Goal: Task Accomplishment & Management: Manage account settings

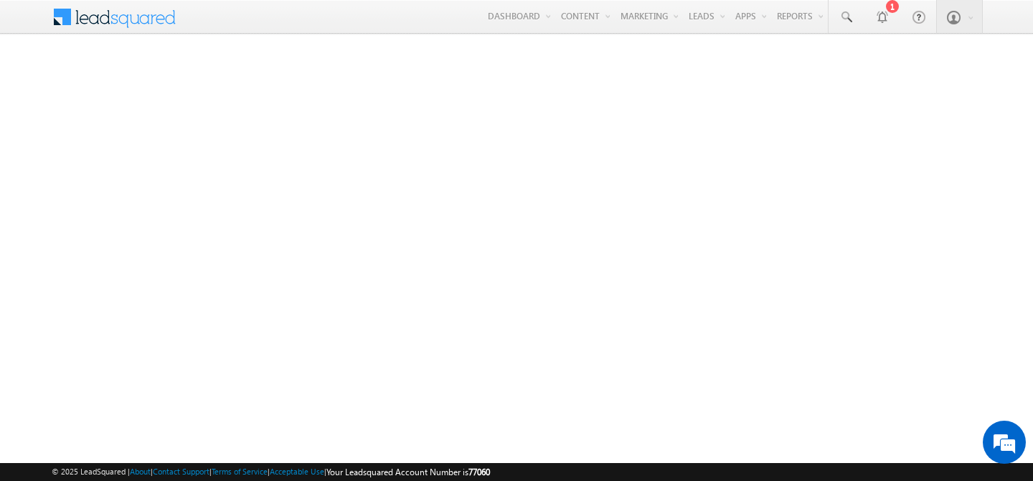
click at [0, 0] on link "Manage Leads" at bounding box center [0, 0] width 0 height 0
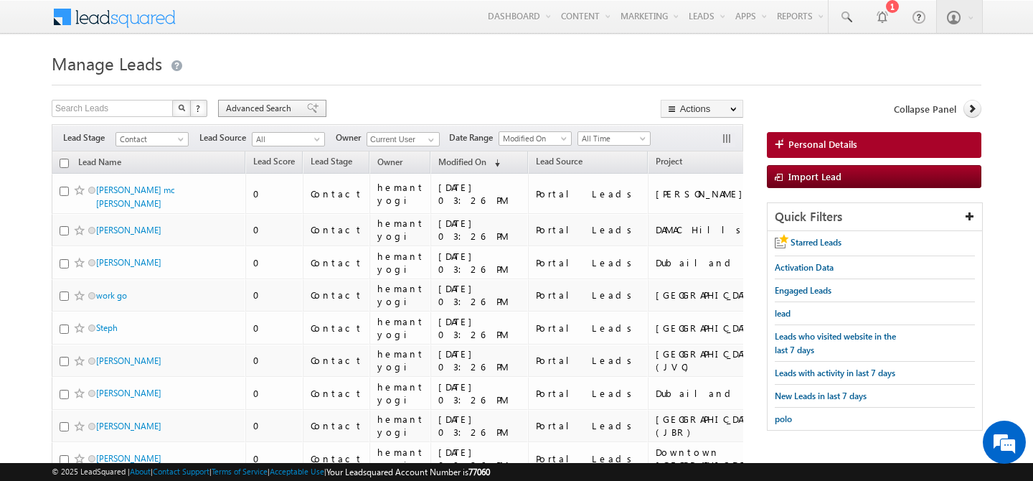
click at [262, 112] on span "Advanced Search" at bounding box center [261, 108] width 70 height 13
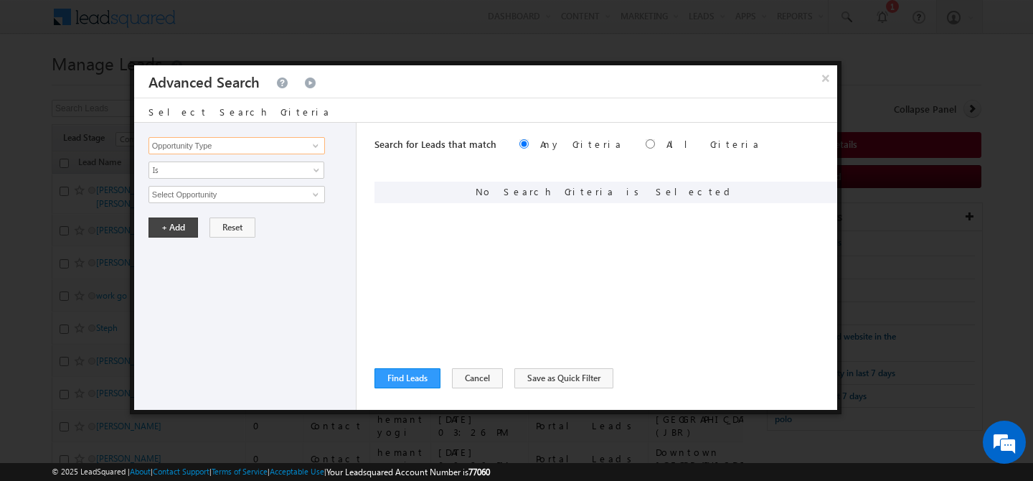
click at [229, 150] on input "Opportunity Type" at bounding box center [236, 145] width 176 height 17
type input "c"
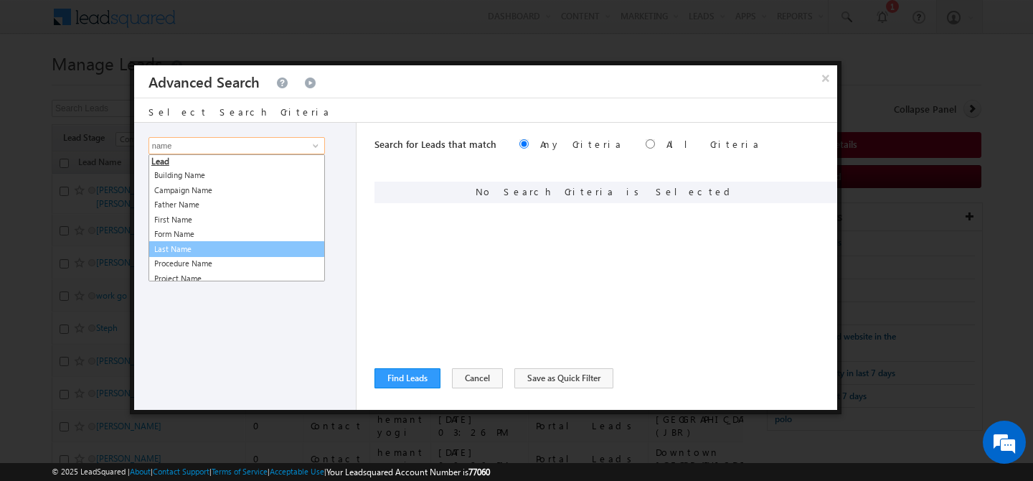
click at [222, 243] on link "Last Name" at bounding box center [236, 249] width 176 height 16
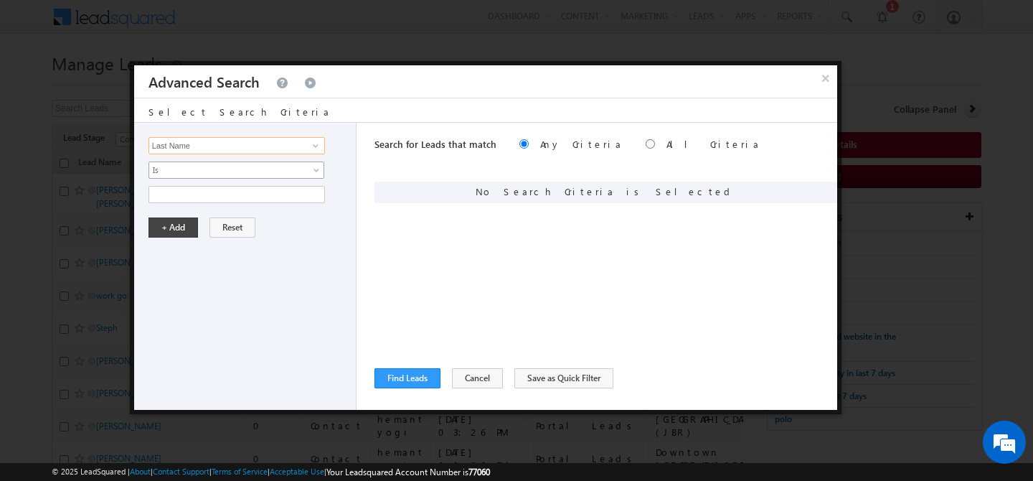
type input "Last Name"
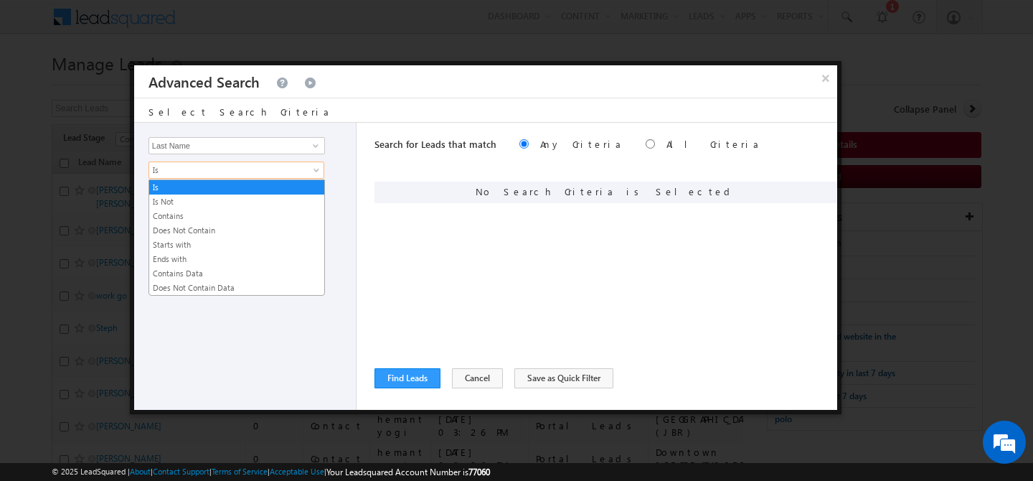
click at [216, 169] on span "Is" at bounding box center [227, 170] width 156 height 13
click at [207, 214] on link "Contains" at bounding box center [236, 215] width 175 height 13
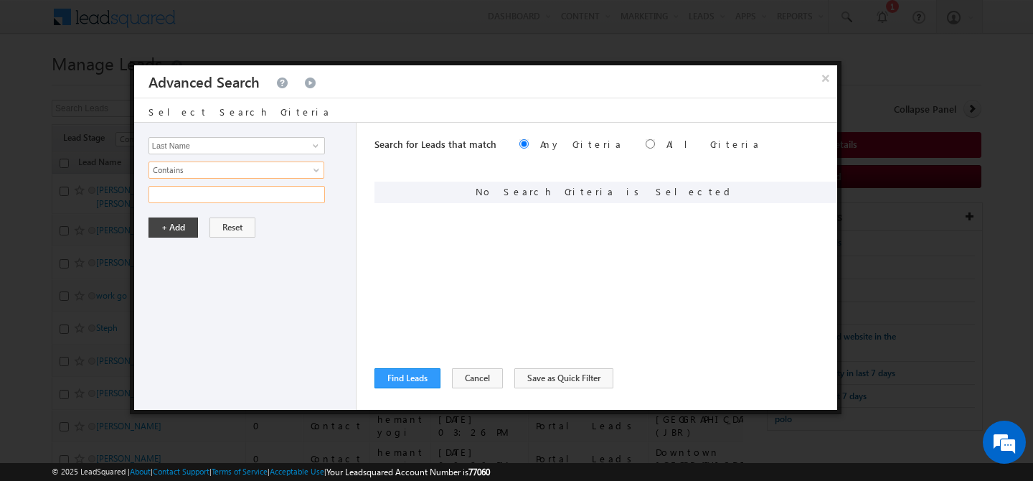
click at [207, 193] on input "text" at bounding box center [236, 194] width 176 height 17
type input "singh"
click at [177, 223] on button "+ Add" at bounding box center [172, 227] width 49 height 20
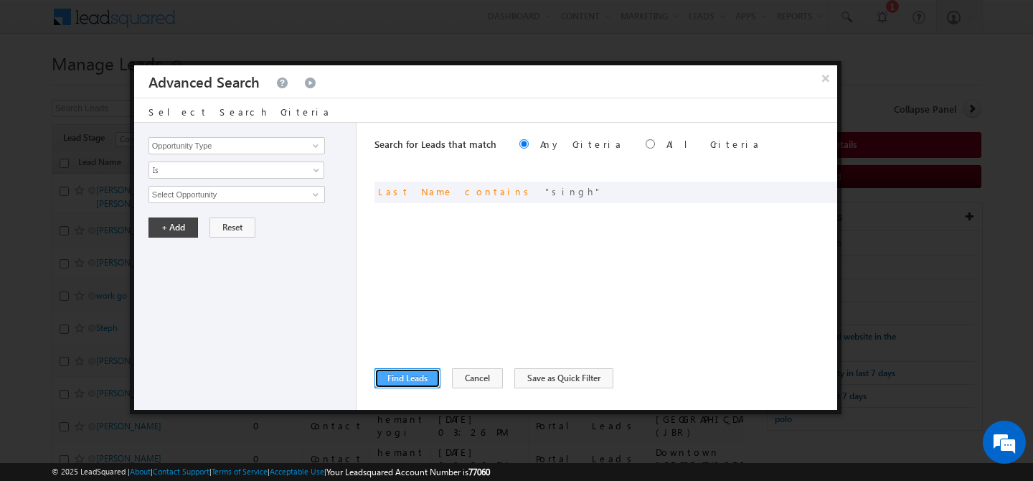
click at [389, 372] on button "Find Leads" at bounding box center [407, 378] width 66 height 20
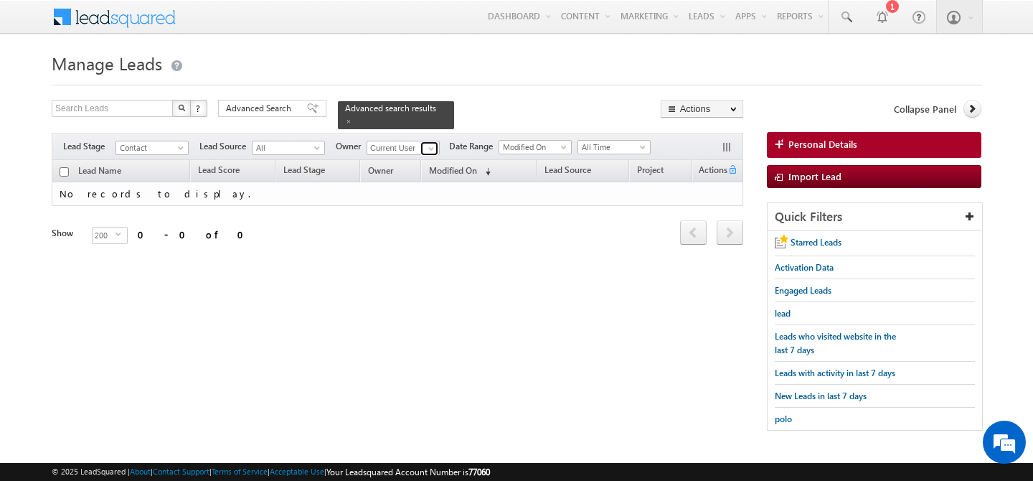
click at [430, 141] on link at bounding box center [429, 148] width 18 height 14
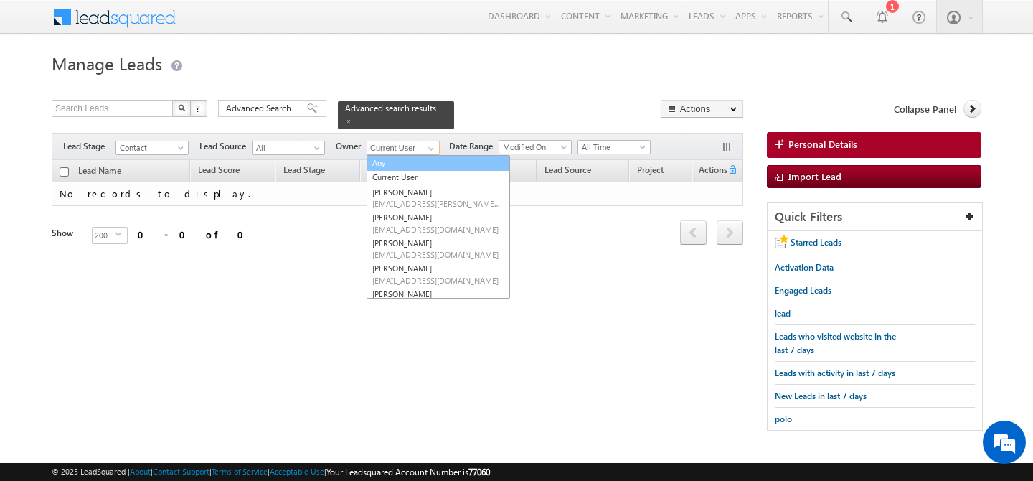
click at [387, 159] on link "Any" at bounding box center [437, 163] width 143 height 16
type input "Any"
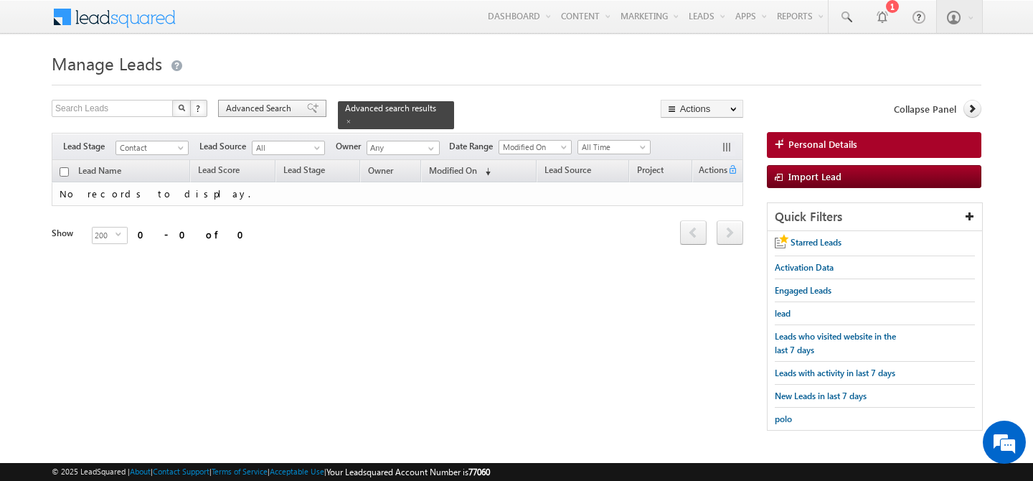
click at [279, 111] on span "Advanced Search" at bounding box center [261, 108] width 70 height 13
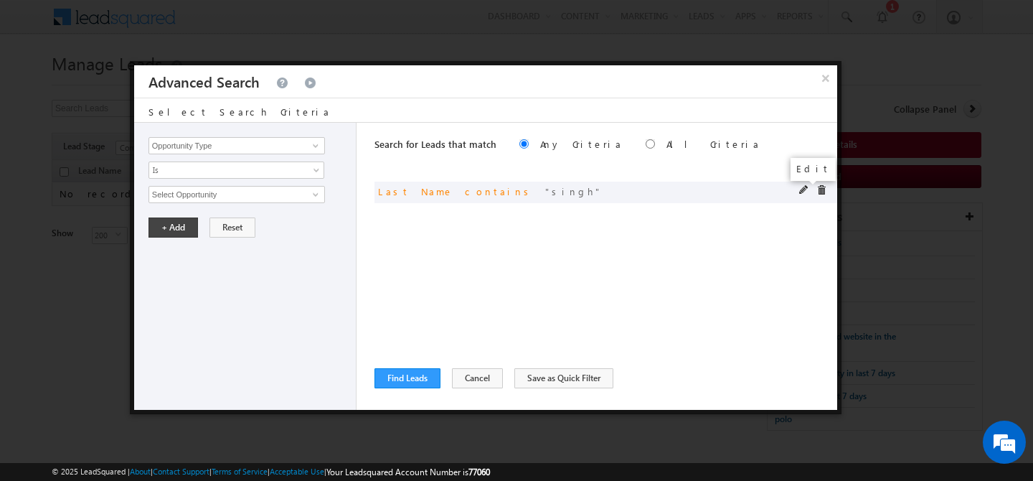
click at [803, 189] on span at bounding box center [804, 190] width 10 height 10
click at [227, 194] on input "singh" at bounding box center [236, 194] width 176 height 17
type input "s"
click at [250, 150] on input "Last Name" at bounding box center [236, 145] width 176 height 17
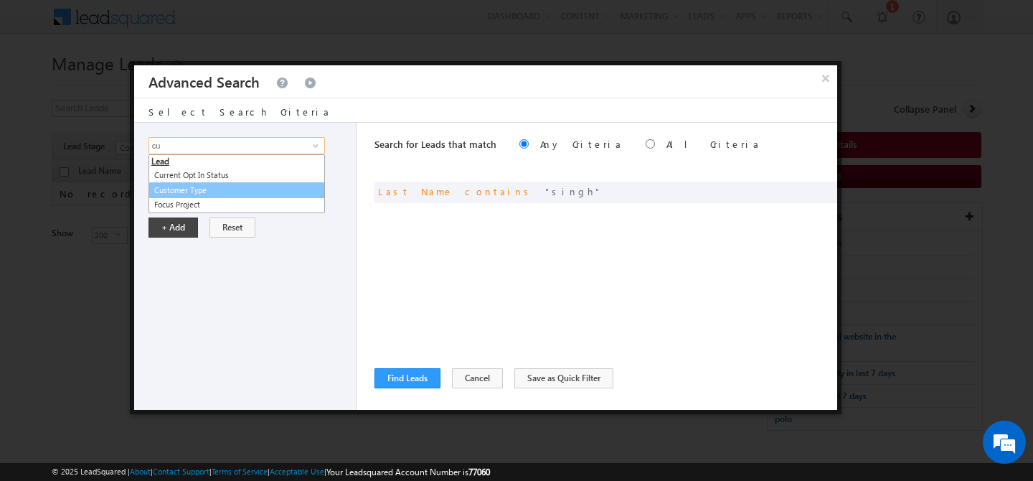
click at [252, 192] on link "Customer Type" at bounding box center [236, 190] width 176 height 16
type input "Customer Type"
click at [243, 176] on span "Is" at bounding box center [227, 170] width 156 height 13
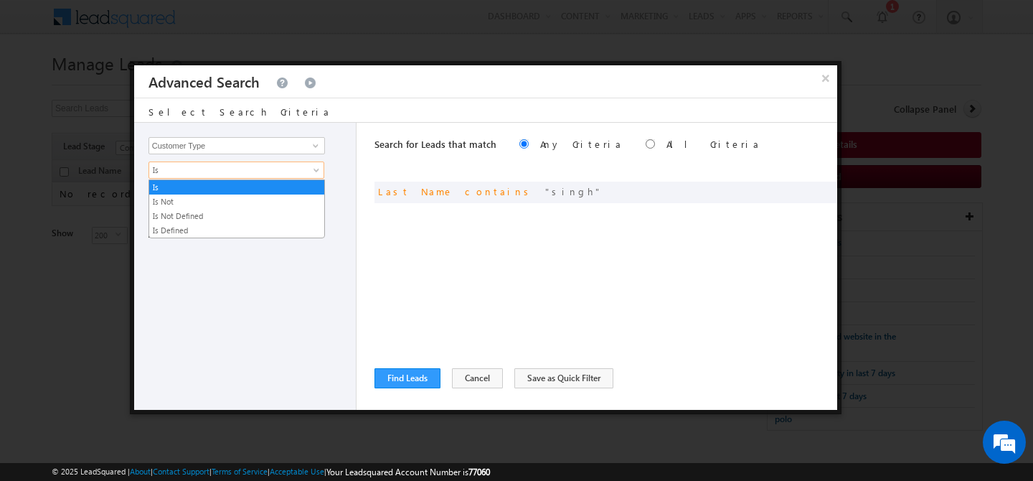
click at [243, 176] on span "Is" at bounding box center [227, 170] width 156 height 13
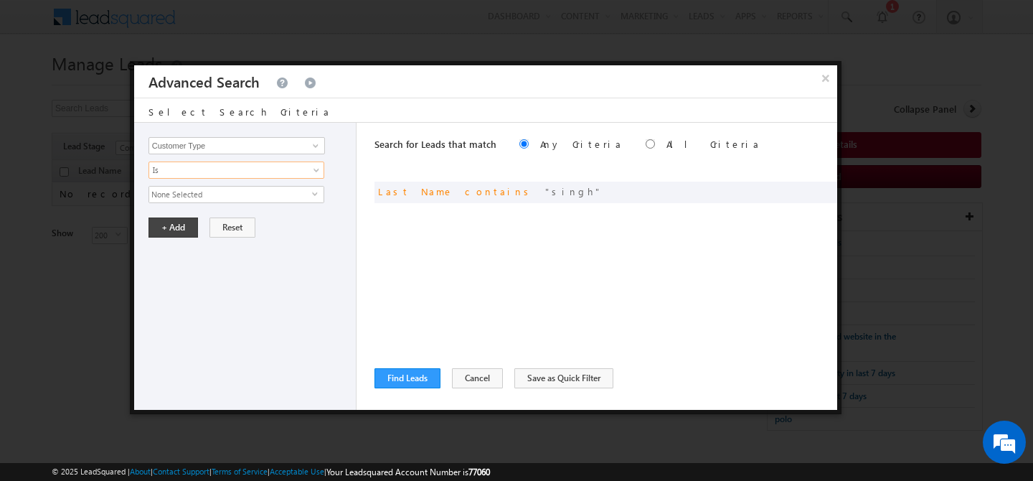
click at [225, 200] on span "None Selected" at bounding box center [230, 194] width 163 height 16
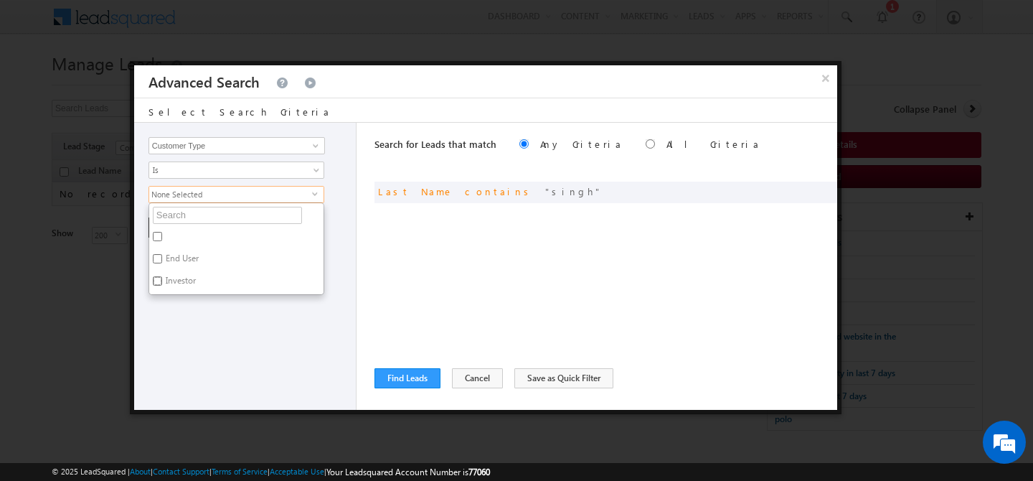
click at [160, 284] on input "Investor" at bounding box center [157, 280] width 9 height 9
checkbox input "true"
click at [192, 331] on div "Opportunity Type Lead Activity Task Sales Group Prospect Id Address 1 Address 2…" at bounding box center [245, 266] width 222 height 287
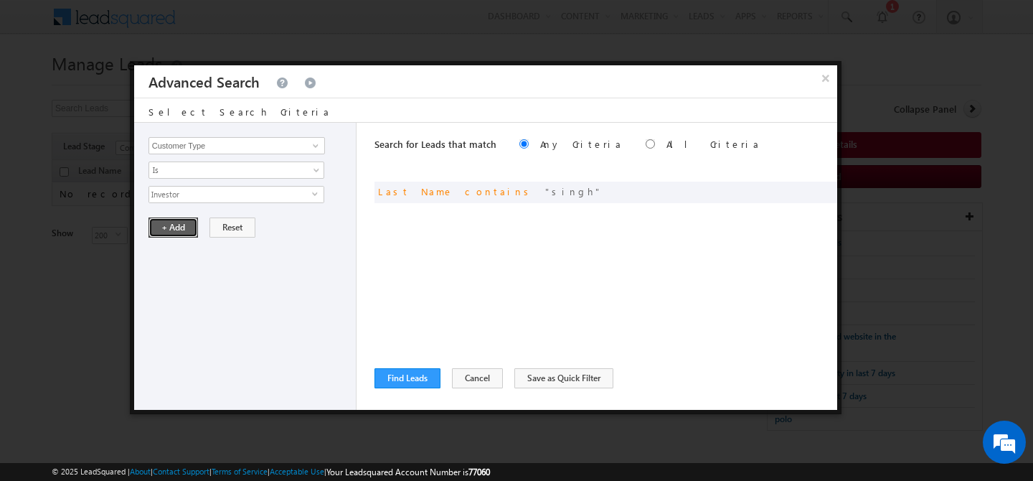
click at [171, 220] on button "+ Add" at bounding box center [172, 227] width 49 height 20
click at [405, 379] on button "Find Leads" at bounding box center [407, 378] width 66 height 20
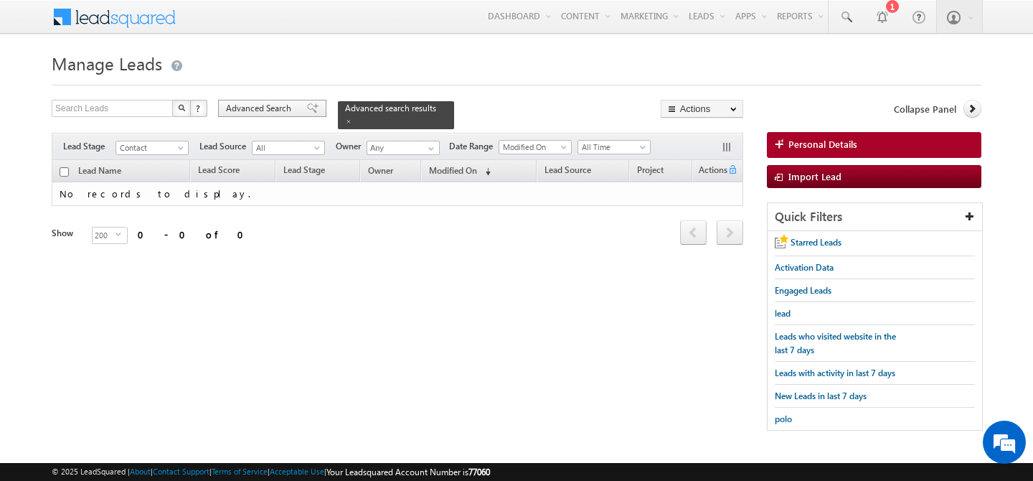
click at [244, 113] on span "Advanced Search" at bounding box center [261, 108] width 70 height 13
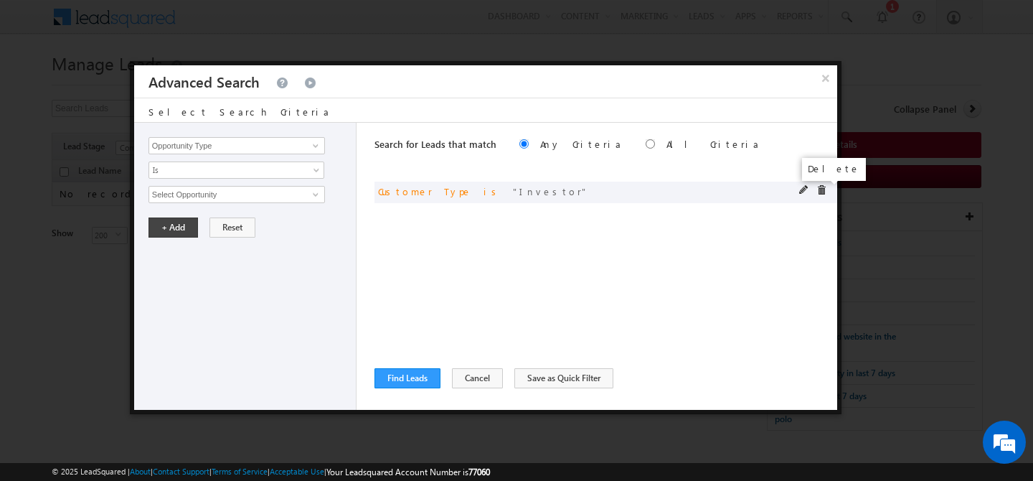
click at [820, 190] on span at bounding box center [821, 190] width 10 height 10
click at [250, 148] on input "Opportunity Type" at bounding box center [236, 145] width 176 height 17
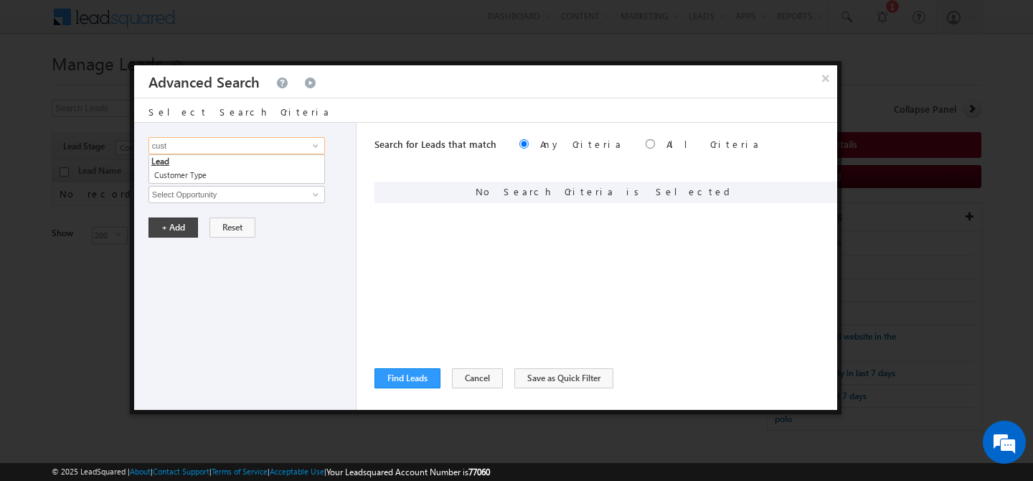
type input "cust"
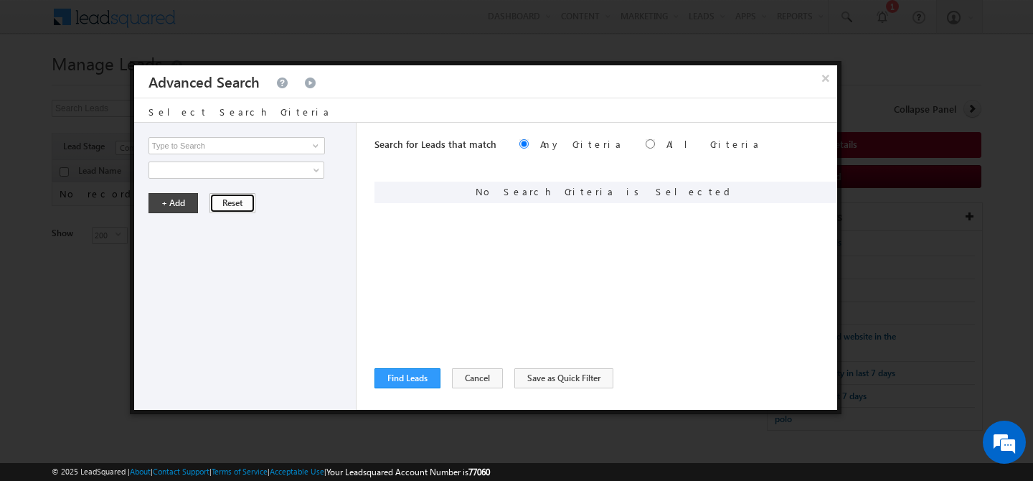
click at [219, 210] on button "Reset" at bounding box center [232, 203] width 46 height 20
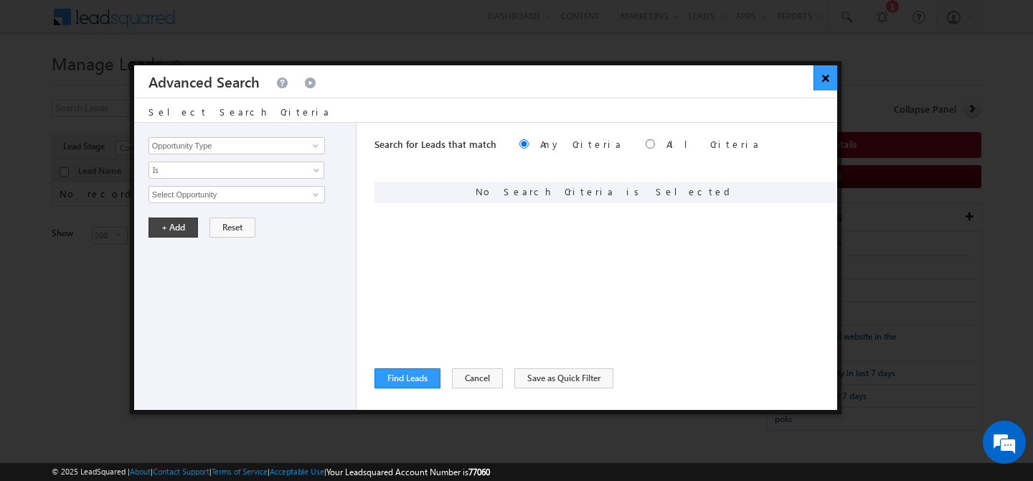
click at [831, 82] on button "×" at bounding box center [825, 77] width 24 height 25
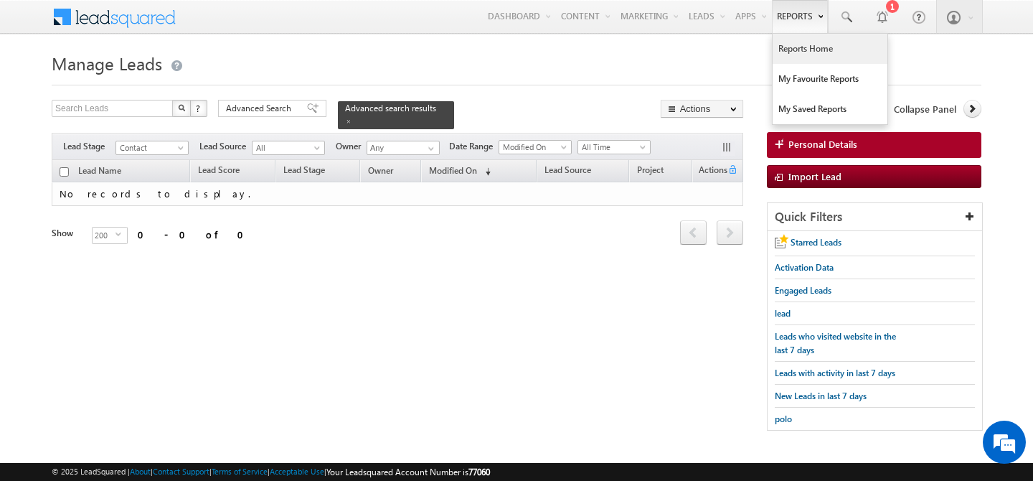
click at [795, 47] on link "Reports Home" at bounding box center [829, 49] width 115 height 30
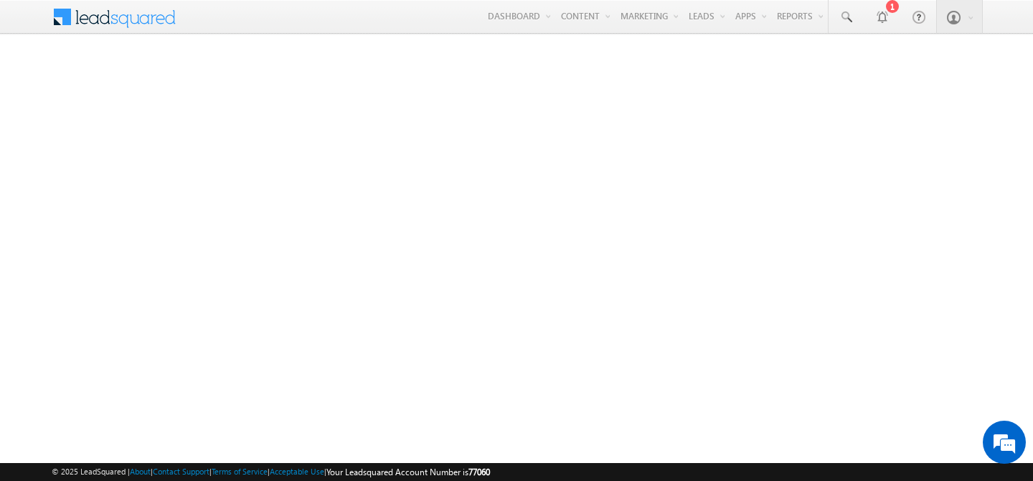
click at [0, 0] on link "Manage Leads" at bounding box center [0, 0] width 0 height 0
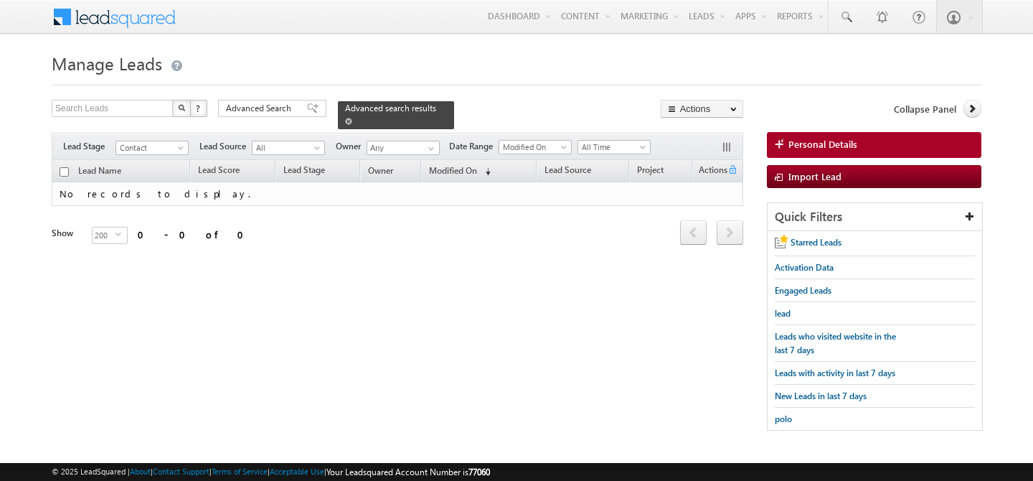
click at [352, 118] on span at bounding box center [348, 121] width 7 height 7
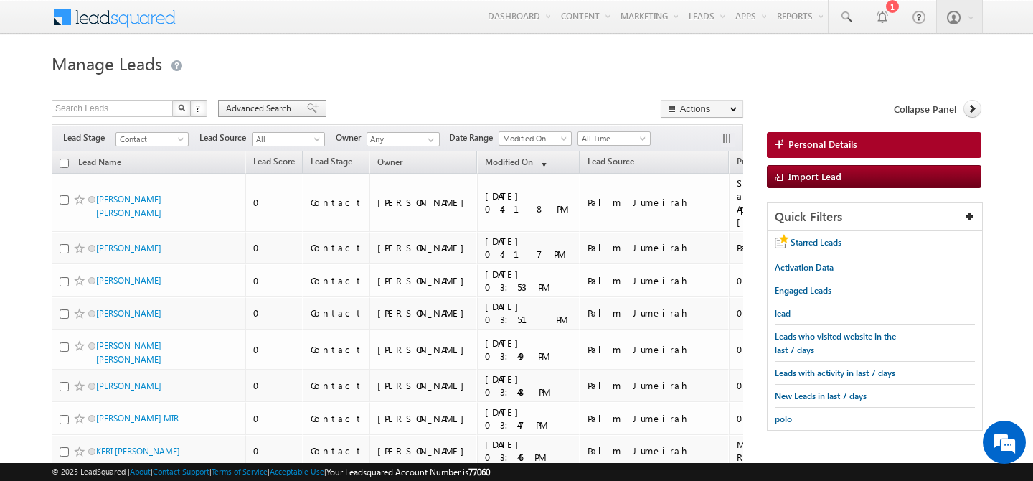
click at [257, 109] on span "Advanced Search" at bounding box center [261, 108] width 70 height 13
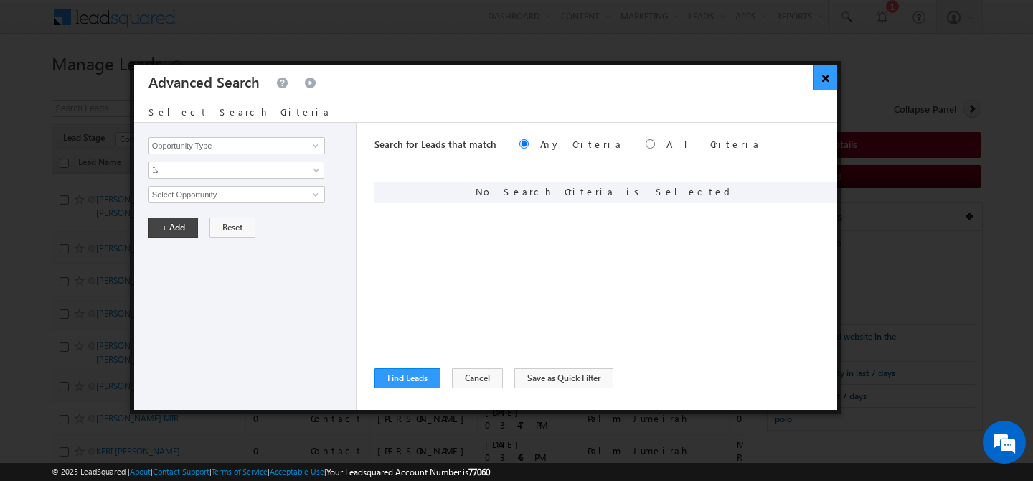
click at [825, 77] on button "×" at bounding box center [825, 77] width 24 height 25
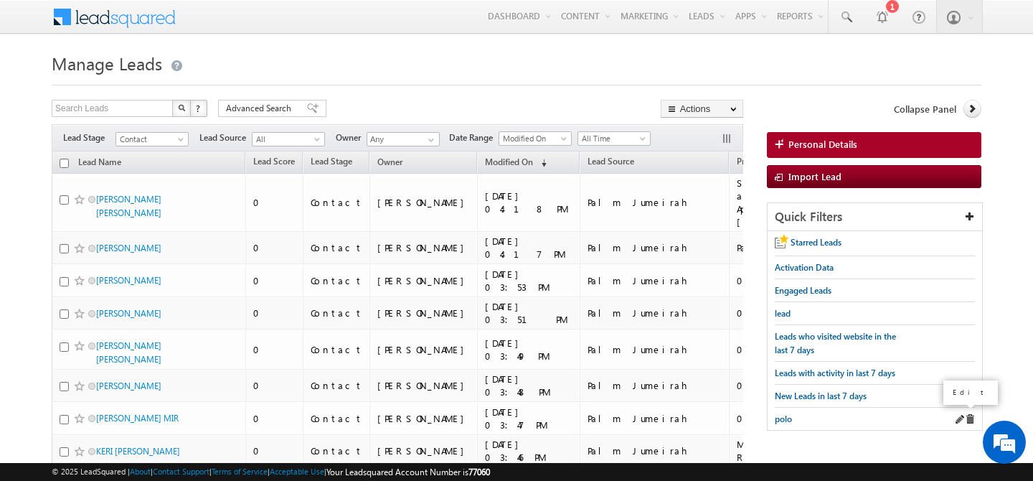
click at [959, 415] on span at bounding box center [959, 419] width 10 height 10
radio input "true"
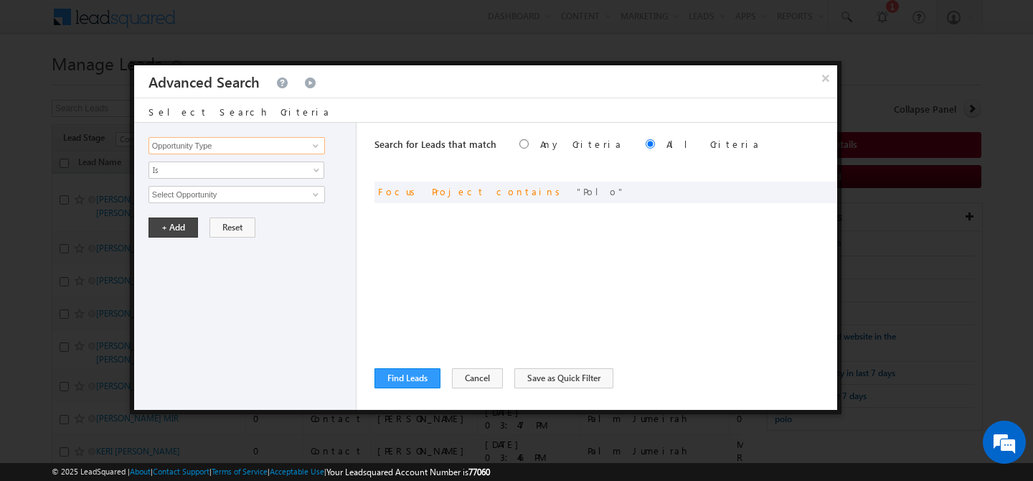
click at [242, 148] on input "Opportunity Type" at bounding box center [236, 145] width 176 height 17
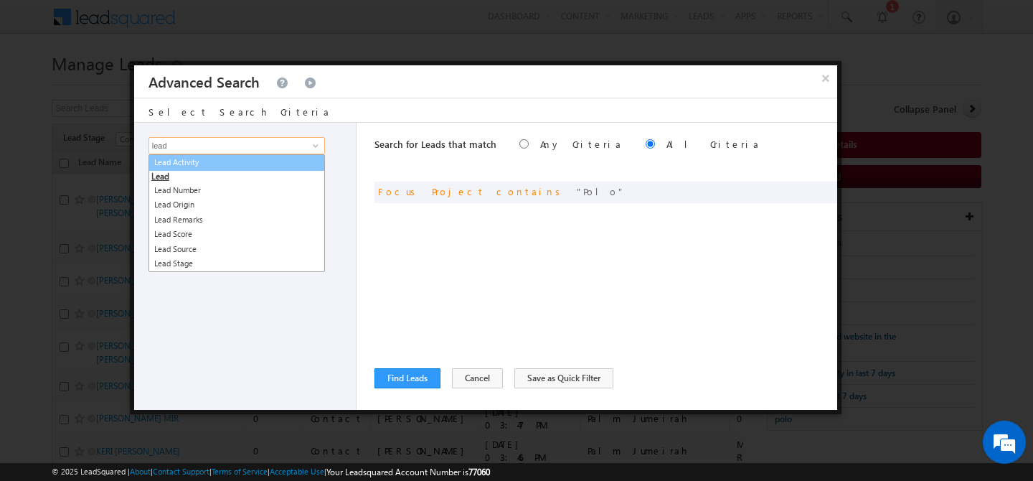
click at [242, 161] on link "Lead Activity" at bounding box center [236, 162] width 176 height 16
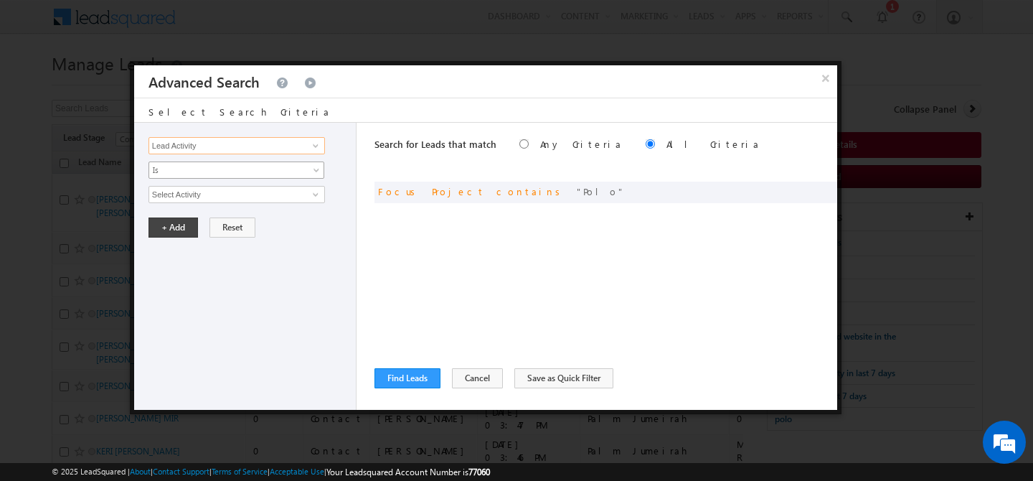
type input "Lead Activity"
click at [234, 165] on span "Is" at bounding box center [227, 170] width 156 height 13
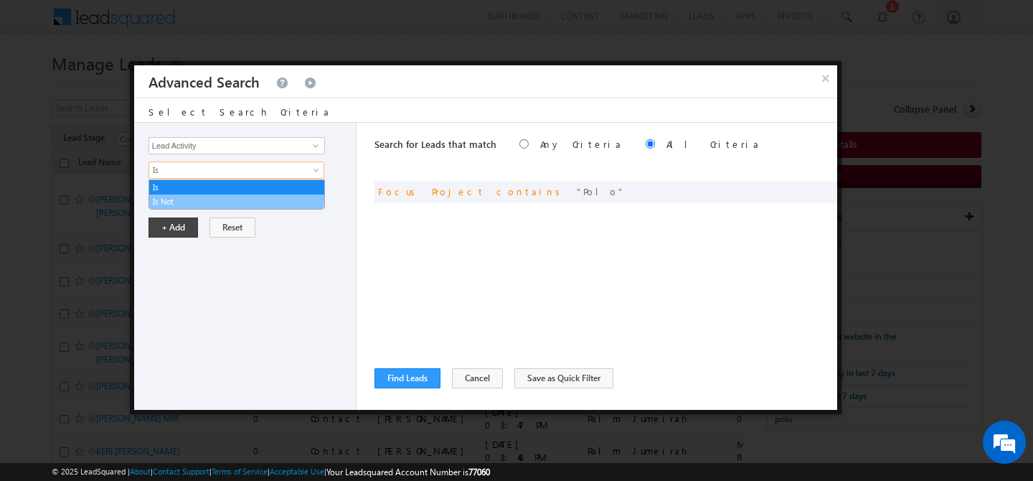
click at [209, 195] on link "Is Not" at bounding box center [236, 201] width 175 height 13
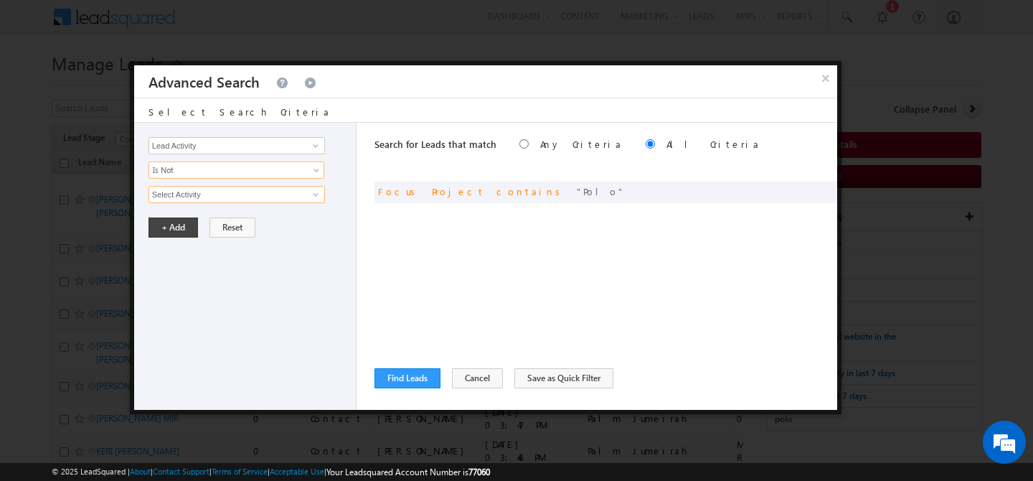
click at [223, 196] on input "Select Activity" at bounding box center [236, 194] width 176 height 17
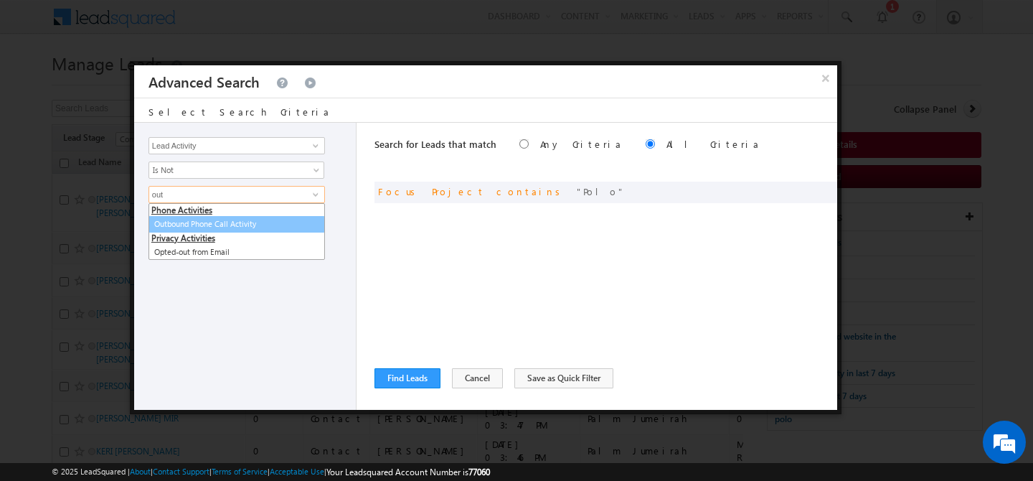
click at [217, 225] on link "Outbound Phone Call Activity" at bounding box center [236, 224] width 176 height 16
type input "Outbound Phone Call Activity"
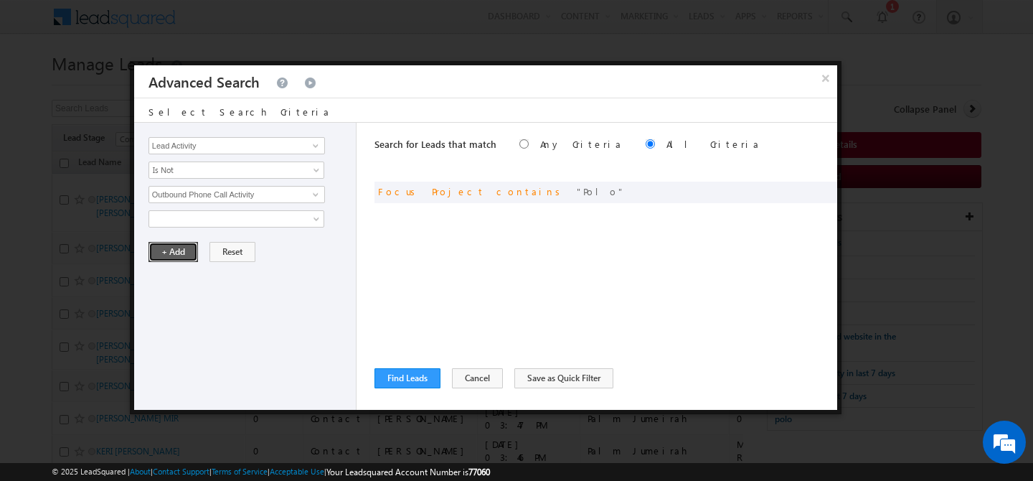
click at [171, 248] on button "+ Add" at bounding box center [172, 252] width 49 height 20
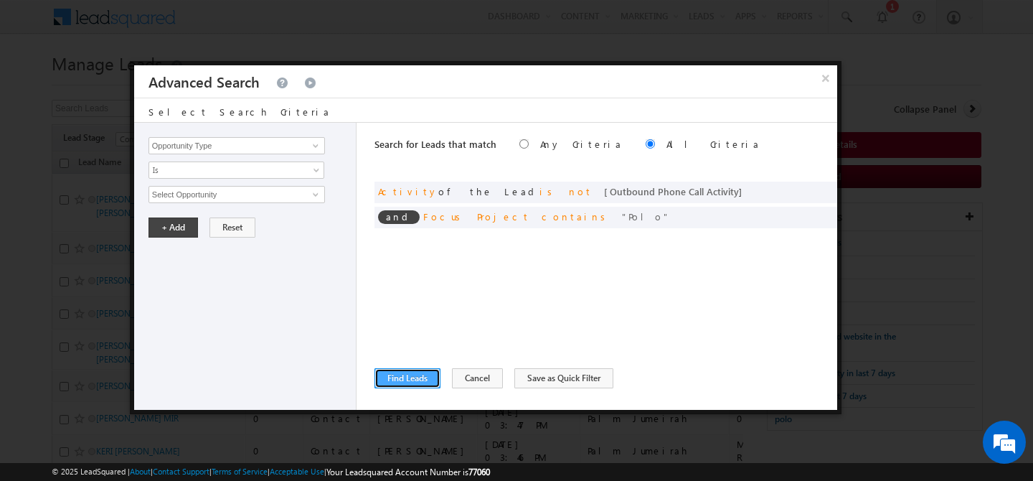
click at [384, 384] on button "Find Leads" at bounding box center [407, 378] width 66 height 20
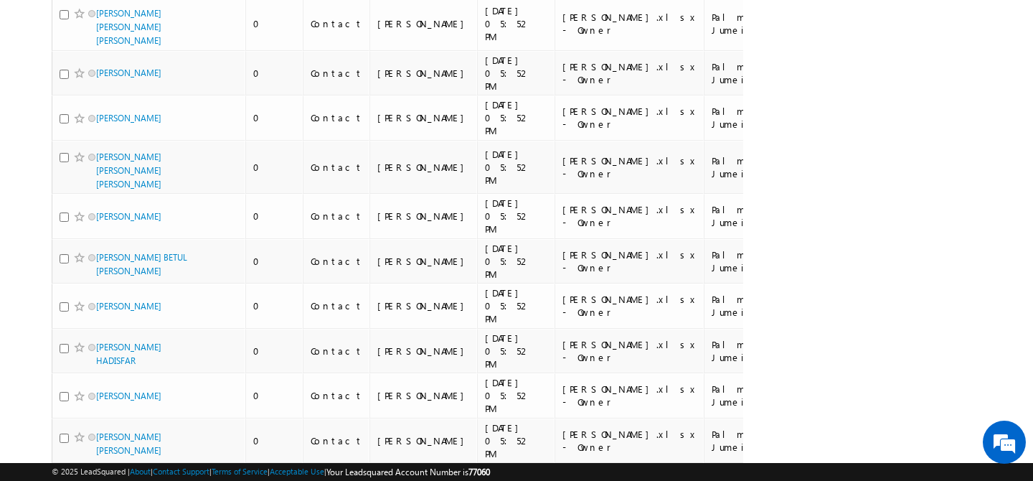
scroll to position [6926, 0]
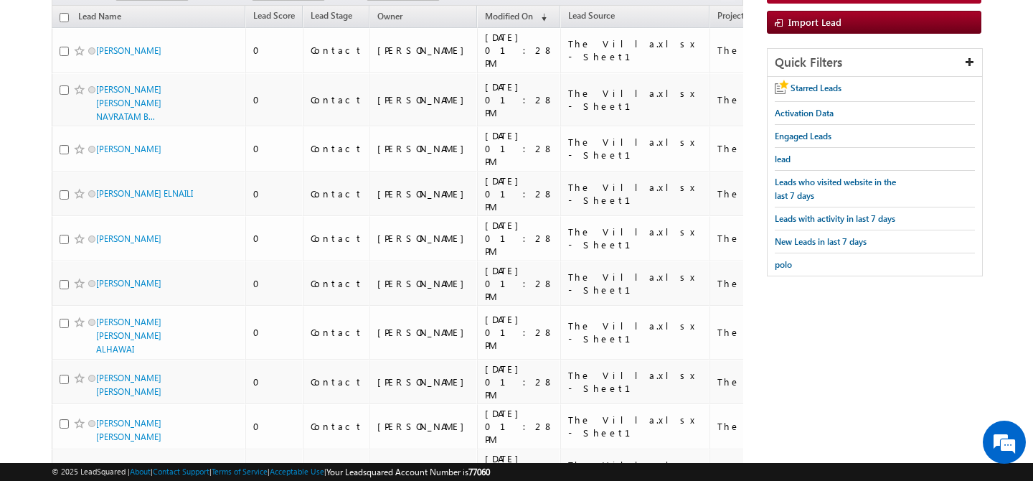
scroll to position [0, 0]
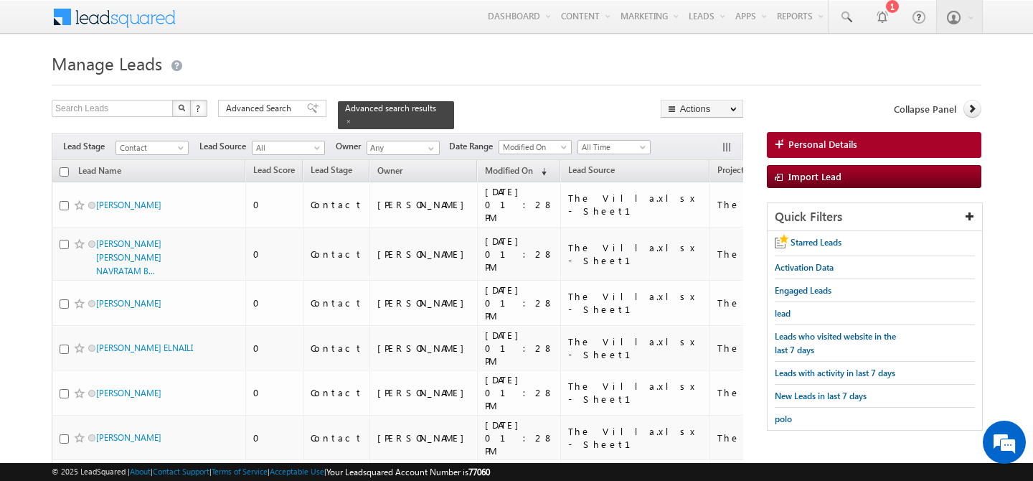
click at [62, 167] on input "checkbox" at bounding box center [64, 171] width 9 height 9
checkbox input "true"
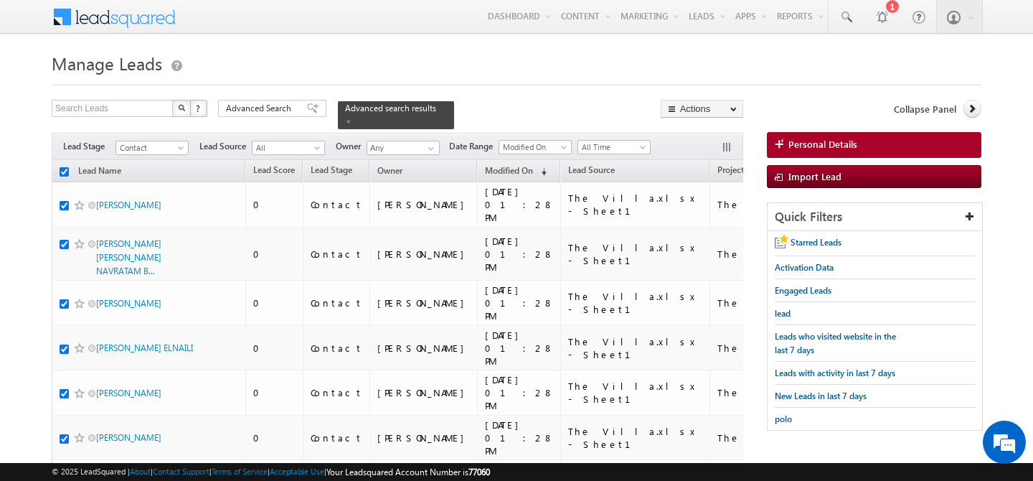
checkbox input "true"
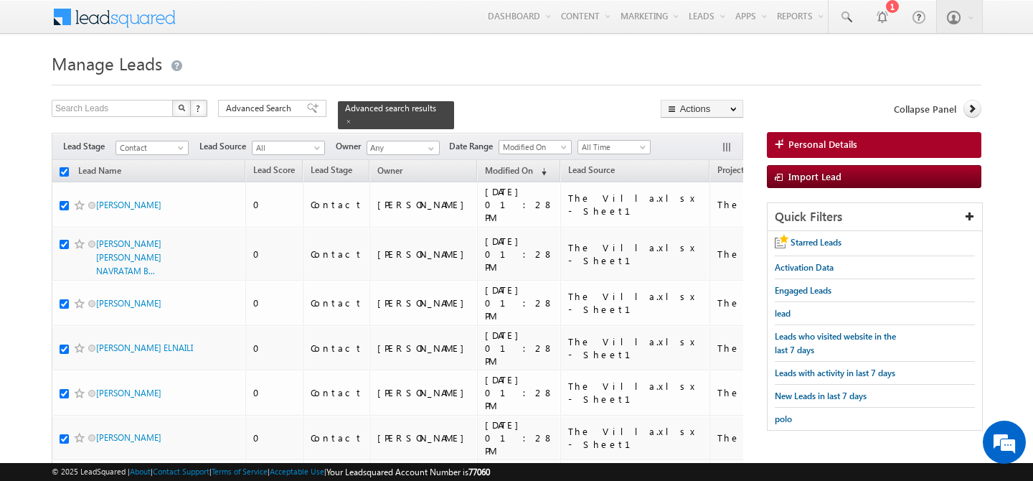
checkbox input "true"
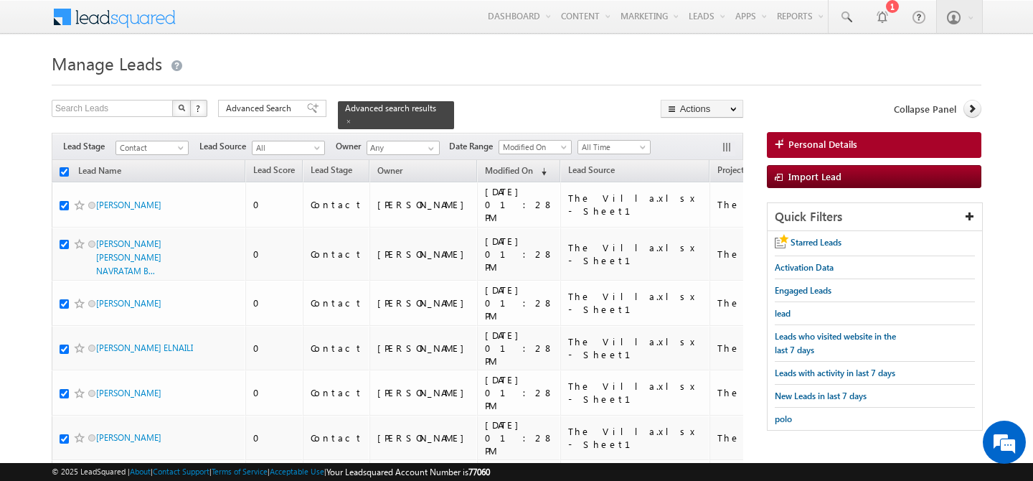
checkbox input "true"
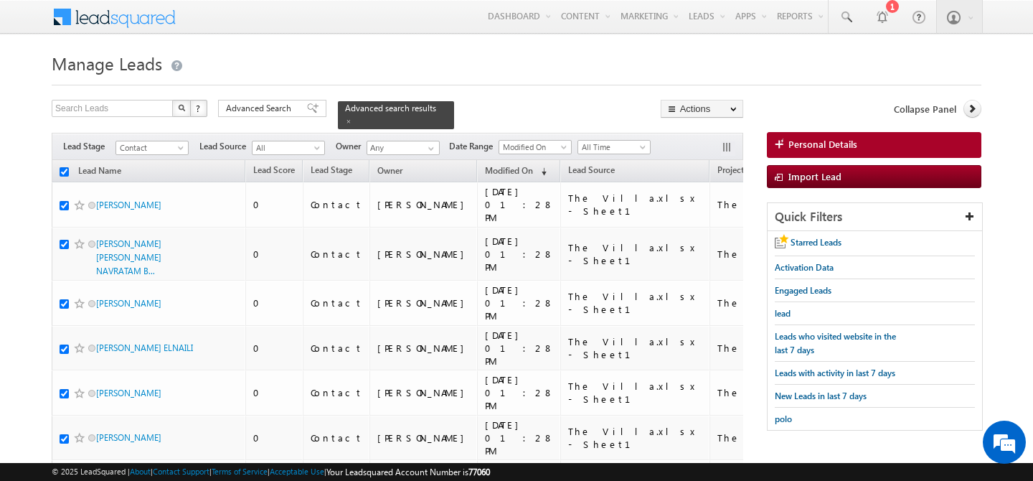
checkbox input "true"
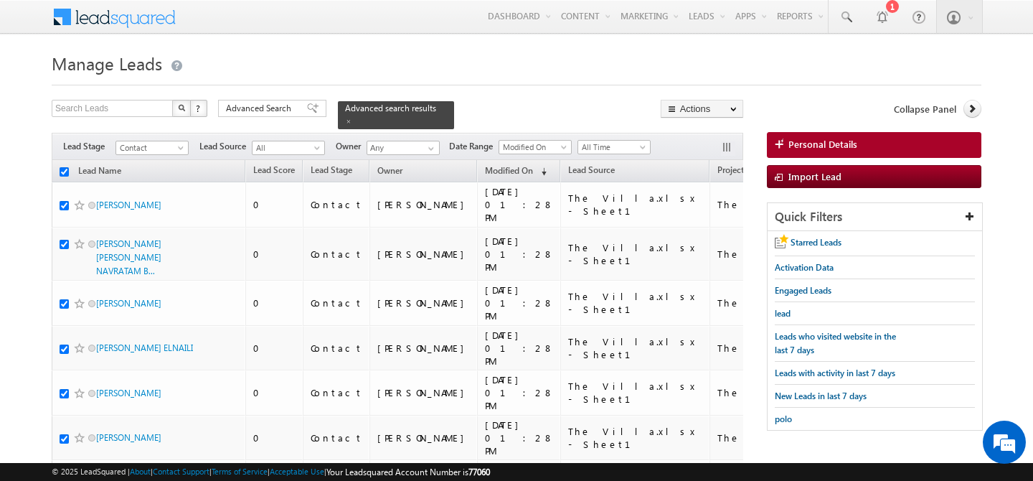
checkbox input "true"
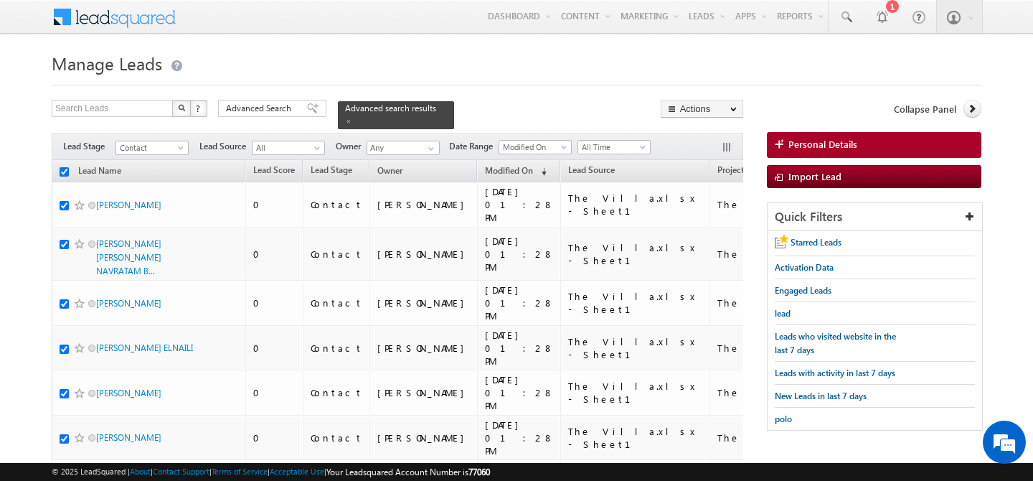
checkbox input "true"
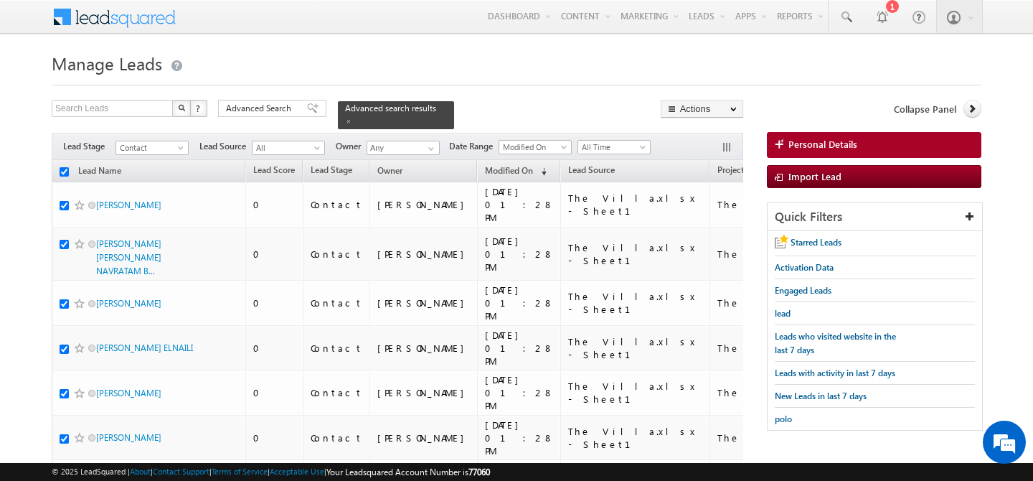
checkbox input "true"
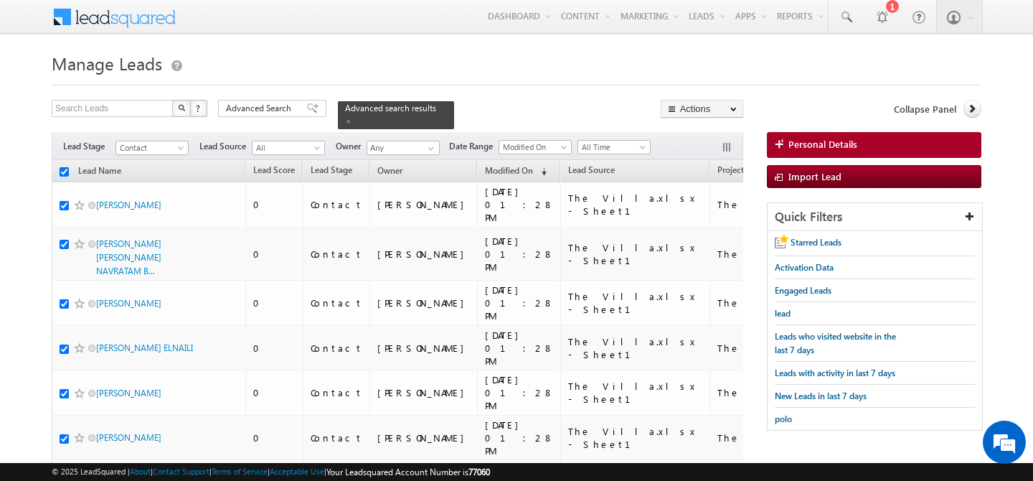
checkbox input "true"
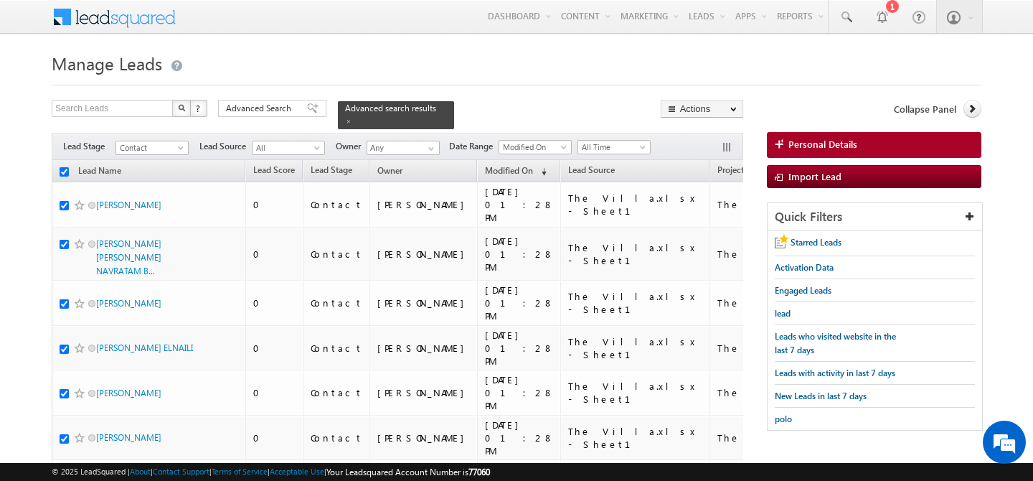
checkbox input "true"
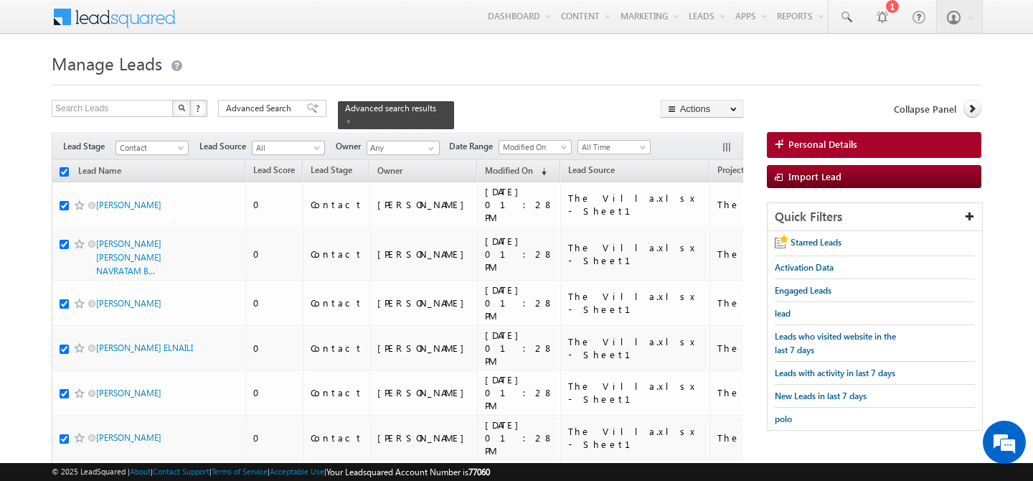
checkbox input "true"
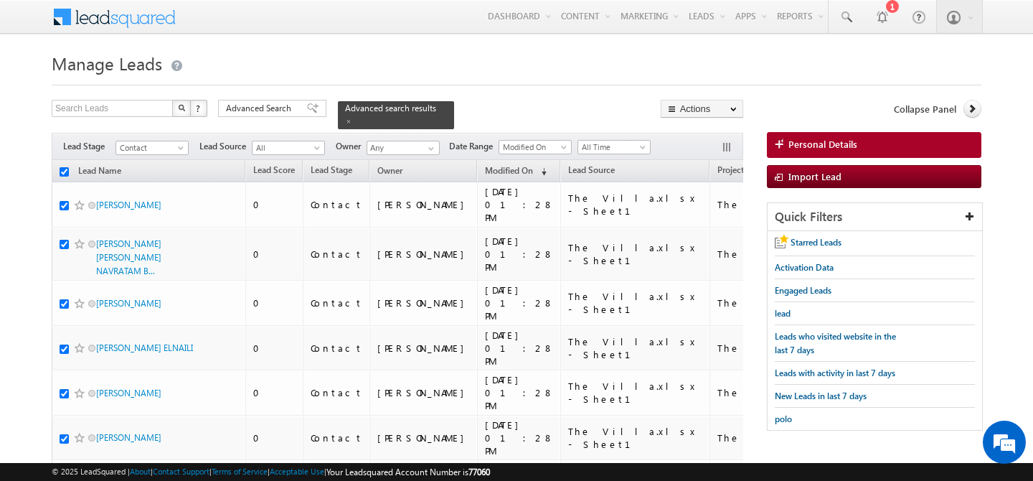
checkbox input "true"
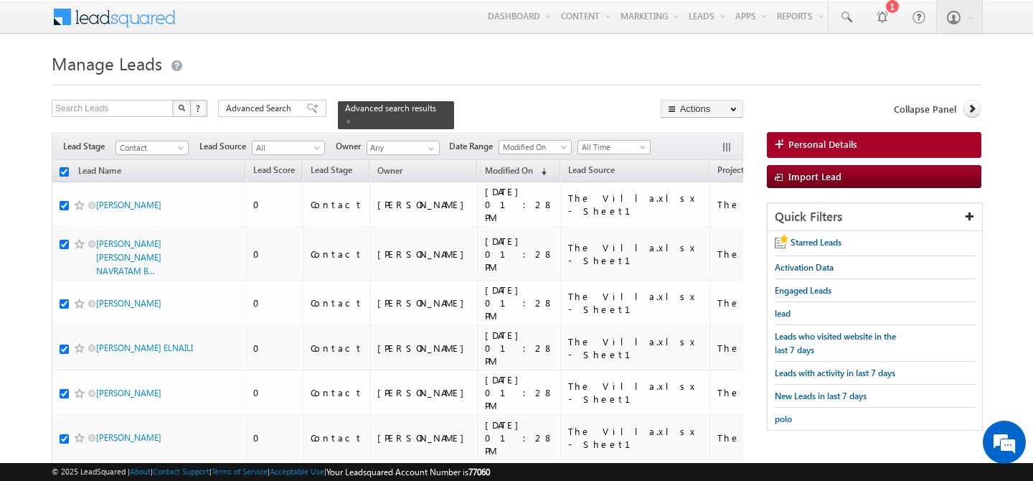
checkbox input "true"
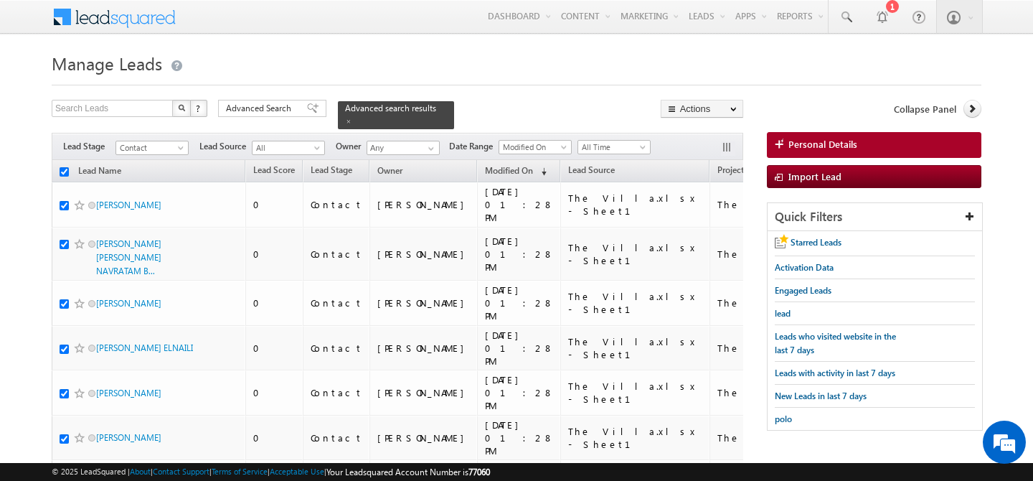
checkbox input "true"
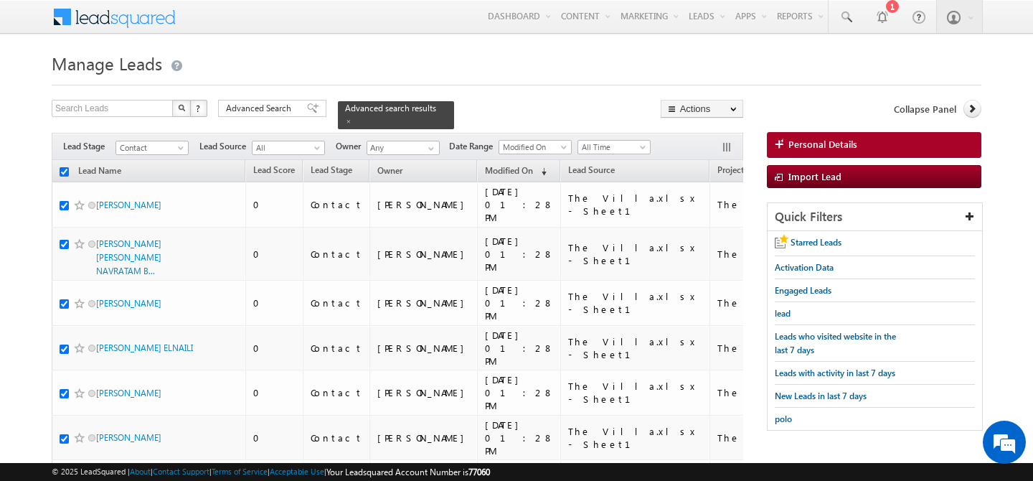
checkbox input "true"
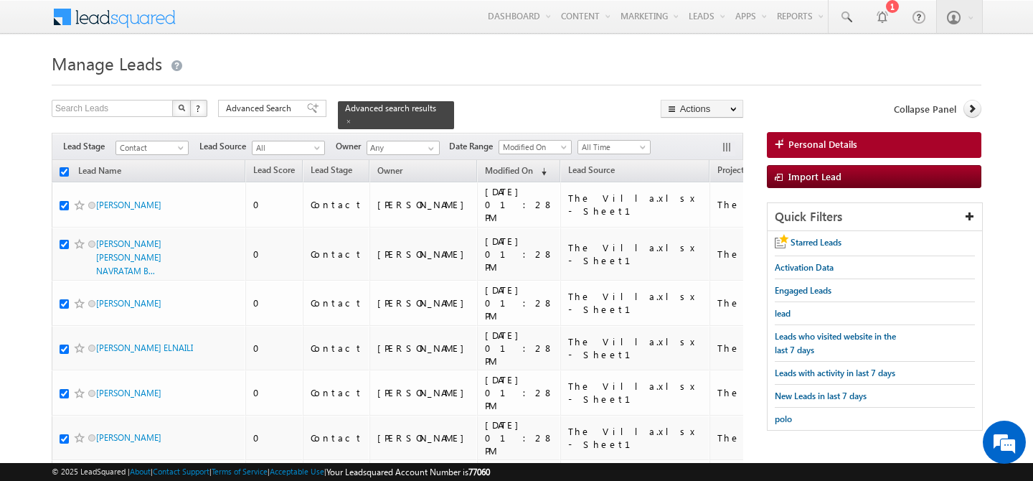
checkbox input "true"
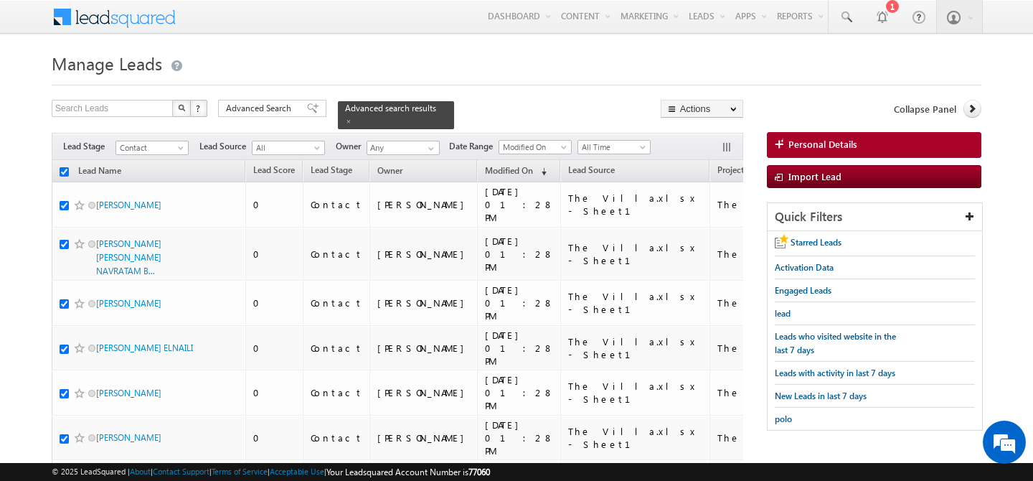
checkbox input "true"
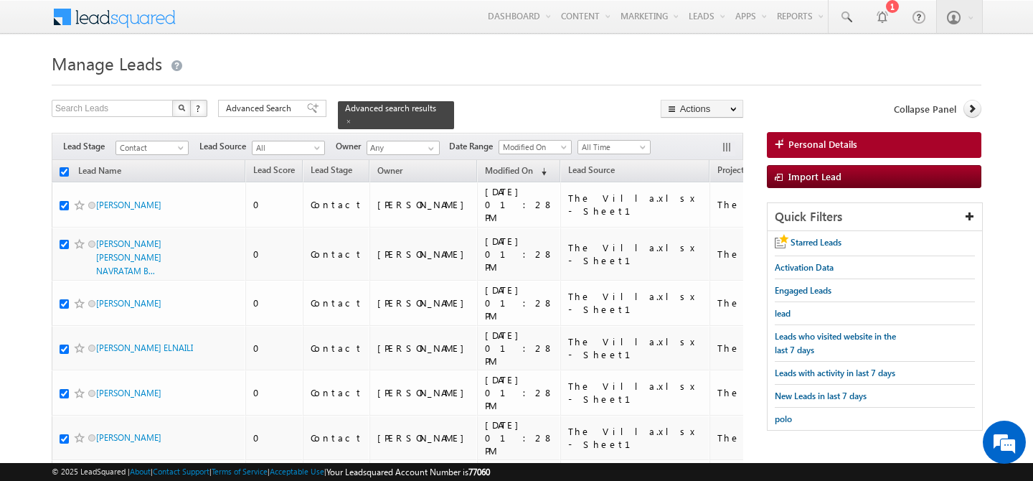
checkbox input "true"
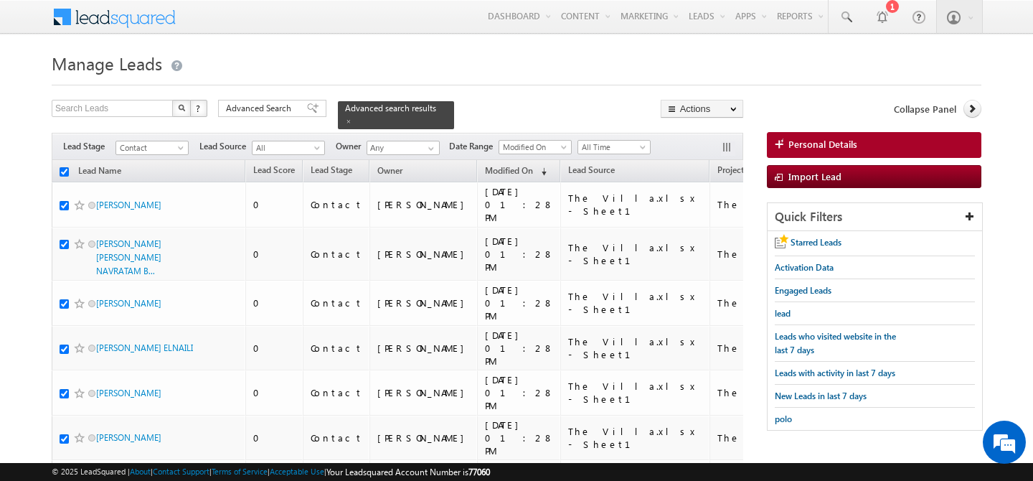
checkbox input "true"
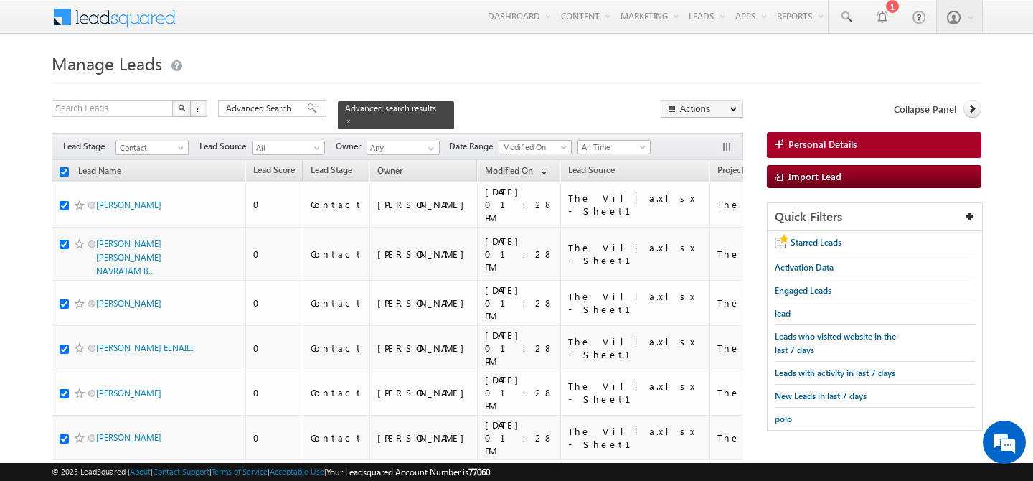
checkbox input "true"
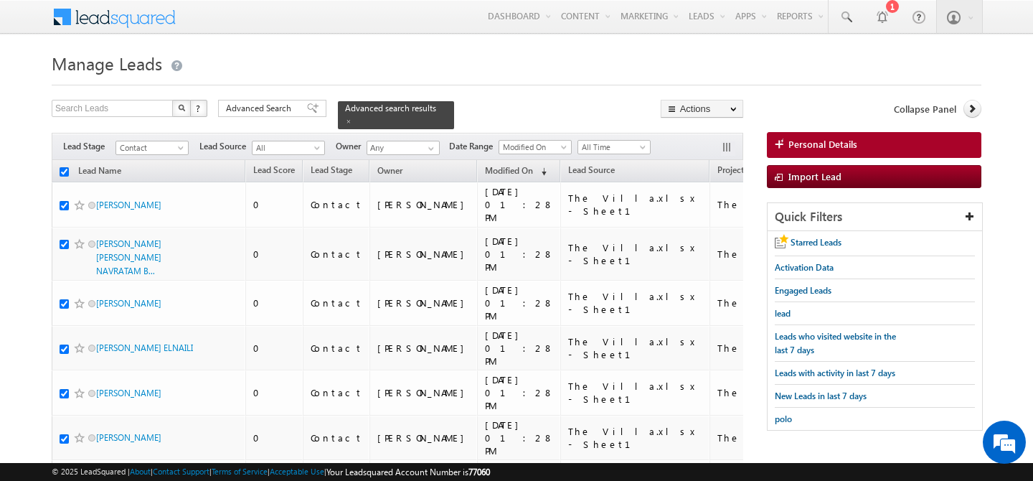
checkbox input "true"
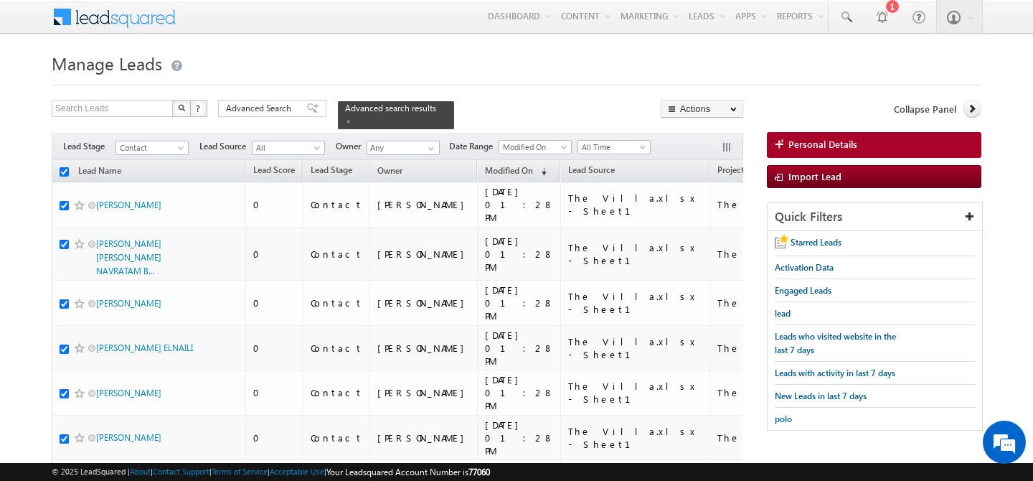
checkbox input "true"
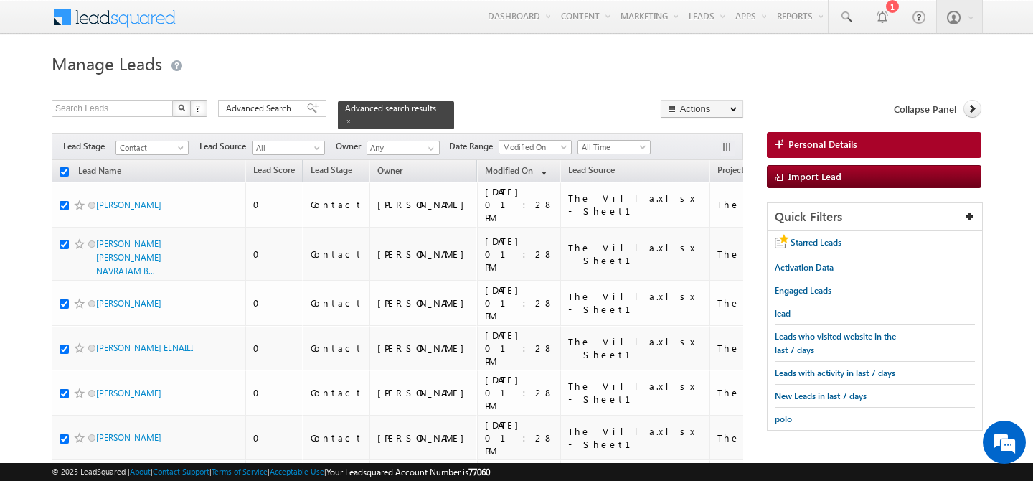
checkbox input "true"
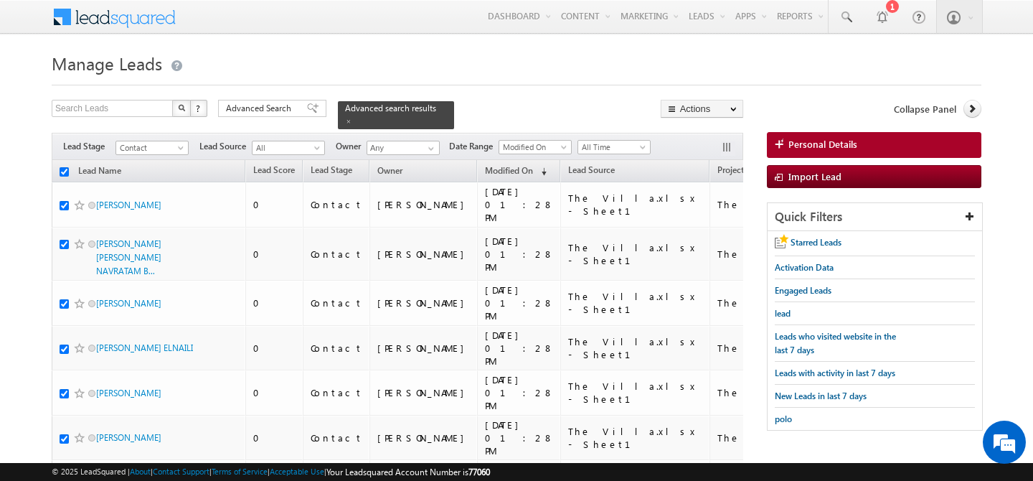
checkbox input "true"
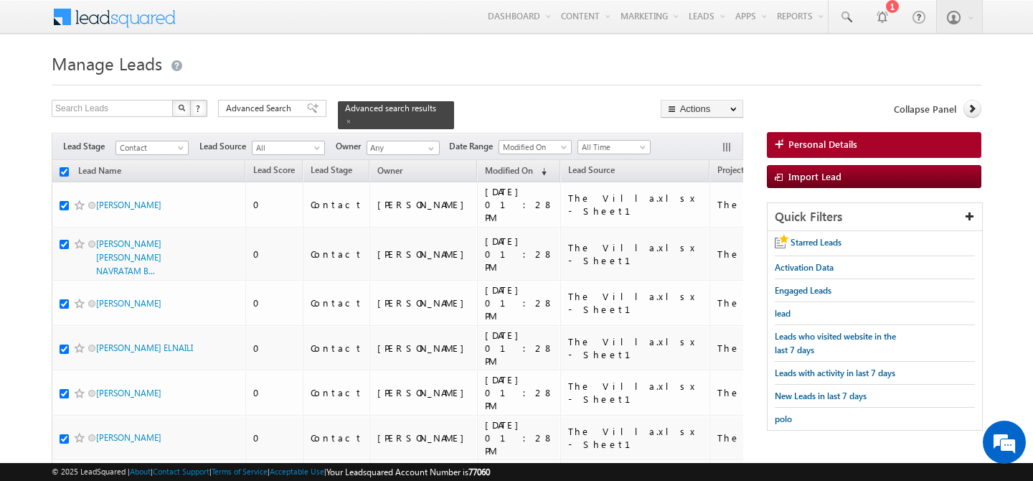
checkbox input "true"
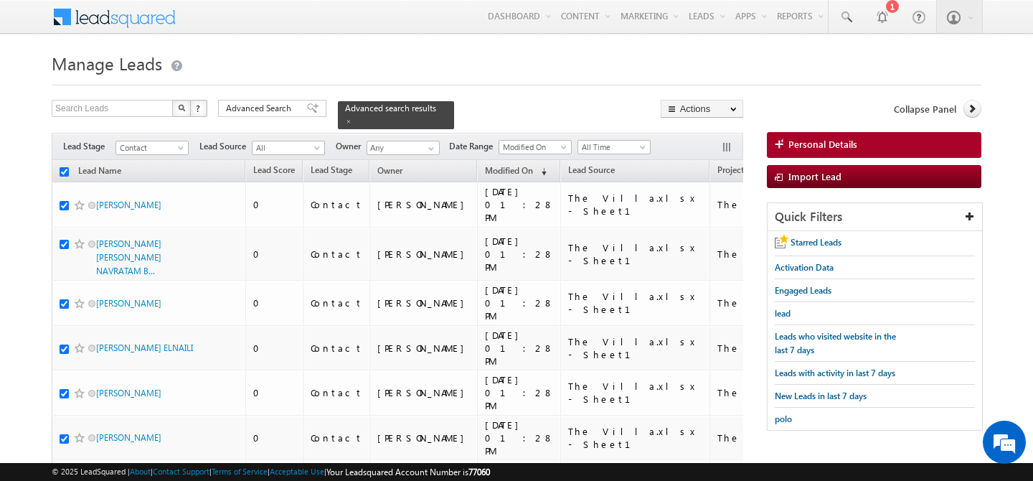
checkbox input "true"
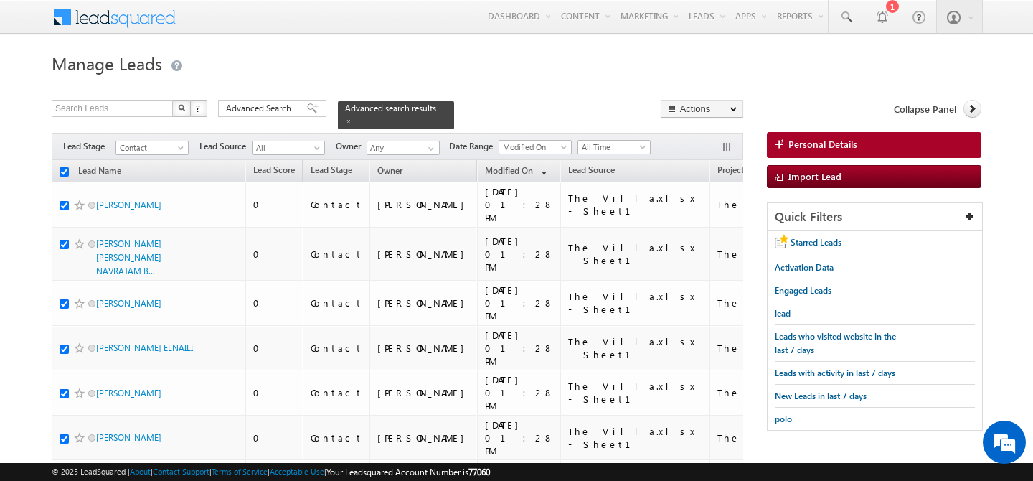
checkbox input "true"
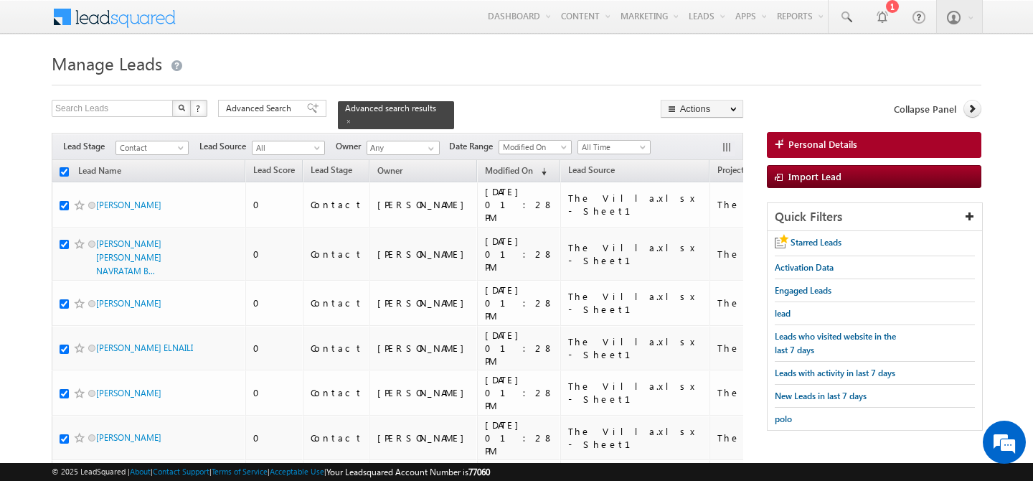
checkbox input "true"
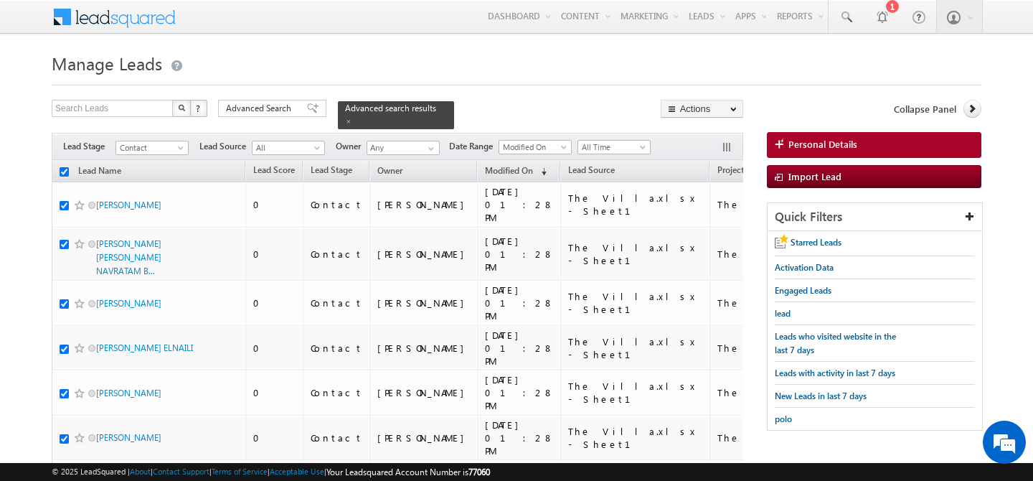
checkbox input "true"
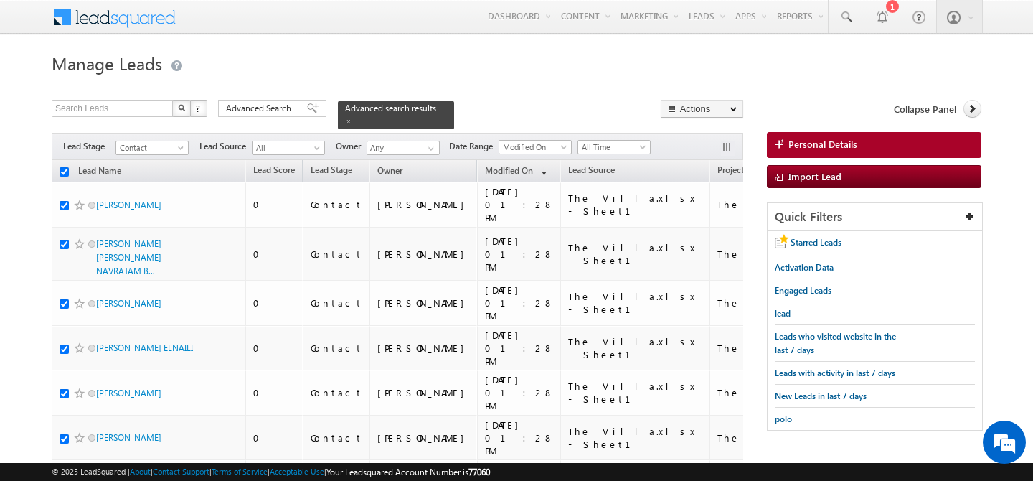
checkbox input "true"
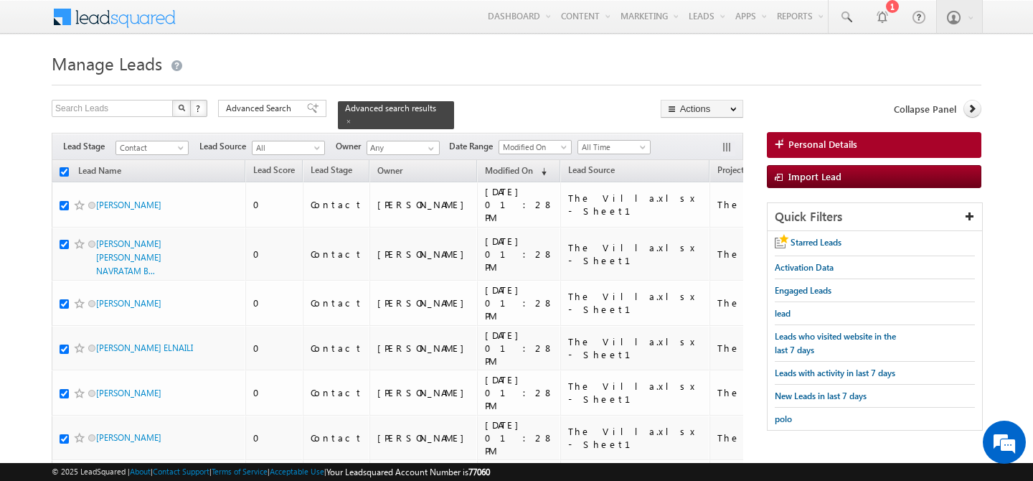
checkbox input "true"
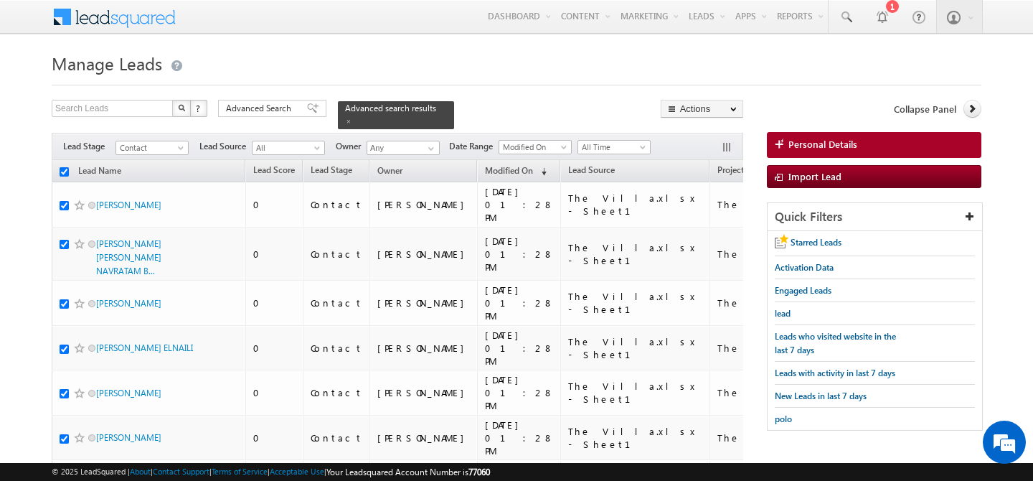
checkbox input "true"
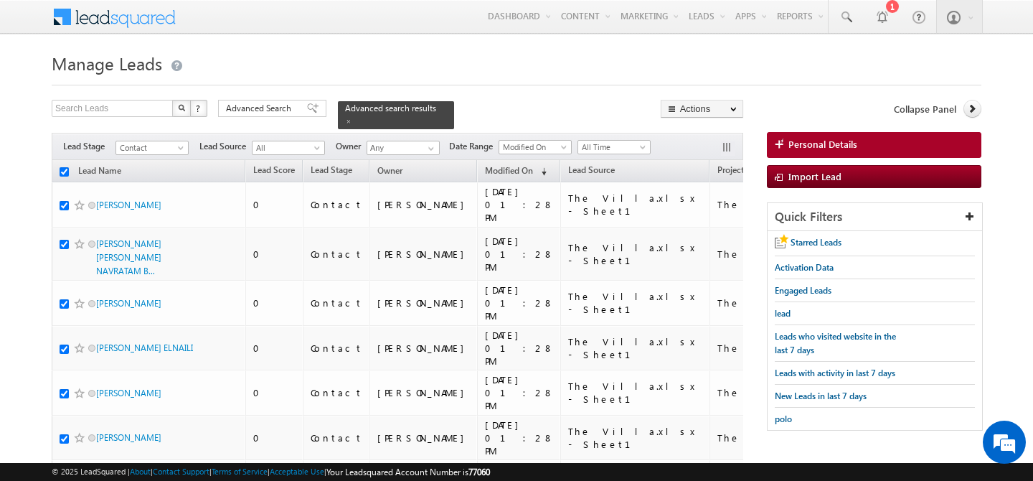
checkbox input "true"
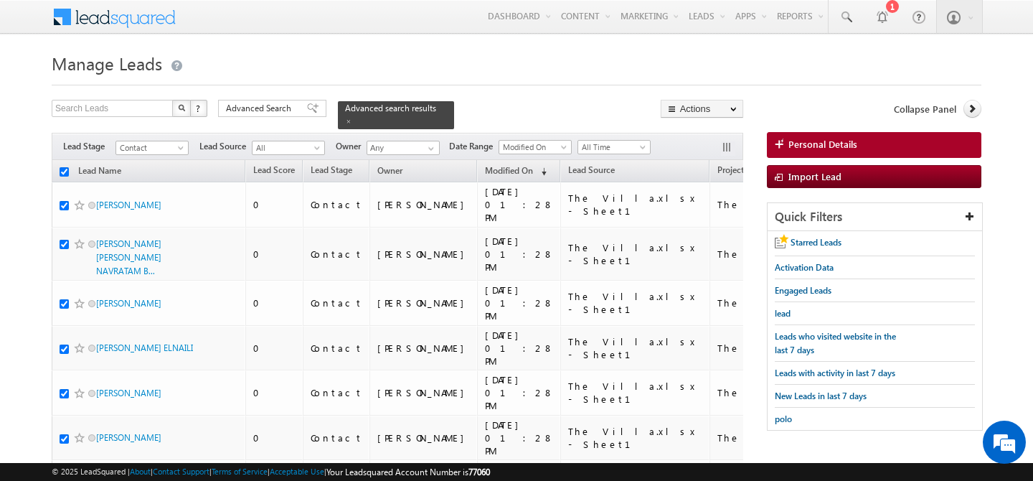
checkbox input "true"
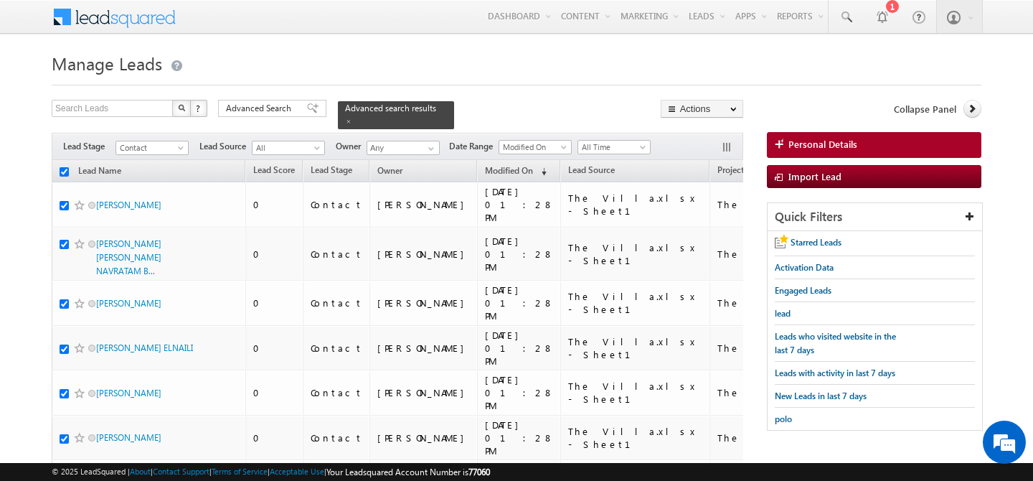
checkbox input "true"
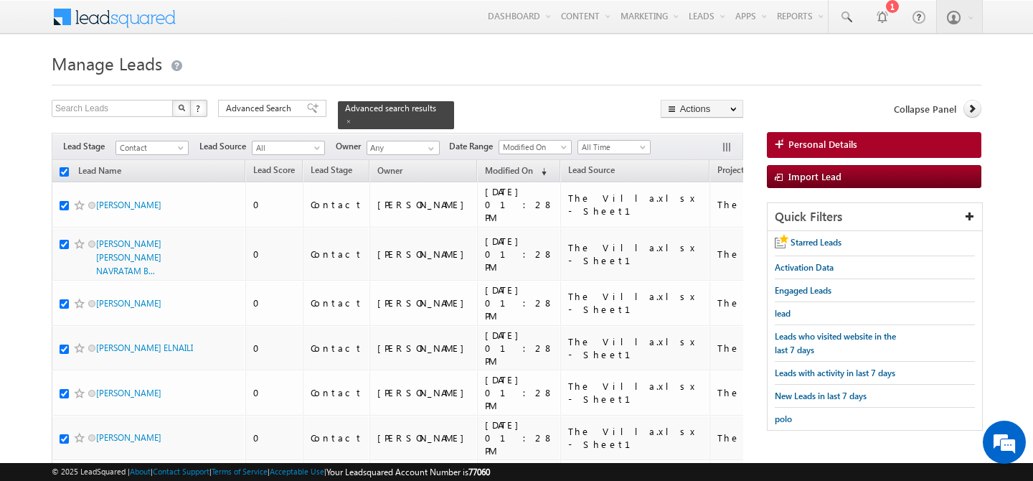
checkbox input "true"
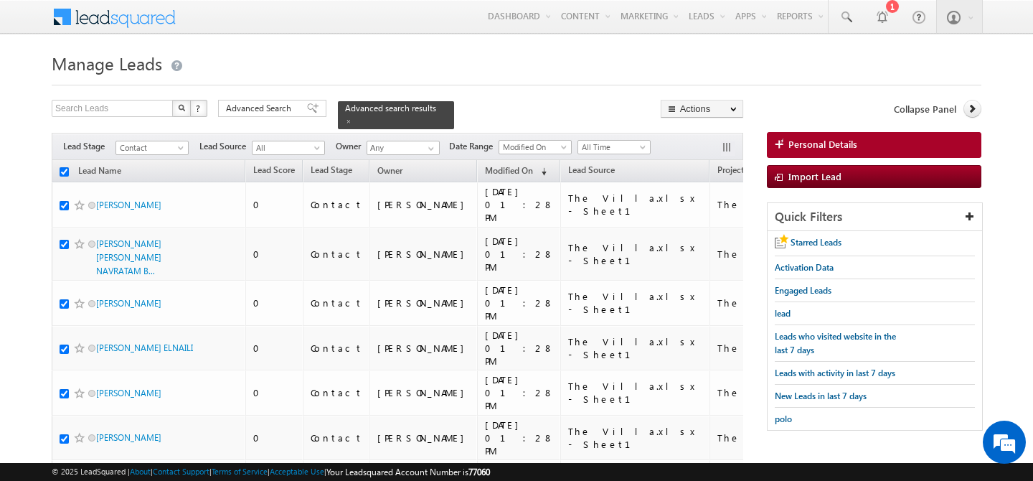
checkbox input "true"
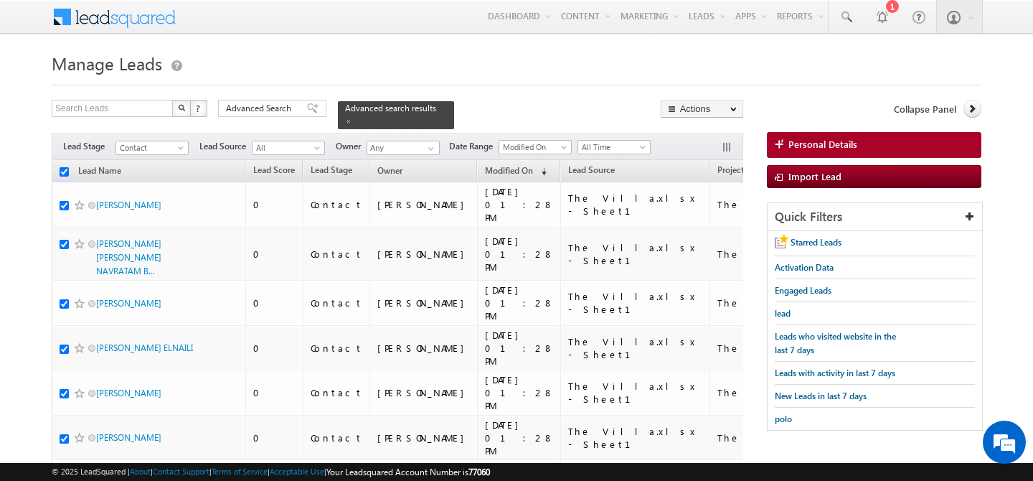
checkbox input "true"
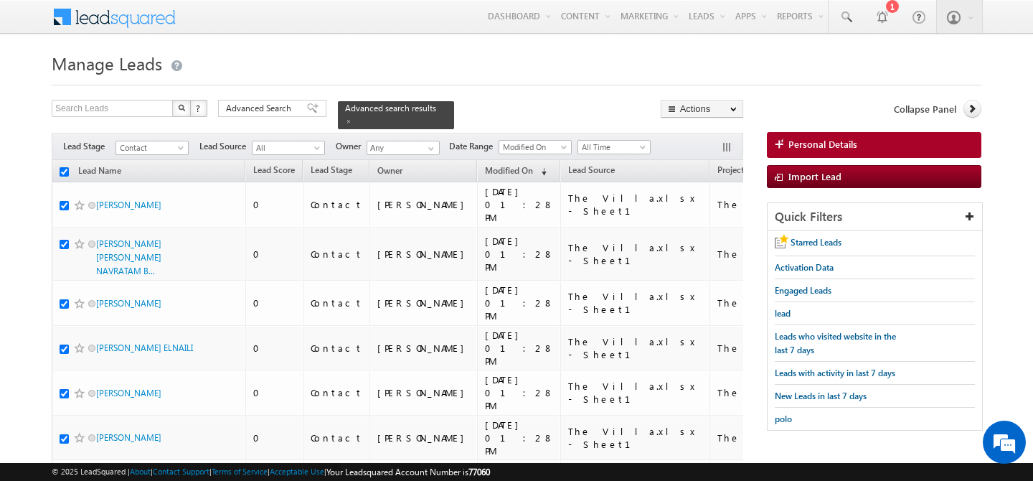
checkbox input "true"
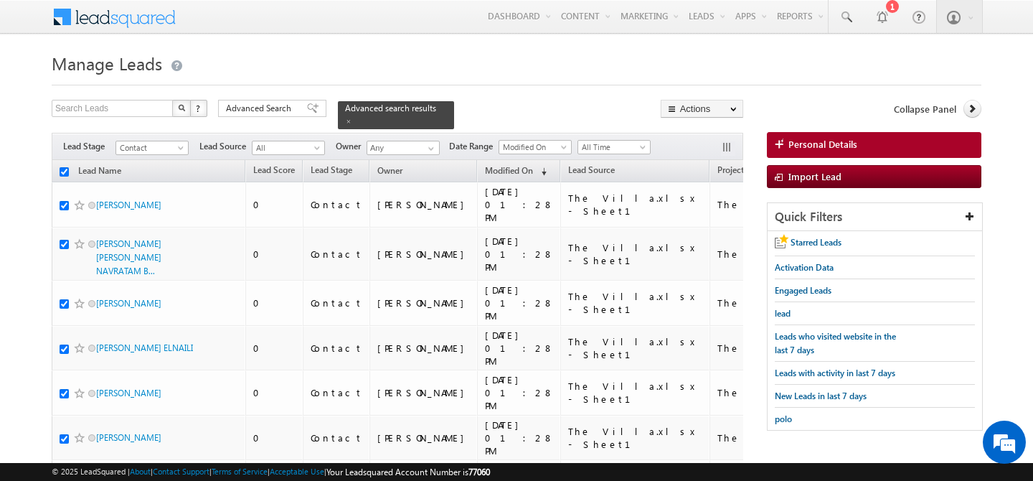
checkbox input "true"
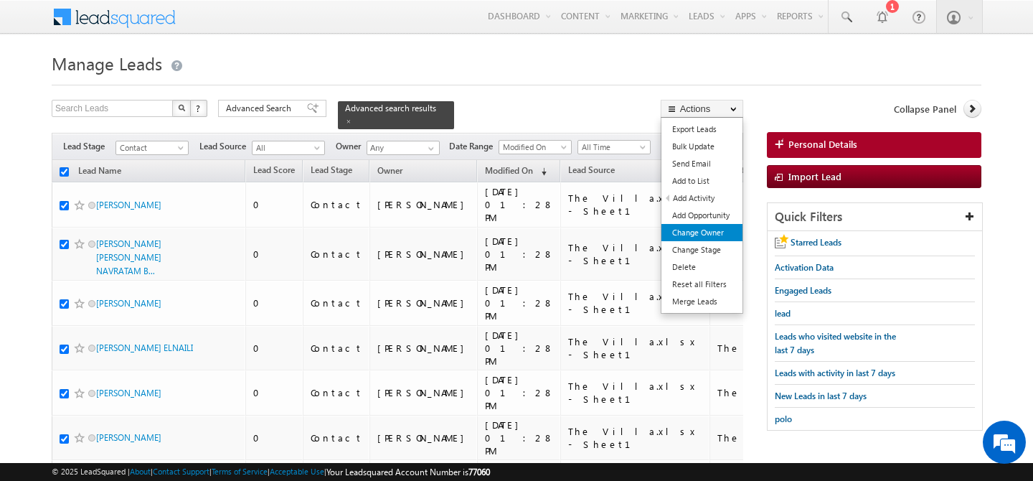
click at [701, 231] on link "Change Owner" at bounding box center [701, 232] width 81 height 17
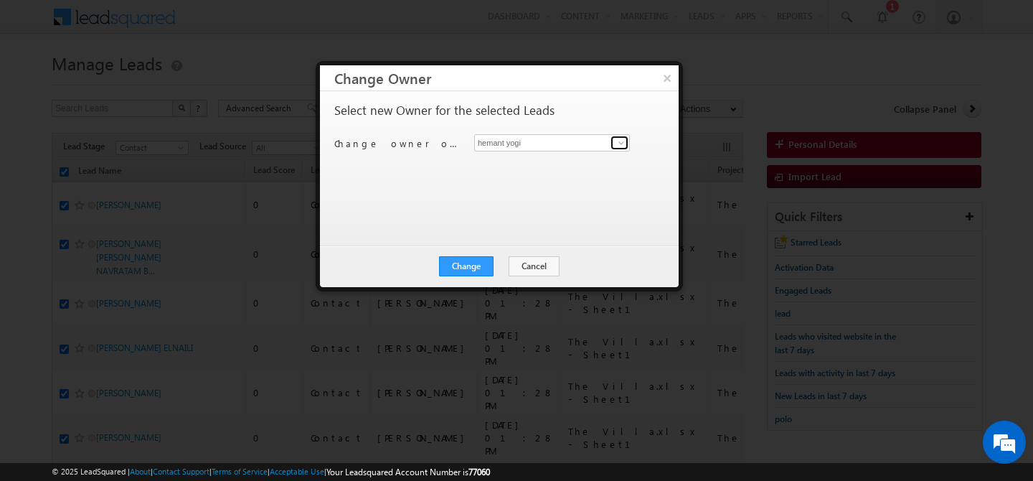
click at [615, 143] on span at bounding box center [620, 142] width 11 height 11
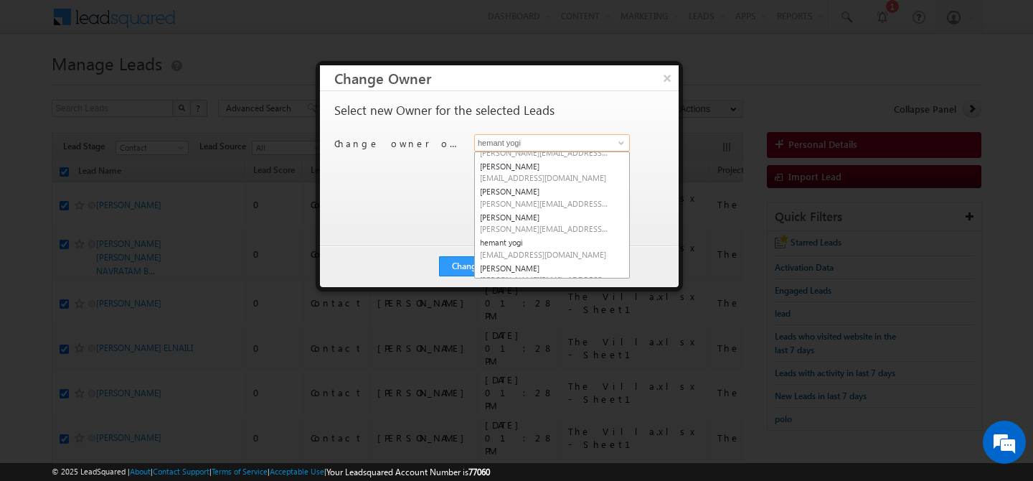
scroll to position [123, 0]
click at [541, 194] on link "Gurpreet Singh gurpreet.singh@indglobal.ae" at bounding box center [552, 194] width 156 height 27
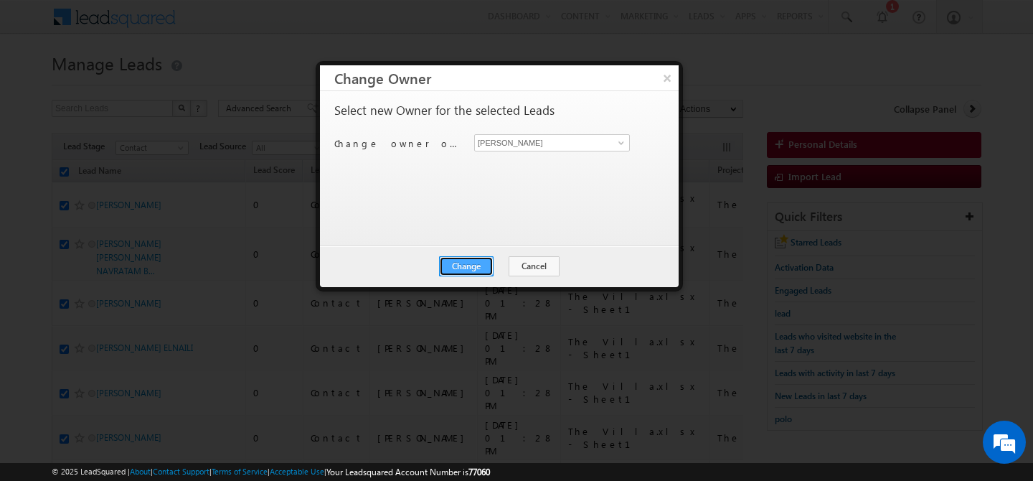
click at [464, 265] on button "Change" at bounding box center [466, 266] width 55 height 20
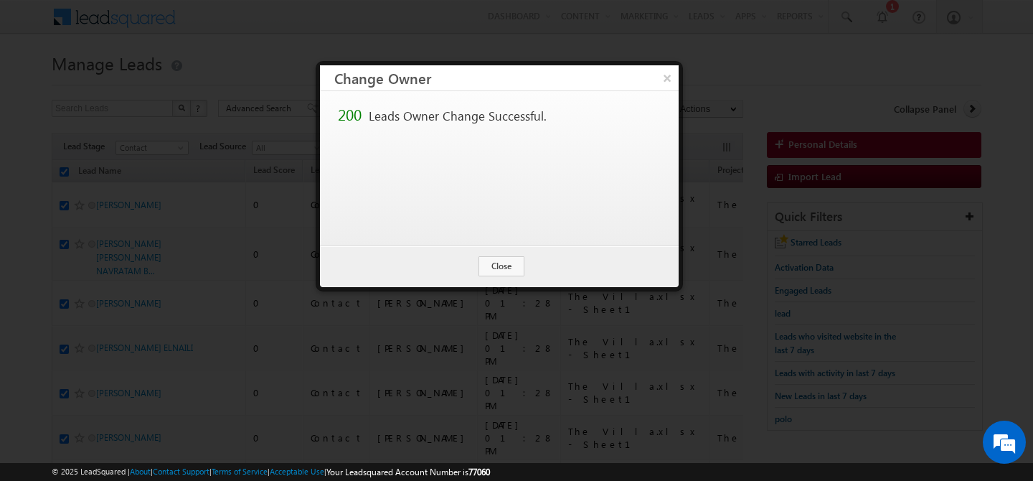
click at [501, 277] on div "Change Cancel Close" at bounding box center [499, 266] width 359 height 42
click at [501, 271] on button "Close" at bounding box center [501, 266] width 46 height 20
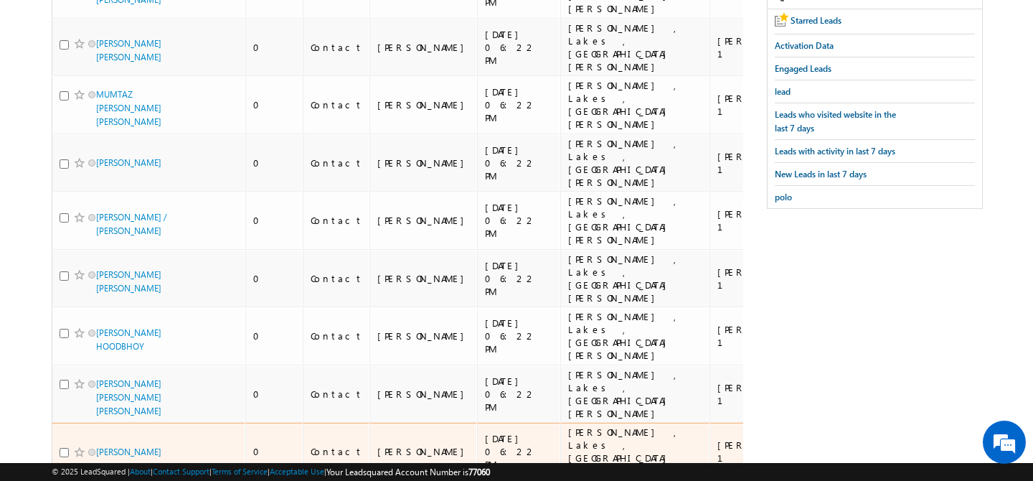
scroll to position [0, 0]
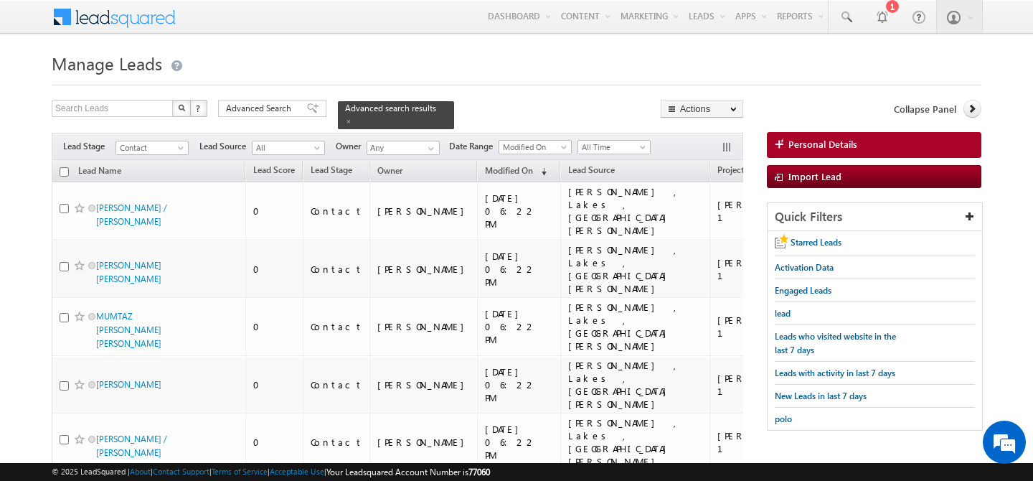
click at [65, 167] on input "checkbox" at bounding box center [64, 171] width 9 height 9
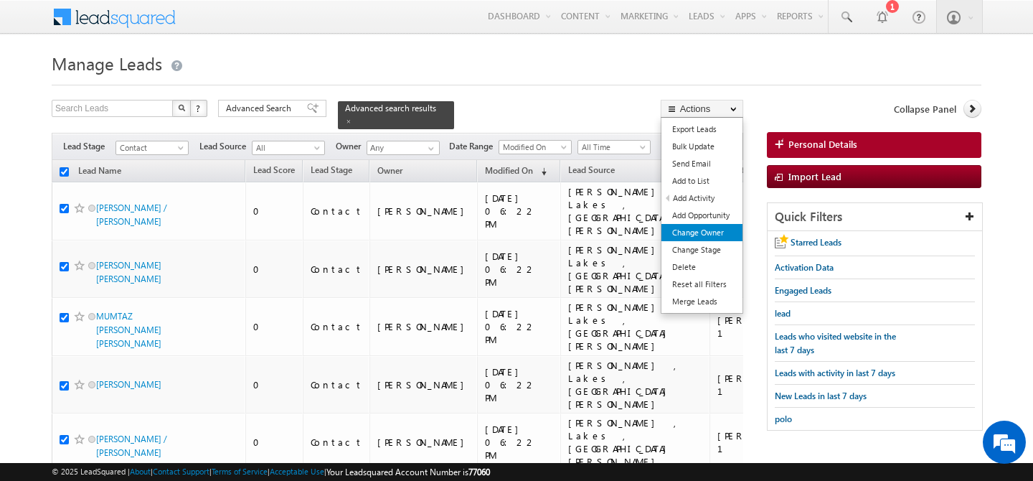
click at [703, 230] on link "Change Owner" at bounding box center [701, 232] width 81 height 17
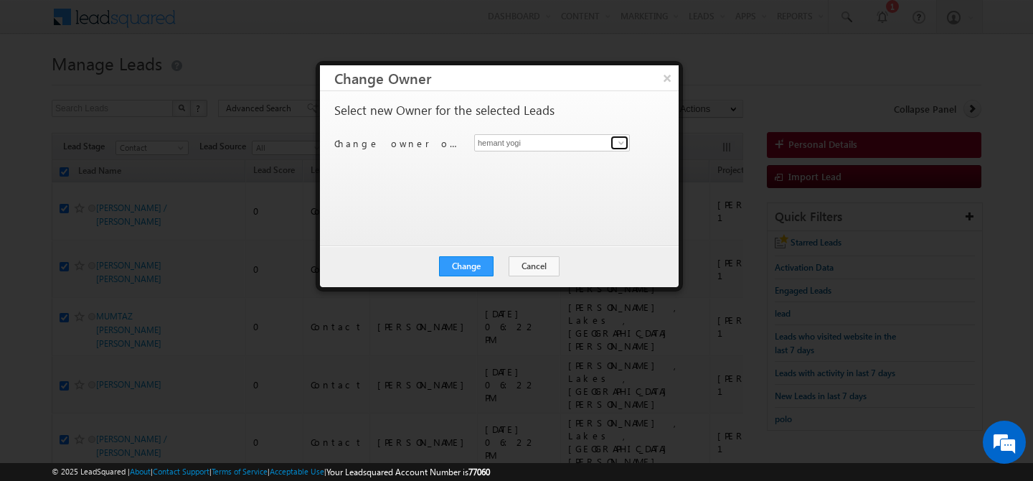
click at [618, 142] on span at bounding box center [620, 142] width 11 height 11
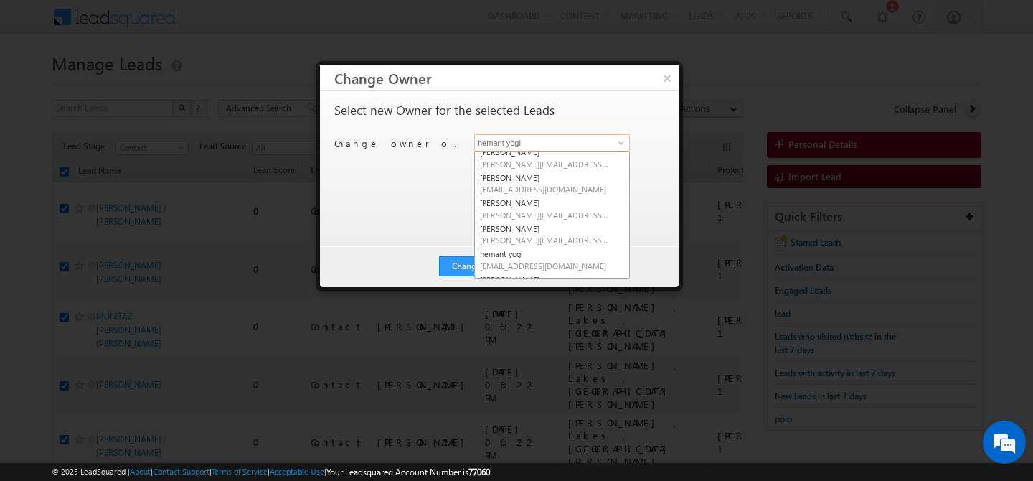
scroll to position [118, 0]
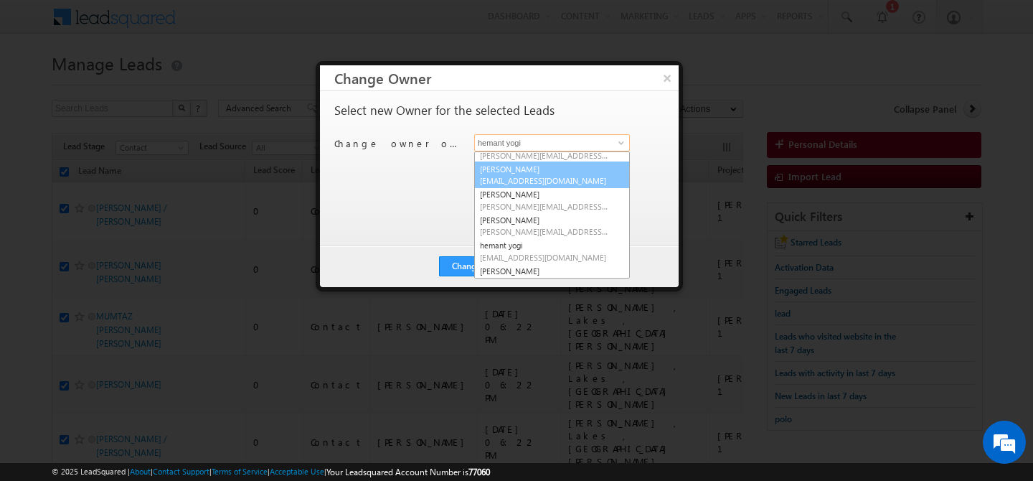
click at [539, 178] on span "[EMAIL_ADDRESS][DOMAIN_NAME]" at bounding box center [544, 180] width 129 height 11
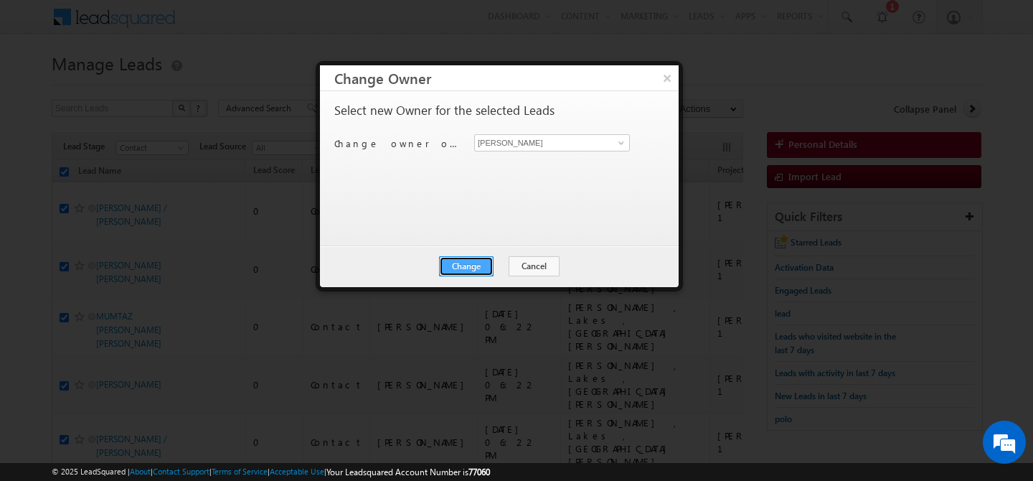
click at [463, 262] on button "Change" at bounding box center [466, 266] width 55 height 20
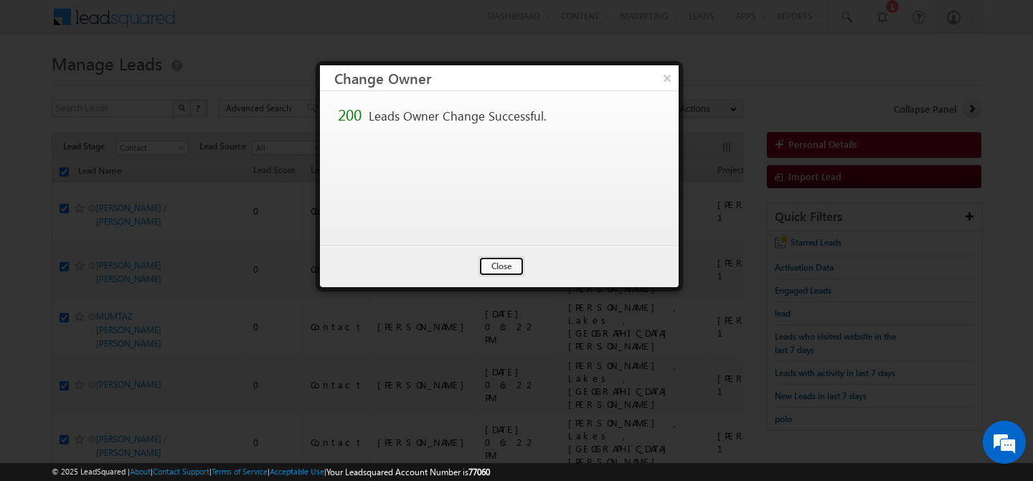
click at [516, 272] on button "Close" at bounding box center [501, 266] width 46 height 20
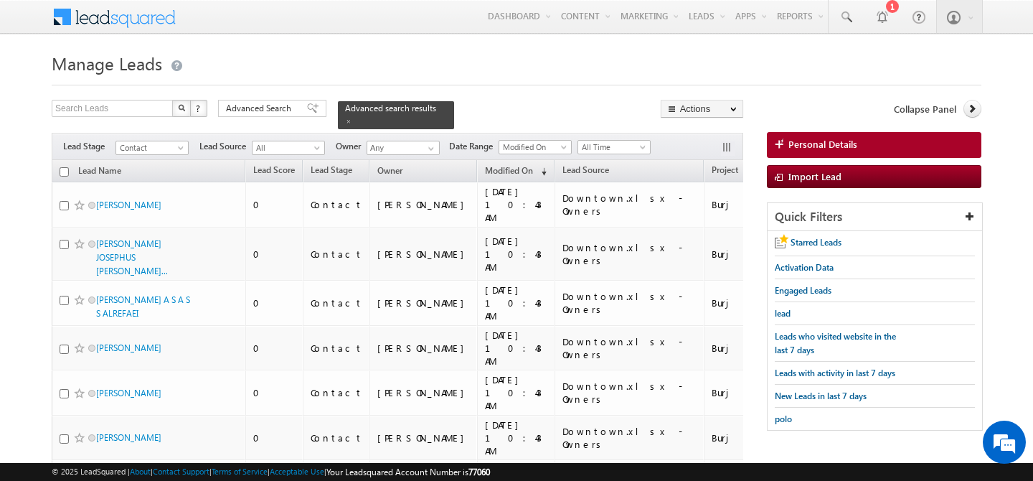
click at [62, 167] on input "checkbox" at bounding box center [64, 171] width 9 height 9
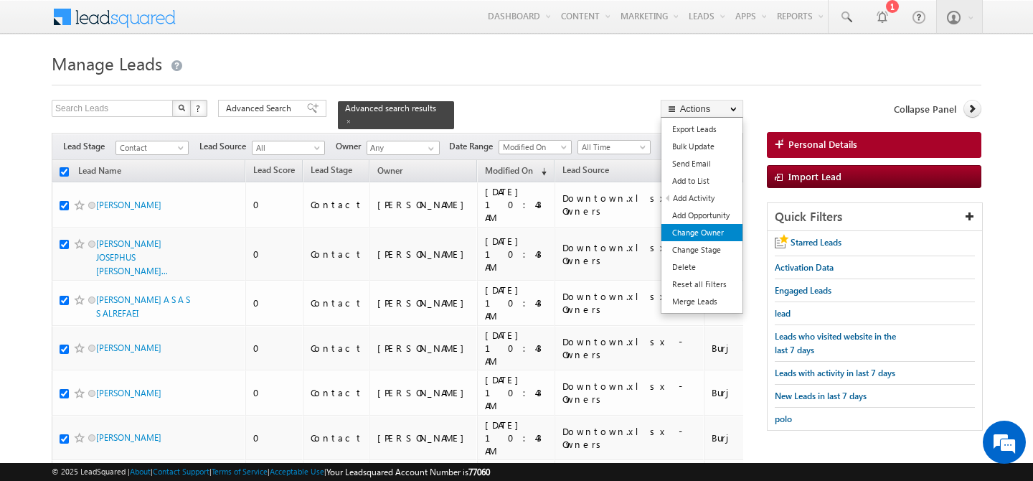
click at [711, 229] on link "Change Owner" at bounding box center [701, 232] width 81 height 17
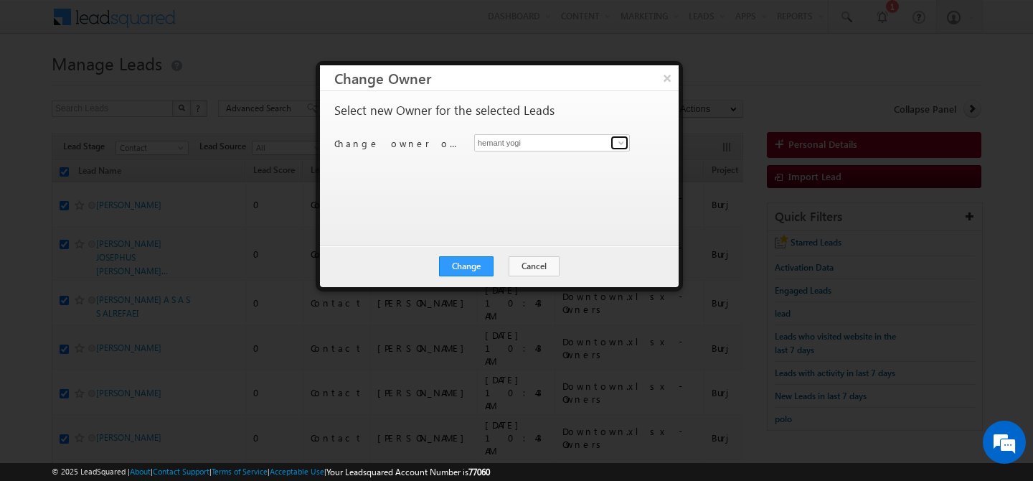
click at [621, 146] on span at bounding box center [620, 142] width 11 height 11
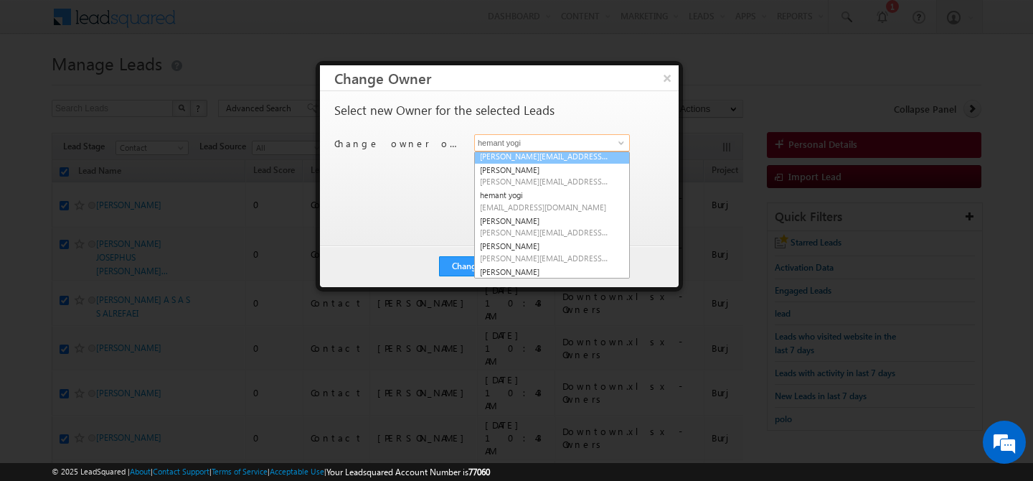
scroll to position [174, 0]
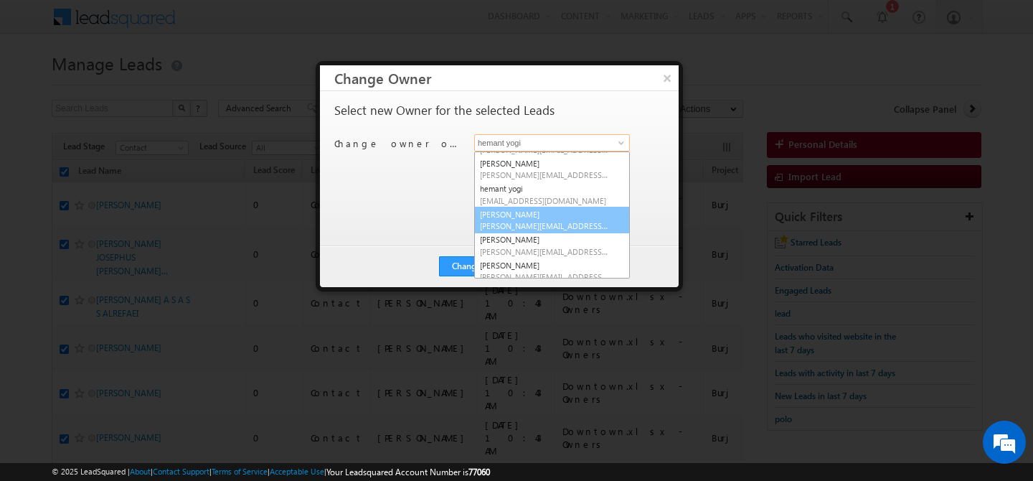
click at [519, 215] on link "keshav Jaiswal keshav.jaiswal@indglobal.ae" at bounding box center [552, 220] width 156 height 27
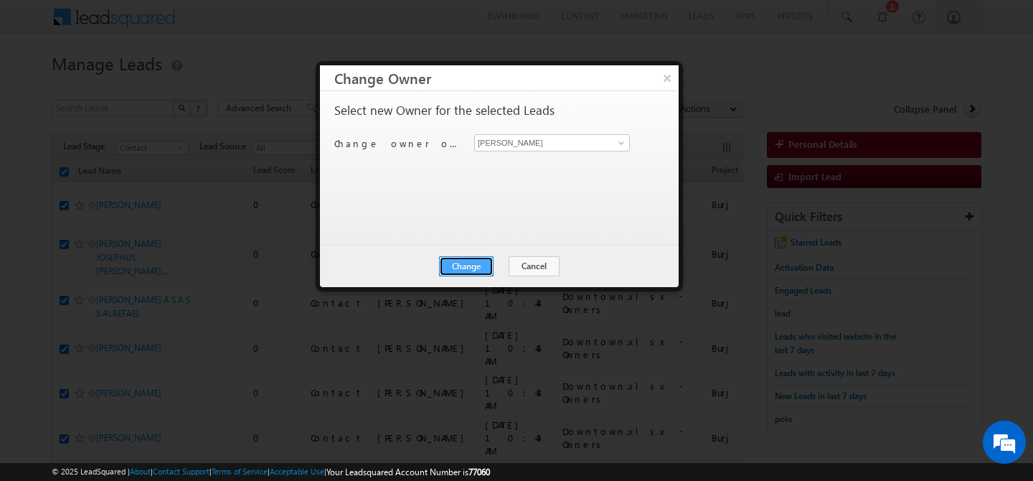
click at [470, 265] on button "Change" at bounding box center [466, 266] width 55 height 20
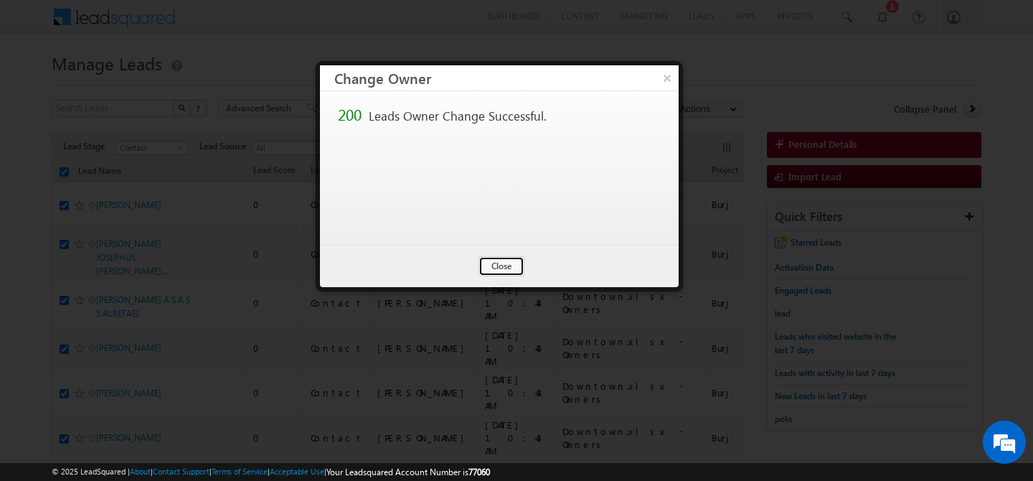
click at [500, 264] on button "Close" at bounding box center [501, 266] width 46 height 20
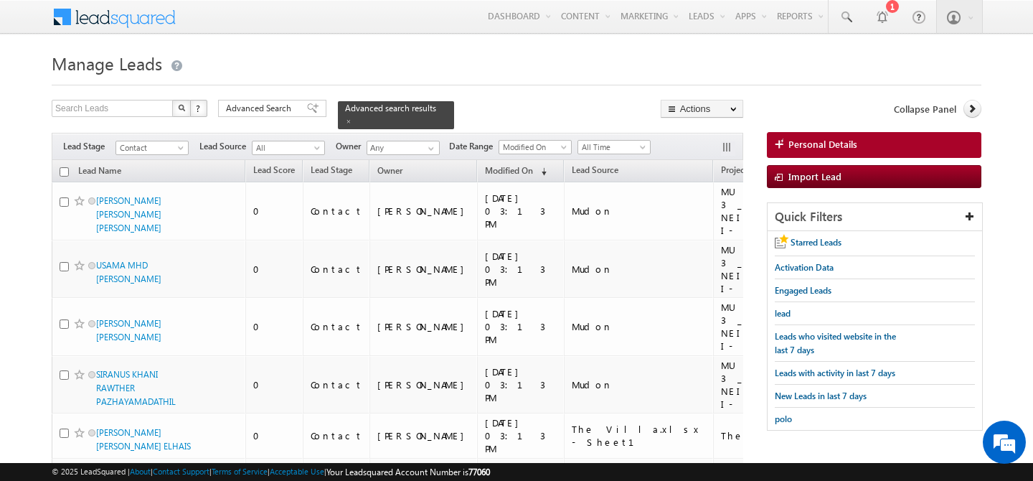
click at [62, 167] on input "checkbox" at bounding box center [64, 171] width 9 height 9
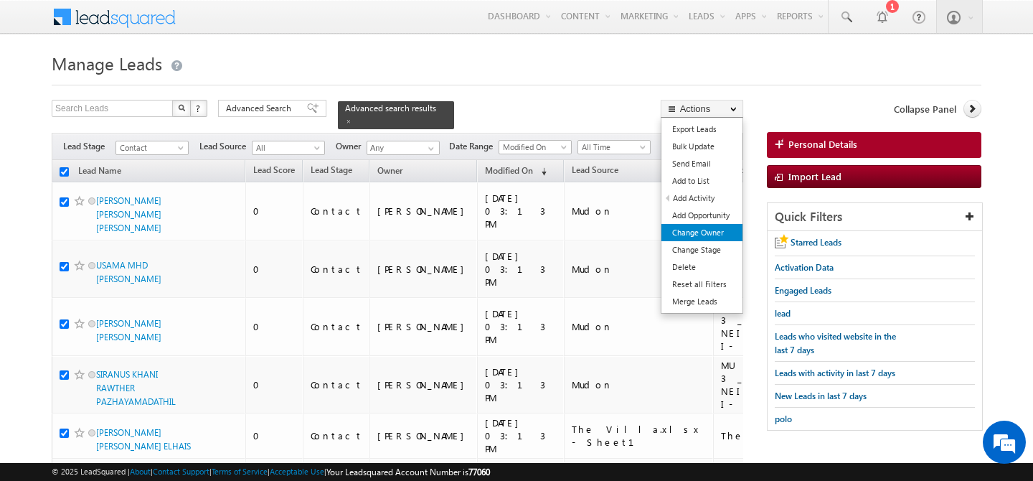
click at [711, 237] on link "Change Owner" at bounding box center [701, 232] width 81 height 17
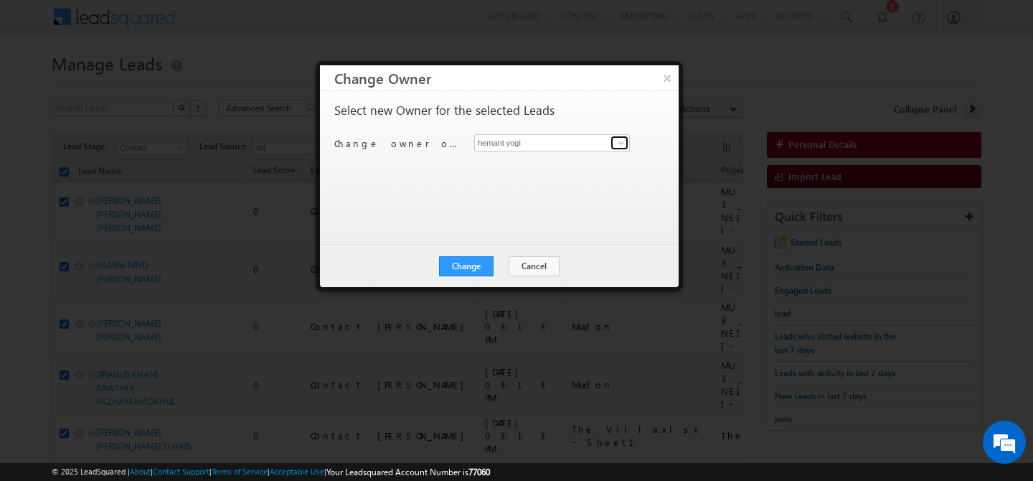
click at [616, 142] on span at bounding box center [620, 142] width 11 height 11
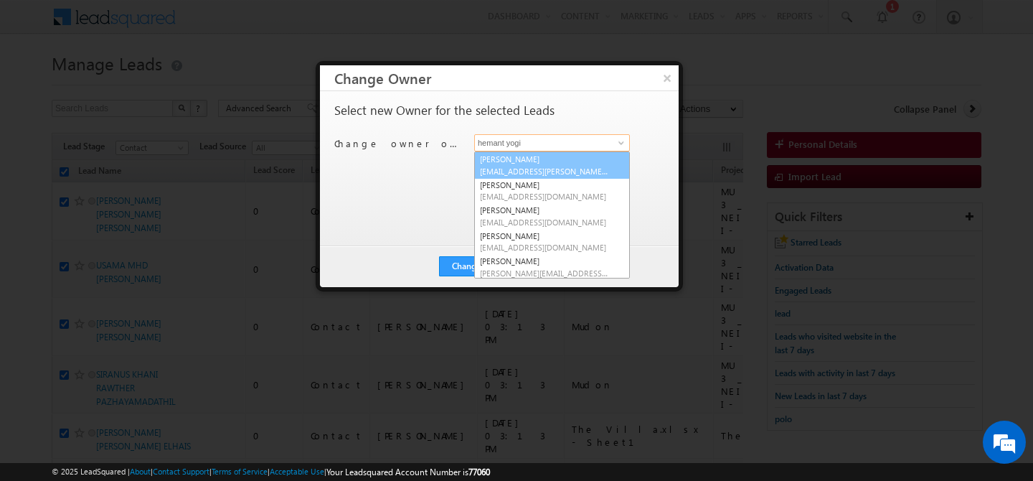
click at [551, 170] on span "[EMAIL_ADDRESS][PERSON_NAME][DOMAIN_NAME]" at bounding box center [544, 171] width 129 height 11
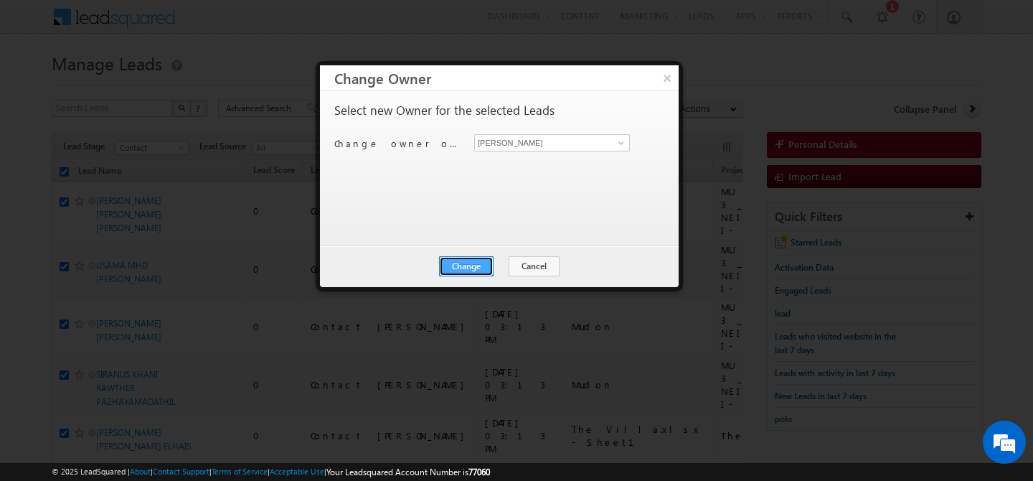
click at [473, 256] on button "Change" at bounding box center [466, 266] width 55 height 20
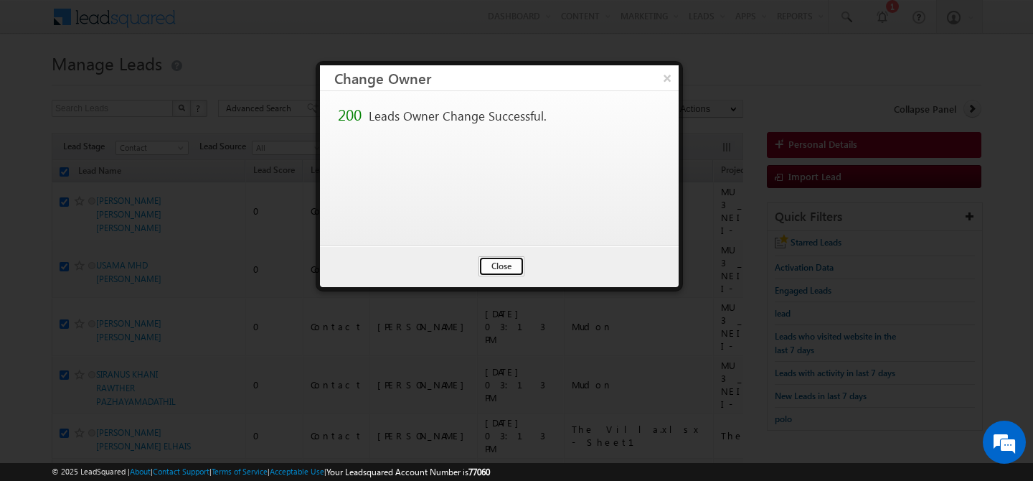
click at [513, 275] on button "Close" at bounding box center [501, 266] width 46 height 20
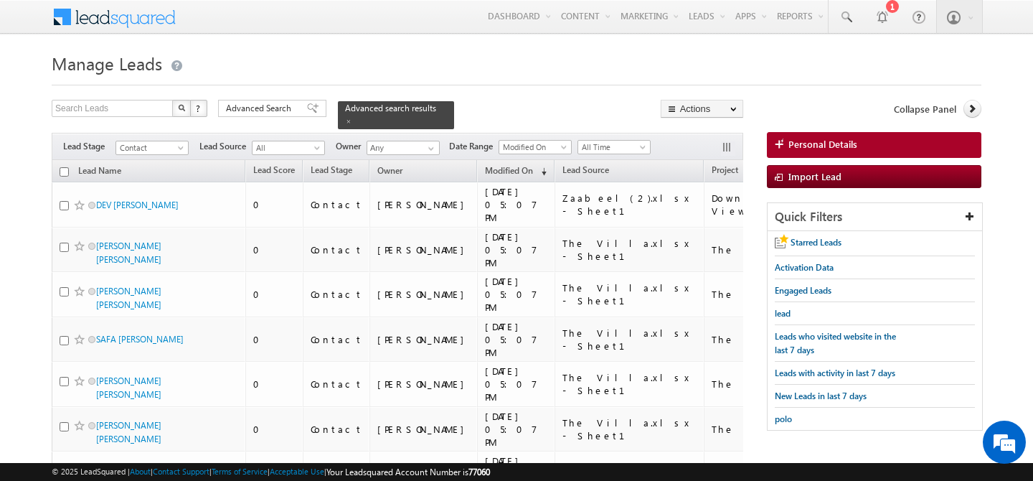
click at [65, 167] on input "checkbox" at bounding box center [64, 171] width 9 height 9
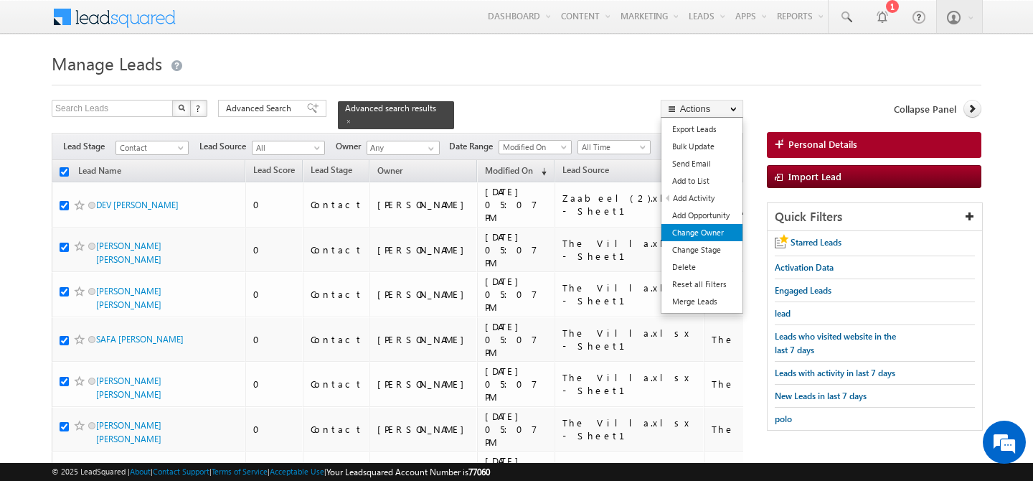
click at [696, 240] on link "Change Owner" at bounding box center [701, 232] width 81 height 17
click at [709, 235] on link "Change Owner" at bounding box center [701, 232] width 81 height 17
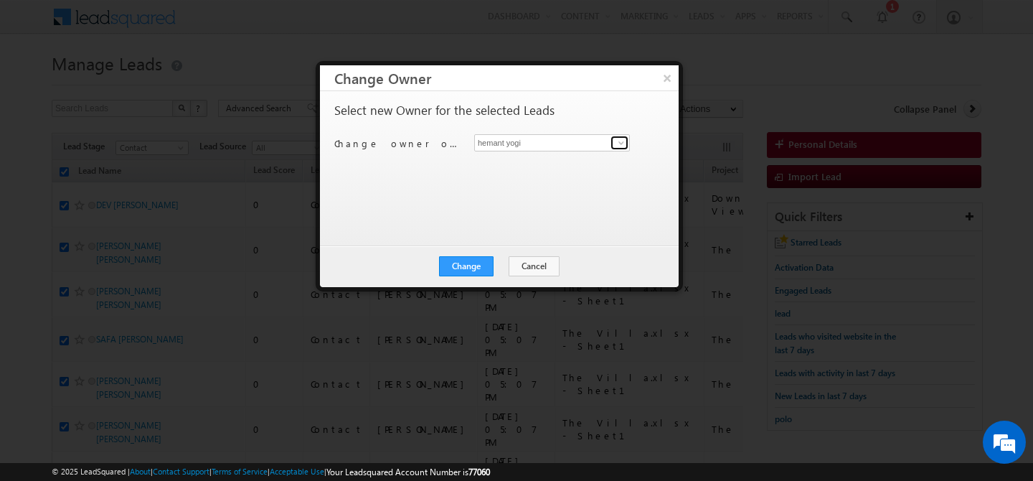
click at [620, 141] on span at bounding box center [620, 142] width 11 height 11
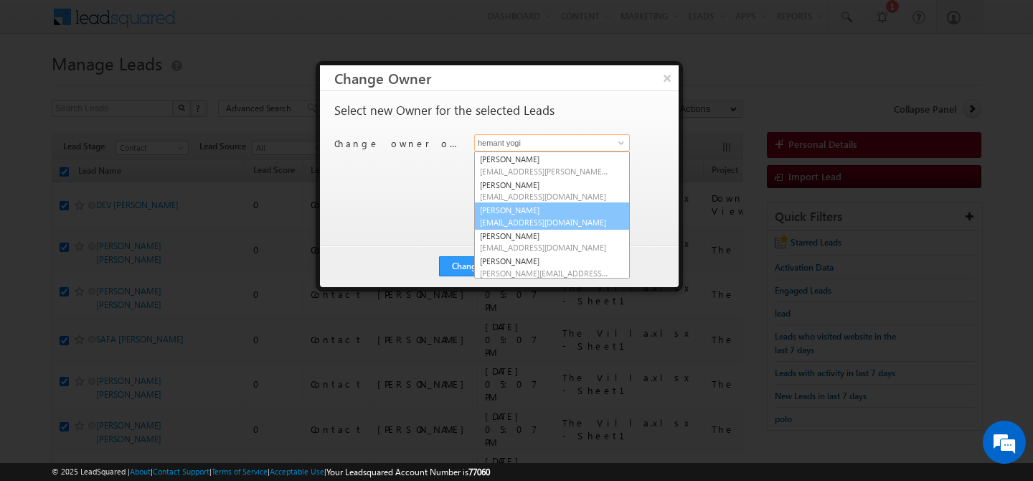
click at [531, 217] on span "[EMAIL_ADDRESS][DOMAIN_NAME]" at bounding box center [544, 222] width 129 height 11
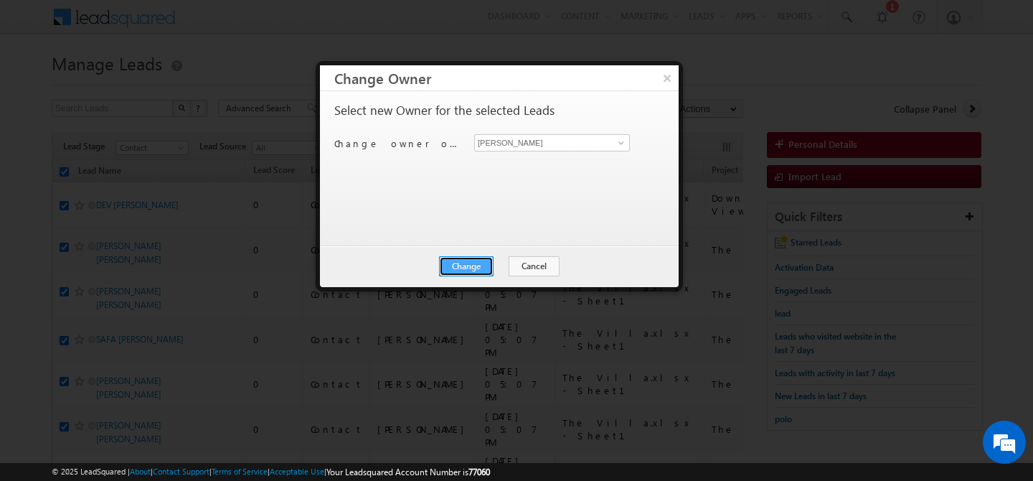
click at [473, 262] on button "Change" at bounding box center [466, 266] width 55 height 20
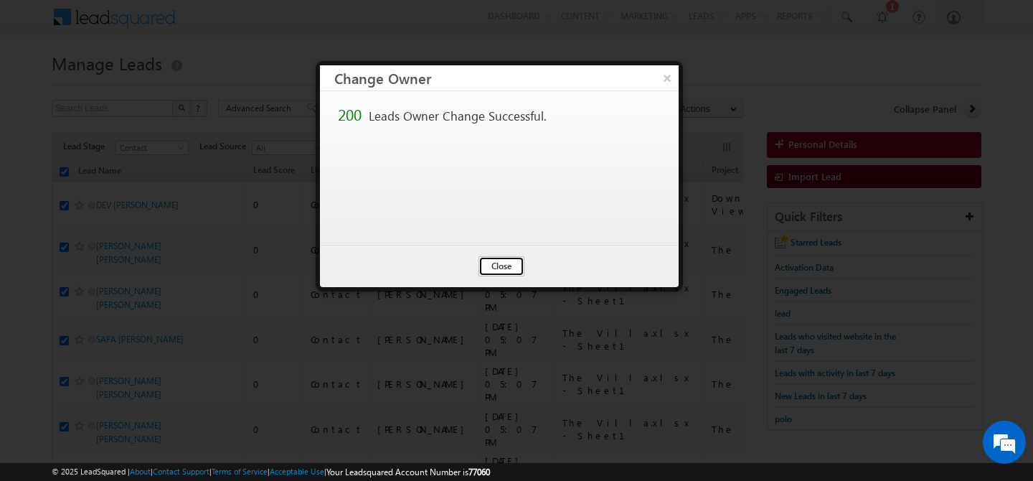
click at [499, 268] on button "Close" at bounding box center [501, 266] width 46 height 20
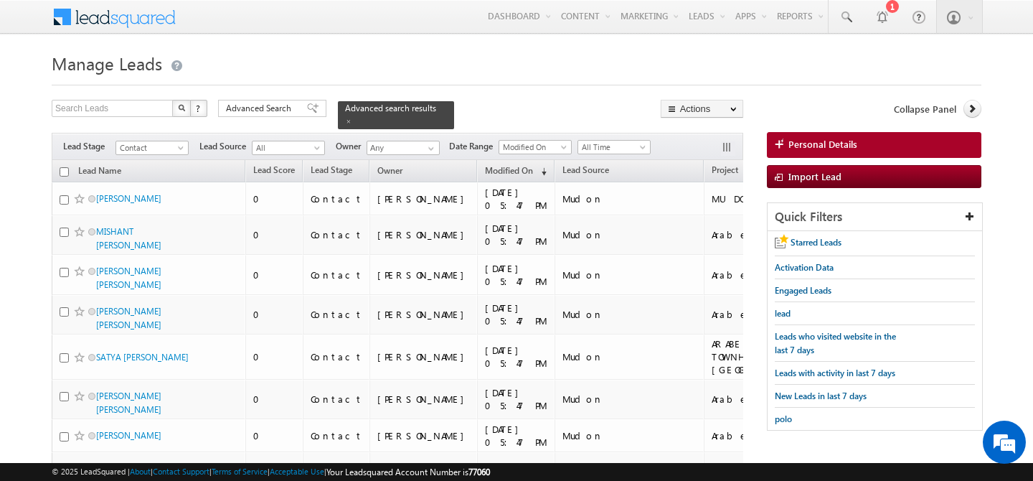
click at [62, 167] on input "checkbox" at bounding box center [64, 171] width 9 height 9
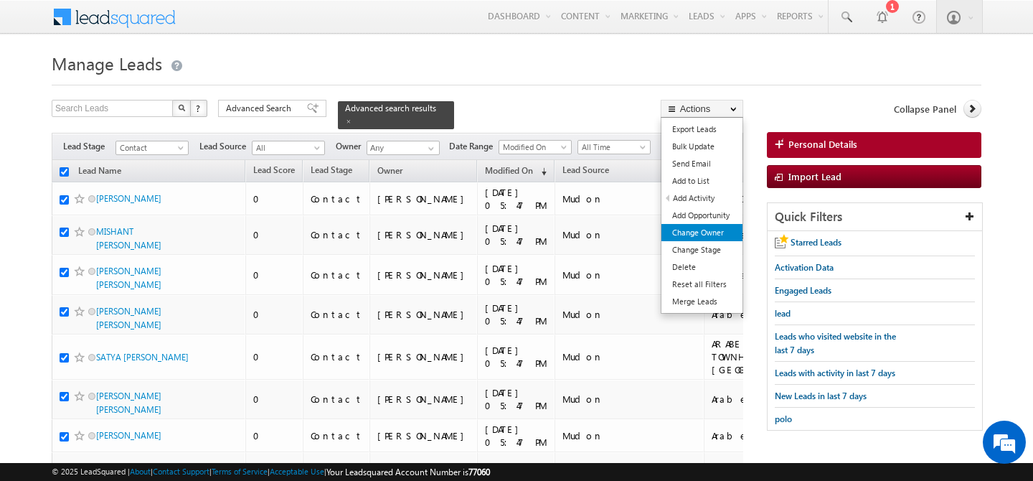
click at [707, 234] on link "Change Owner" at bounding box center [701, 232] width 81 height 17
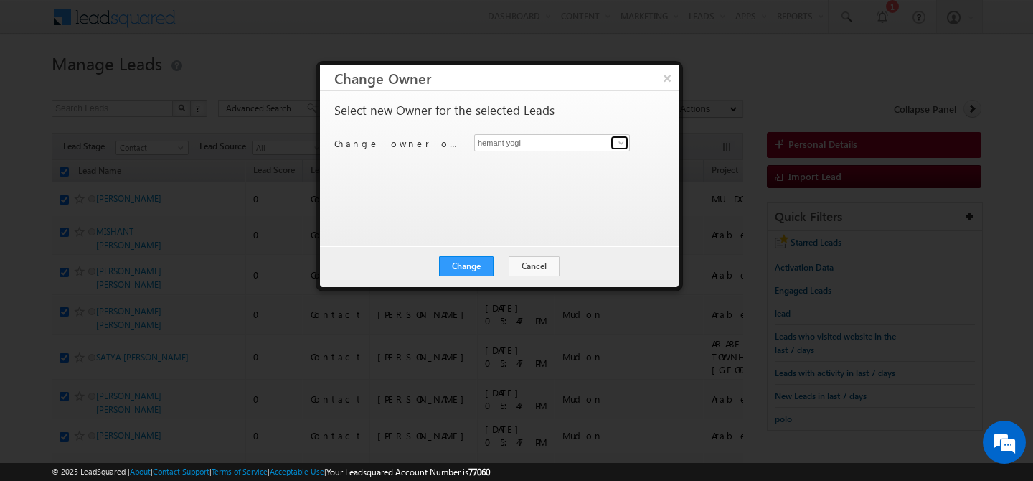
click at [623, 139] on span at bounding box center [620, 142] width 11 height 11
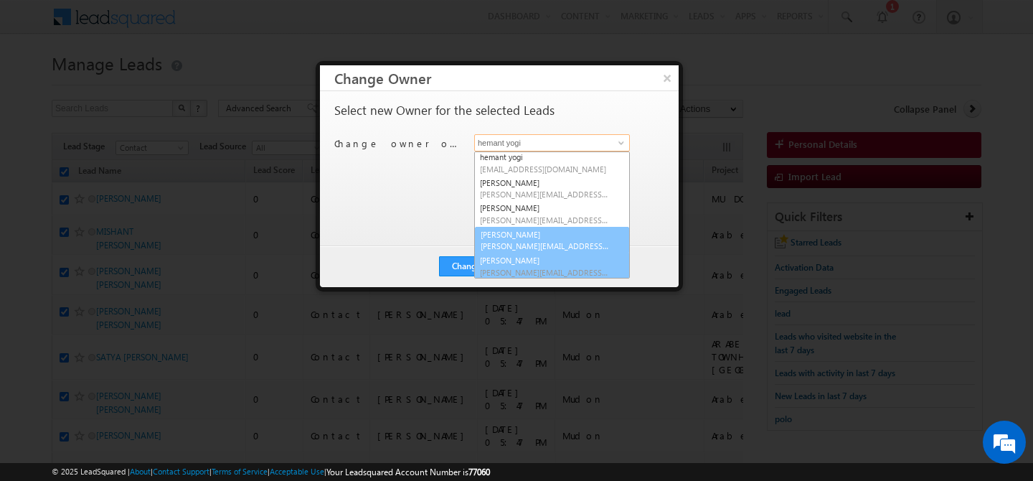
scroll to position [205, 0]
click at [526, 241] on span "[PERSON_NAME][EMAIL_ADDRESS][PERSON_NAME][DOMAIN_NAME]" at bounding box center [544, 245] width 129 height 11
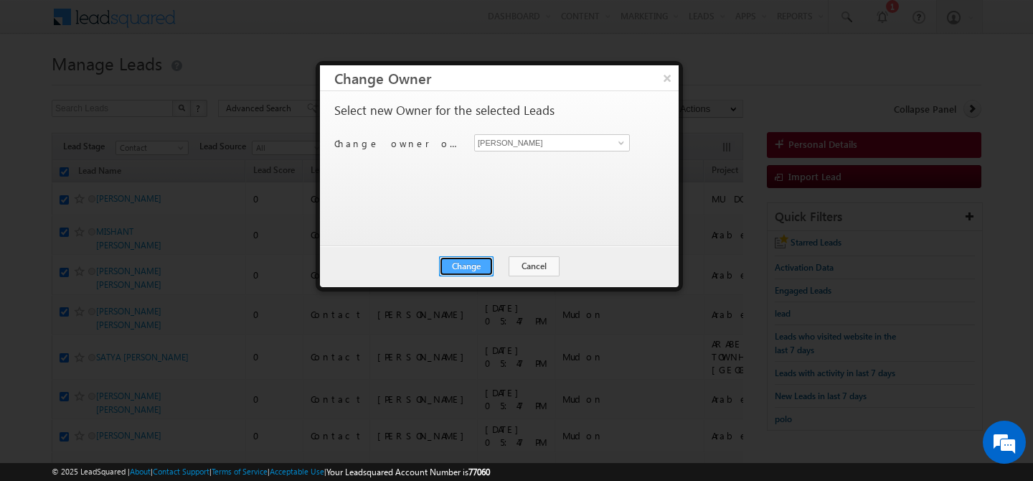
click at [476, 262] on button "Change" at bounding box center [466, 266] width 55 height 20
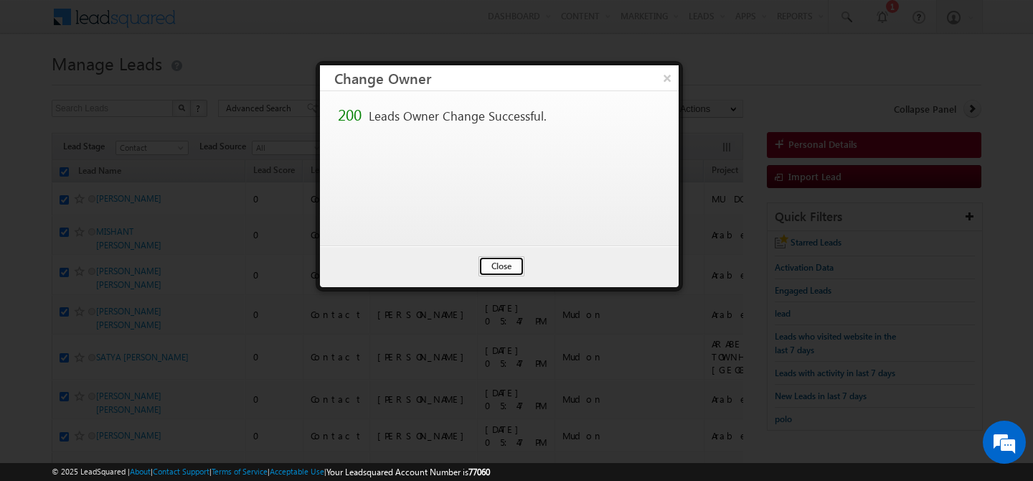
click at [495, 261] on button "Close" at bounding box center [501, 266] width 46 height 20
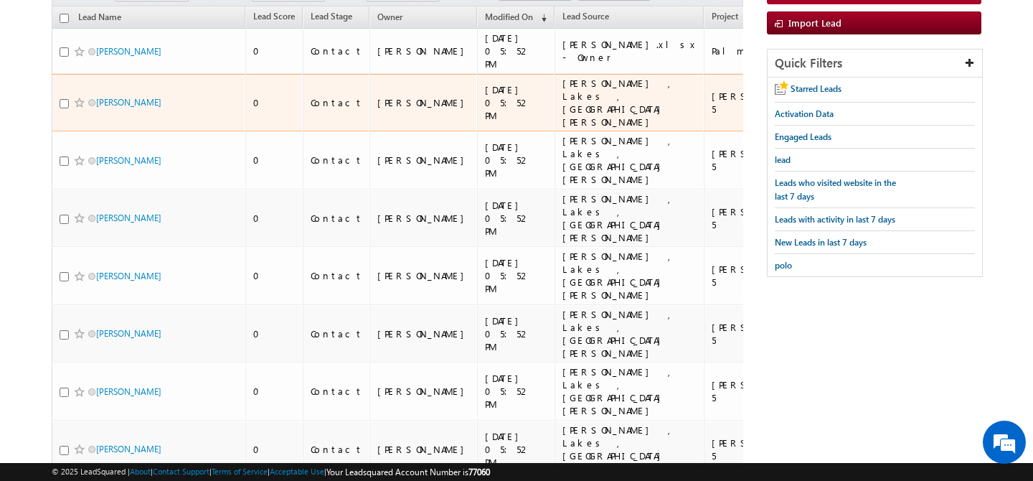
scroll to position [0, 0]
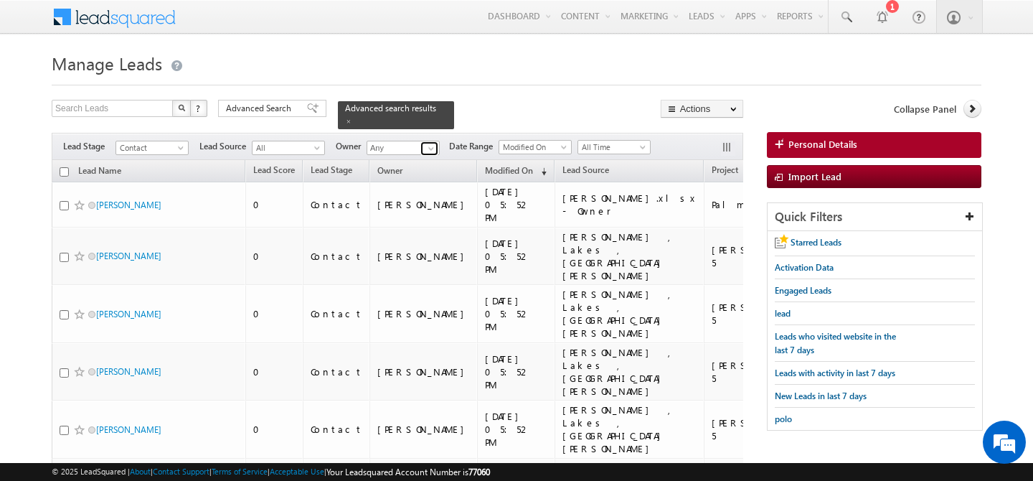
click at [431, 143] on span at bounding box center [430, 148] width 11 height 11
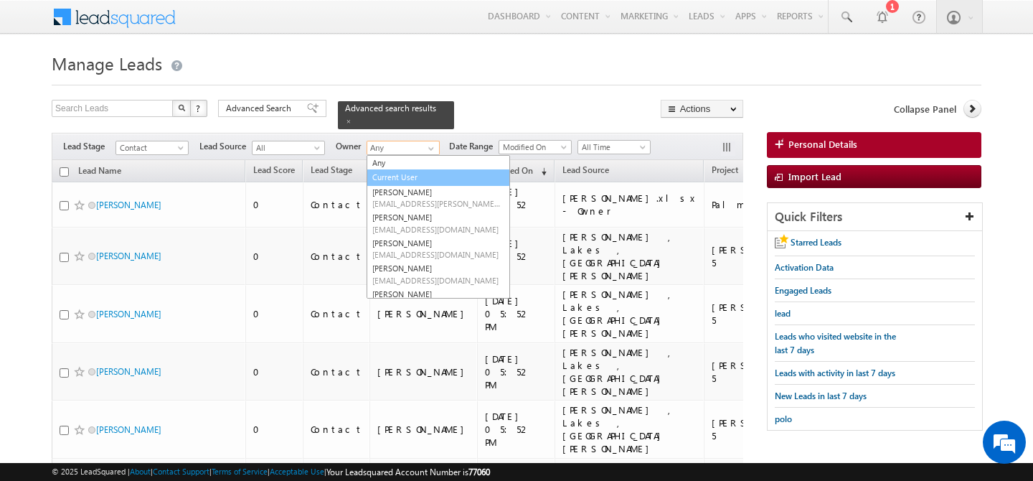
click at [420, 169] on link "Current User" at bounding box center [437, 177] width 143 height 16
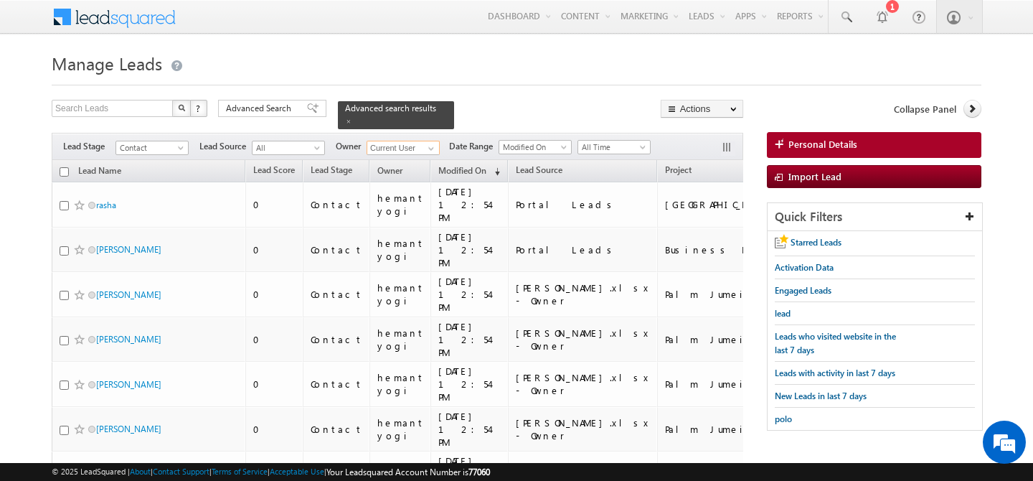
click at [65, 167] on input "checkbox" at bounding box center [64, 171] width 9 height 9
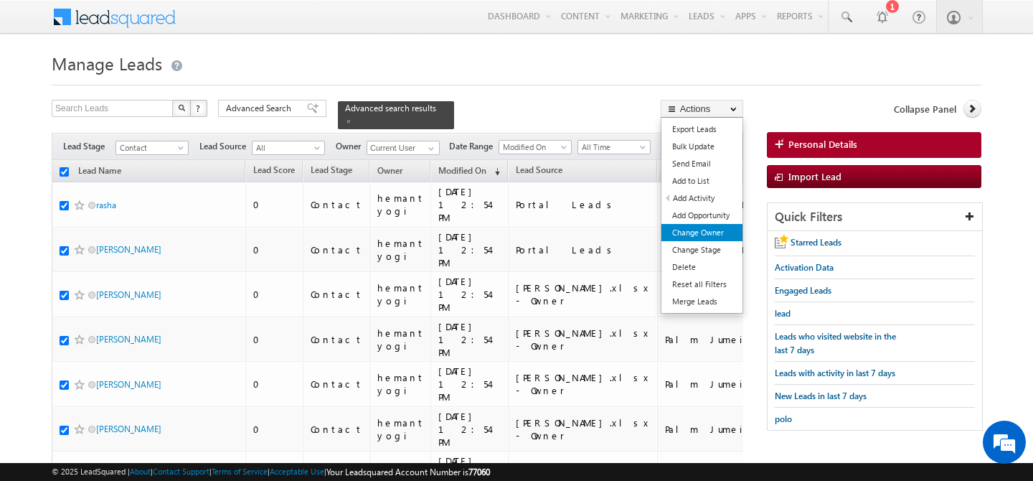
click at [711, 234] on link "Change Owner" at bounding box center [701, 232] width 81 height 17
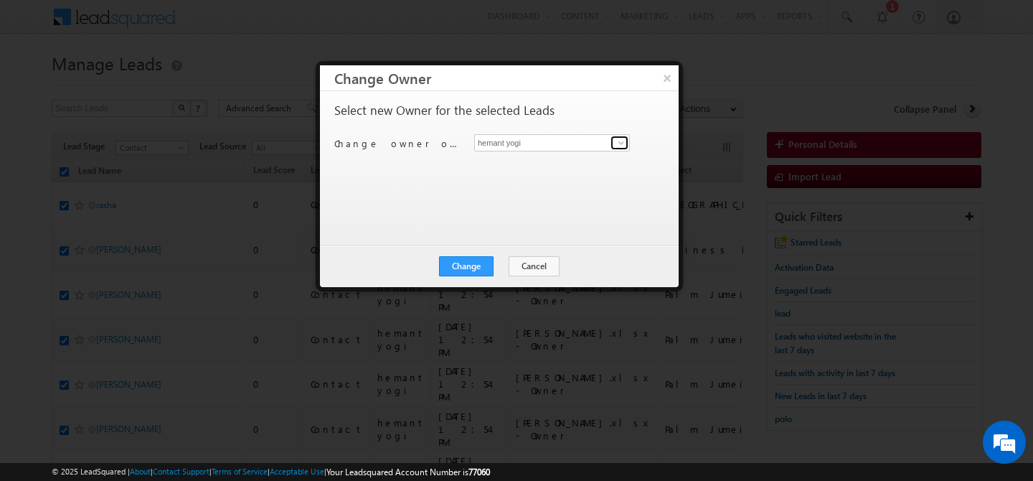
click at [618, 144] on span at bounding box center [620, 142] width 11 height 11
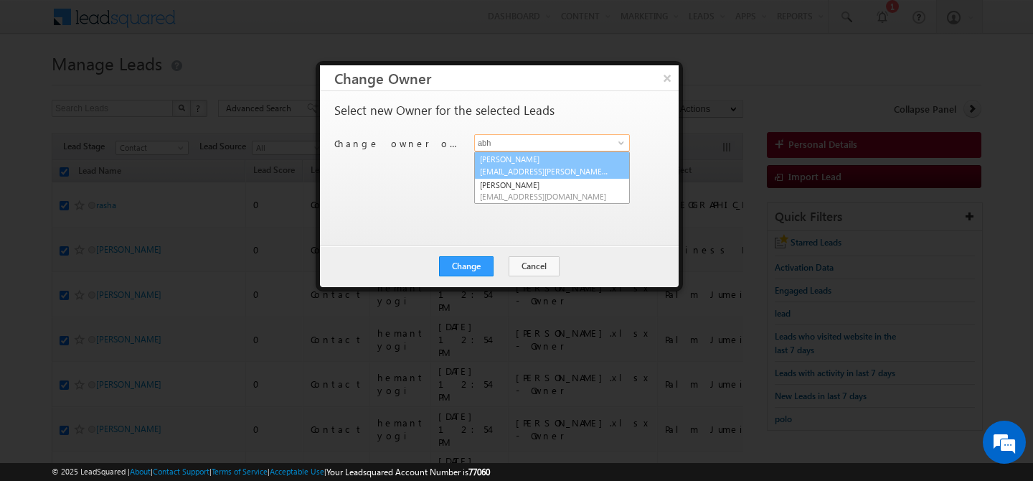
click at [557, 160] on link "Abhishek Dalal abhishek.dalal@indglobal.ae" at bounding box center [552, 164] width 156 height 27
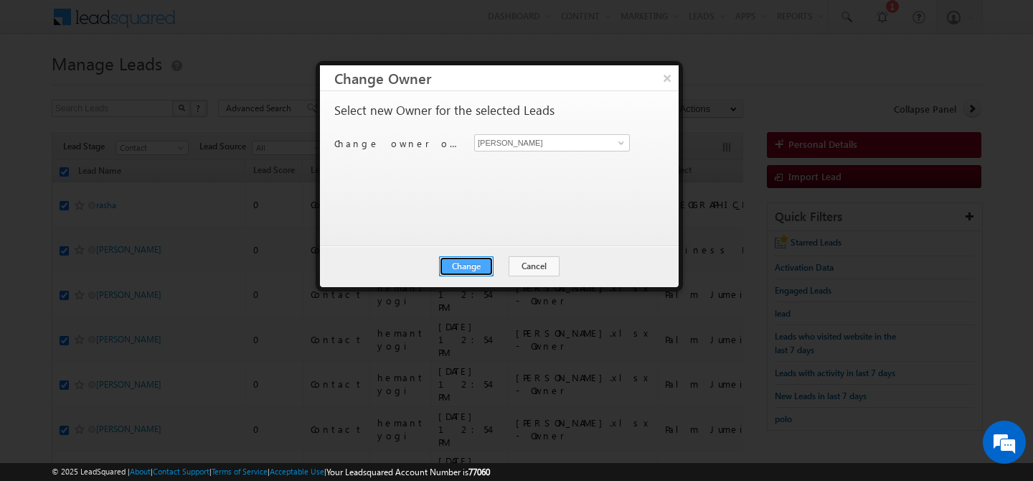
click at [476, 270] on button "Change" at bounding box center [466, 266] width 55 height 20
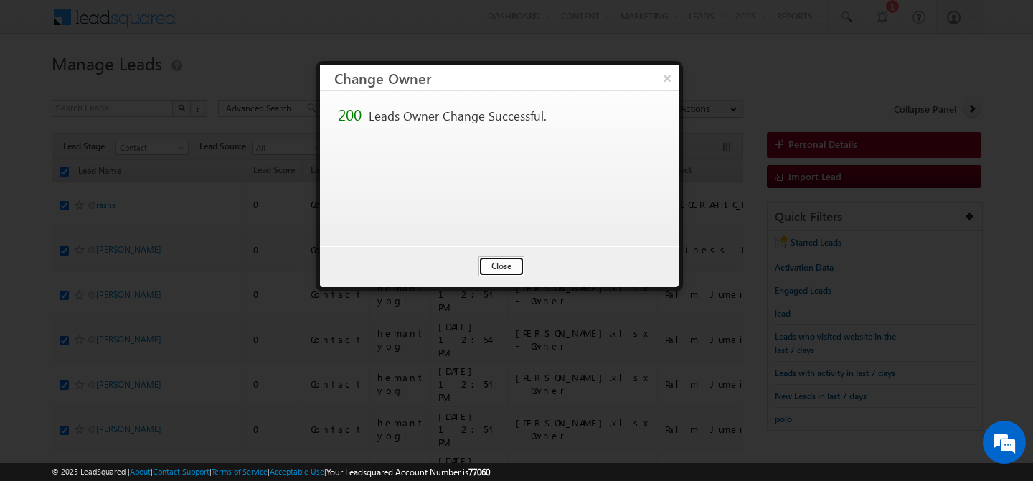
click at [507, 266] on button "Close" at bounding box center [501, 266] width 46 height 20
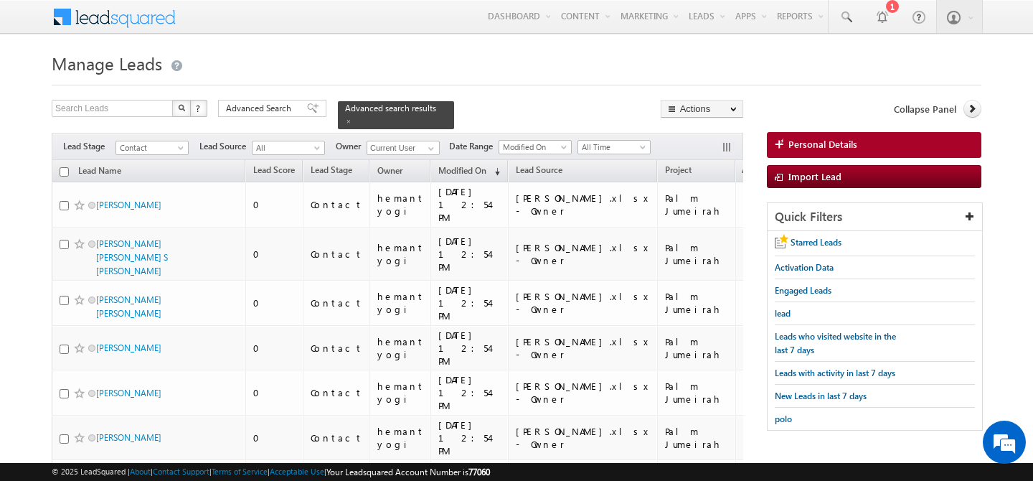
click at [62, 167] on input "checkbox" at bounding box center [64, 171] width 9 height 9
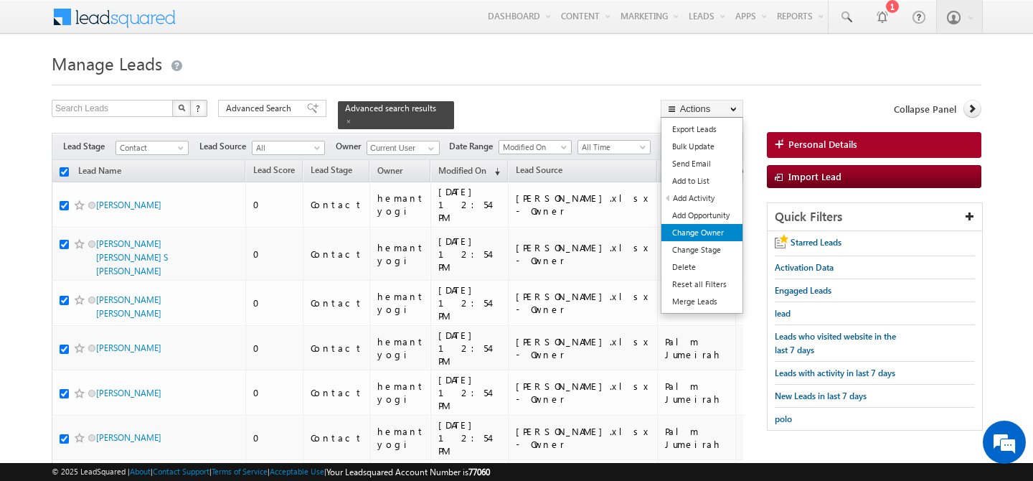
click at [706, 228] on link "Change Owner" at bounding box center [701, 232] width 81 height 17
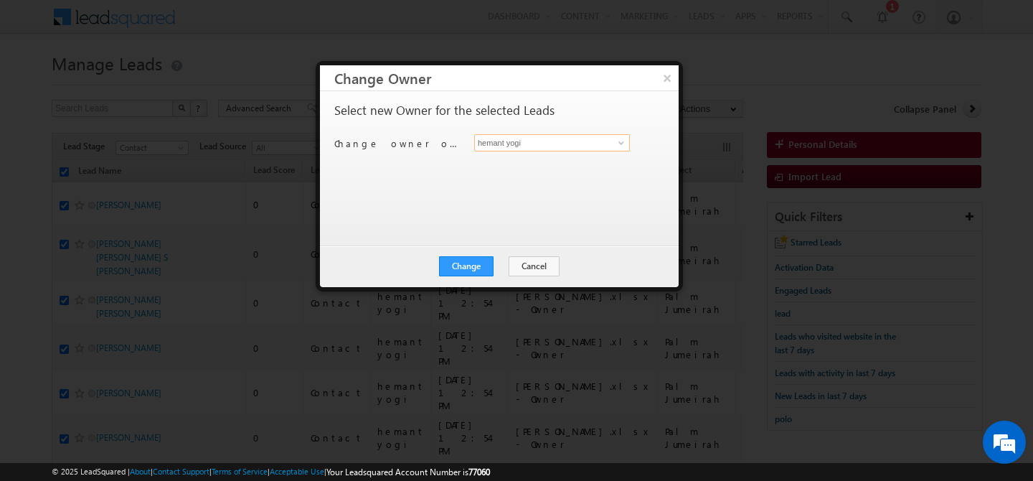
click at [608, 145] on input "hemant yogi" at bounding box center [552, 142] width 156 height 17
click at [526, 160] on link "Manpreet Singh manpreet.singh@indglobal.ae" at bounding box center [552, 164] width 156 height 27
click at [460, 261] on button "Change" at bounding box center [466, 266] width 55 height 20
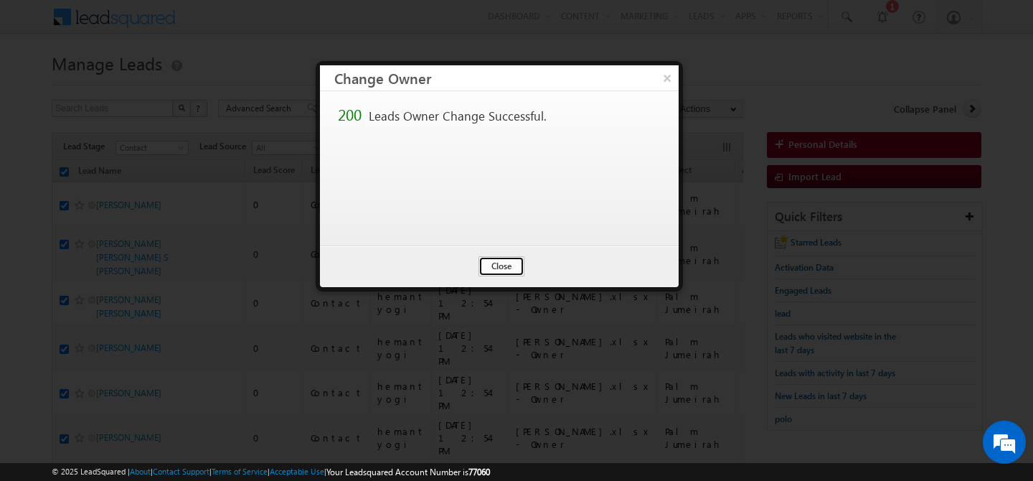
click at [503, 269] on button "Close" at bounding box center [501, 266] width 46 height 20
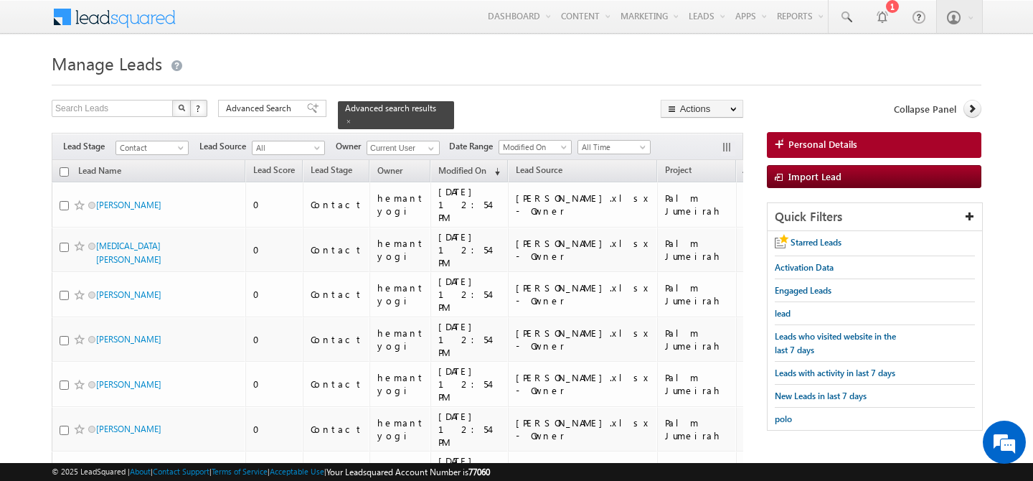
click at [66, 167] on input "checkbox" at bounding box center [64, 171] width 9 height 9
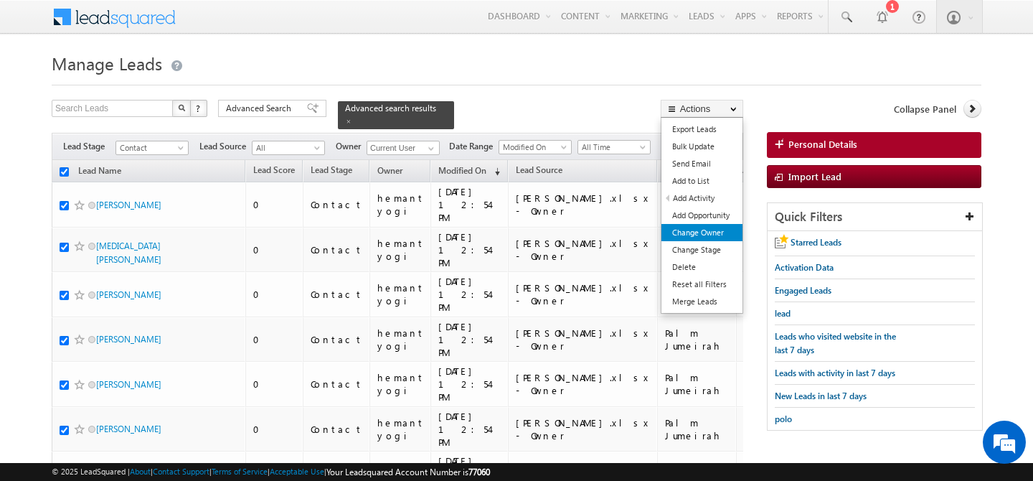
click at [705, 228] on link "Change Owner" at bounding box center [701, 232] width 81 height 17
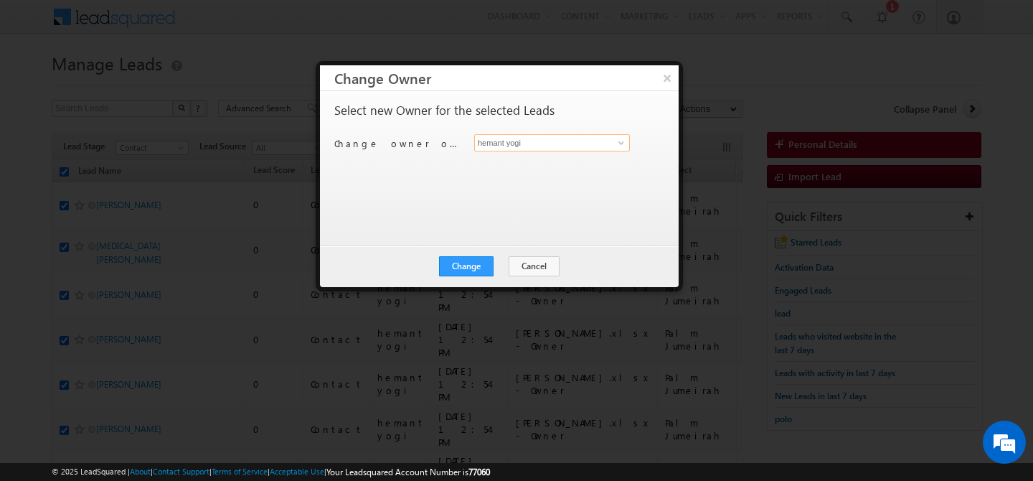
click at [589, 138] on input "hemant yogi" at bounding box center [552, 142] width 156 height 17
click at [554, 158] on link "Faisal Khan faisal.khan@indglobal.ae" at bounding box center [552, 164] width 156 height 27
click at [486, 265] on button "Change" at bounding box center [466, 266] width 55 height 20
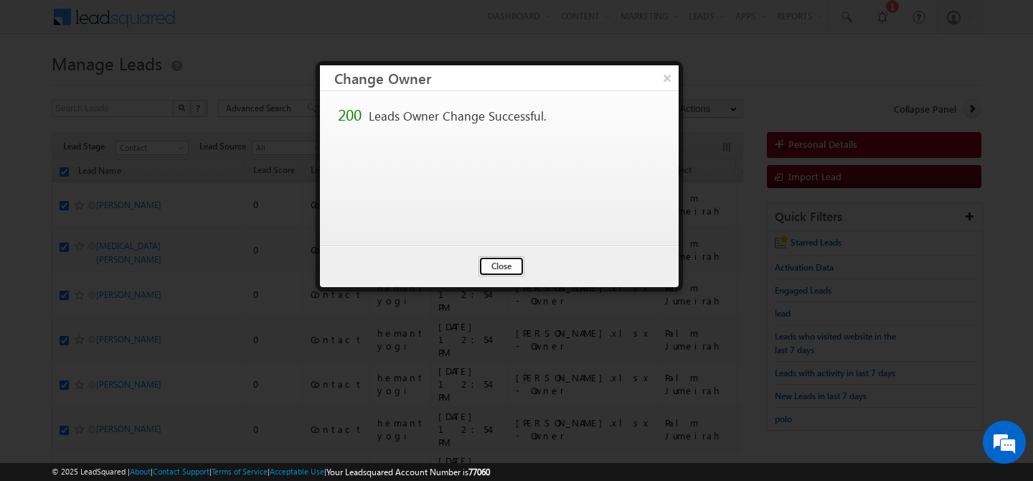
click at [493, 265] on button "Close" at bounding box center [501, 266] width 46 height 20
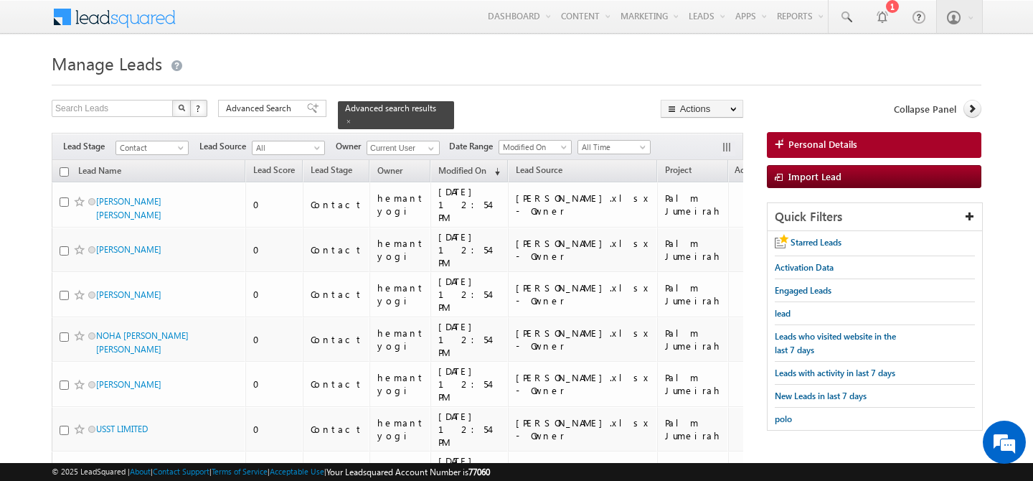
click at [60, 167] on input "checkbox" at bounding box center [64, 171] width 9 height 9
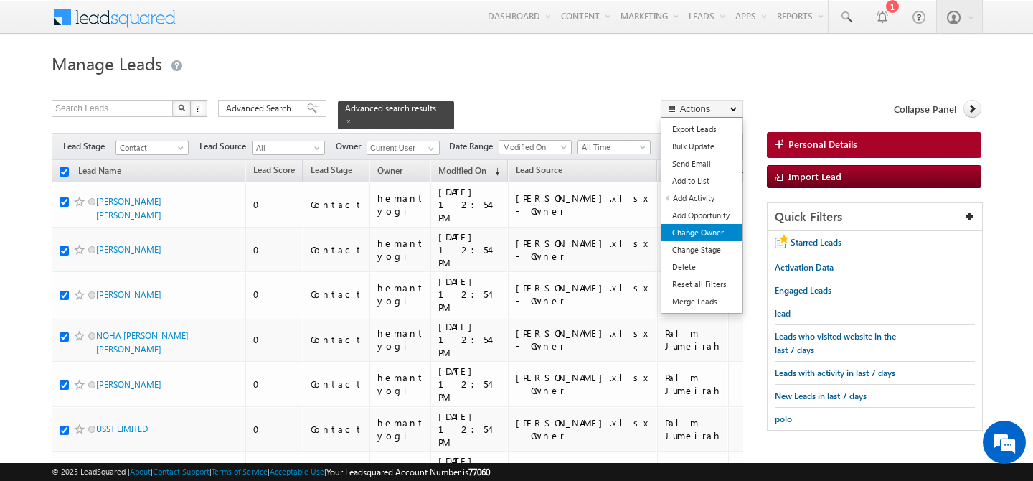
click at [729, 228] on link "Change Owner" at bounding box center [701, 232] width 81 height 17
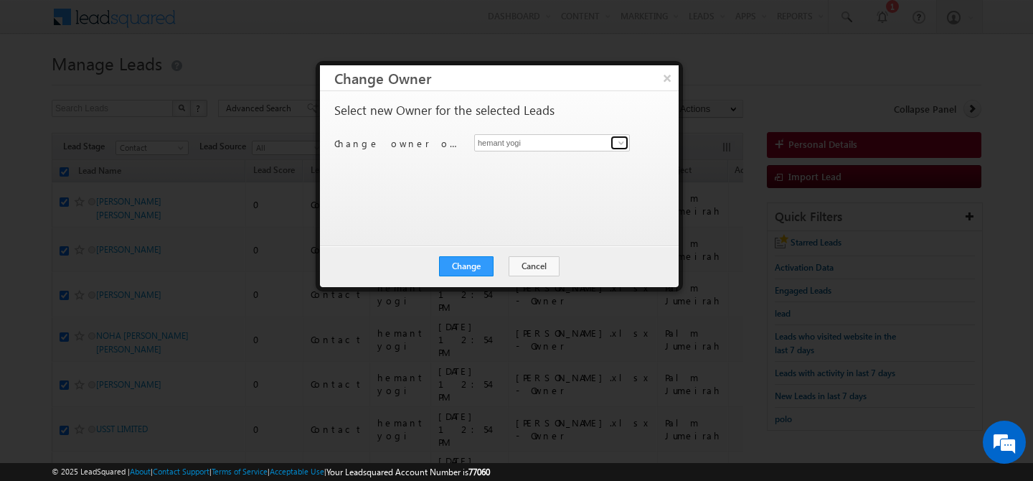
click at [613, 147] on link at bounding box center [619, 143] width 18 height 14
click at [542, 171] on span "[PERSON_NAME][EMAIL_ADDRESS][DOMAIN_NAME]" at bounding box center [544, 171] width 129 height 11
click at [453, 269] on button "Change" at bounding box center [466, 266] width 55 height 20
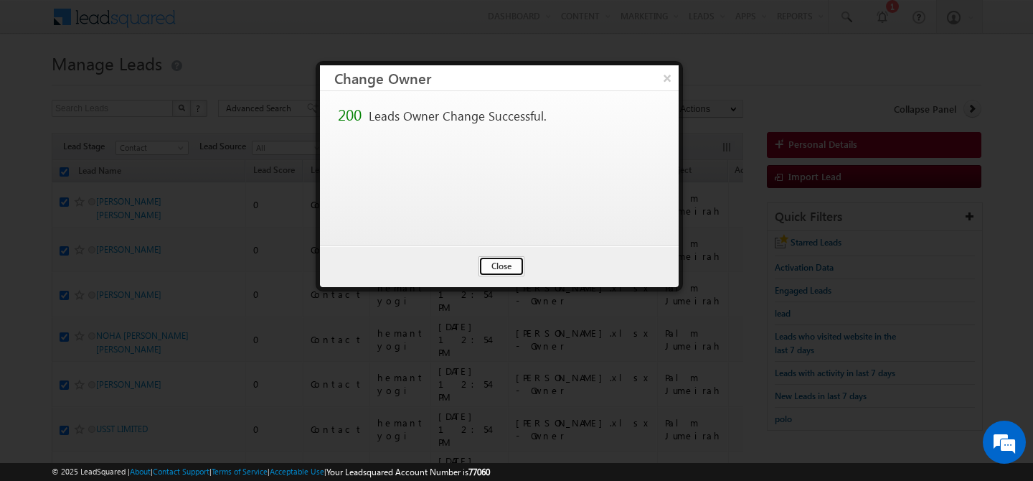
click at [493, 265] on button "Close" at bounding box center [501, 266] width 46 height 20
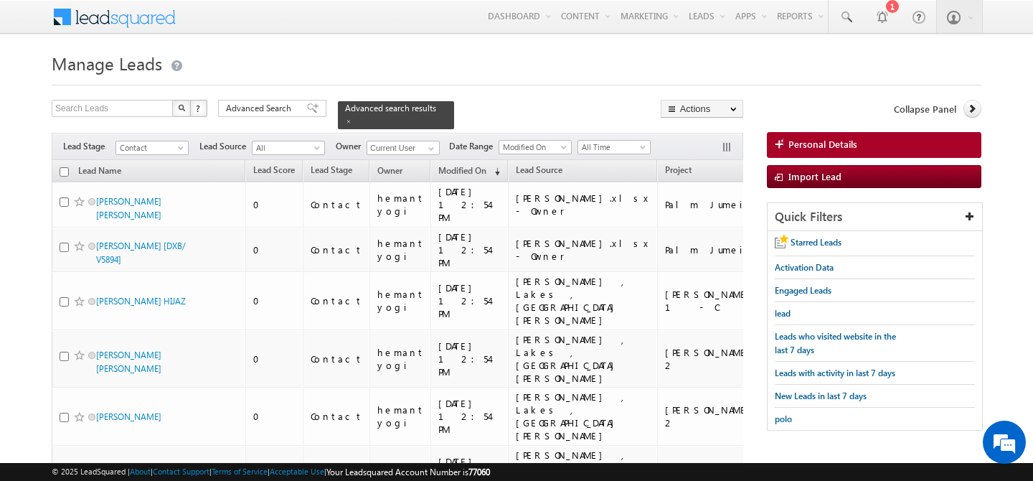
click at [61, 167] on input "checkbox" at bounding box center [64, 171] width 9 height 9
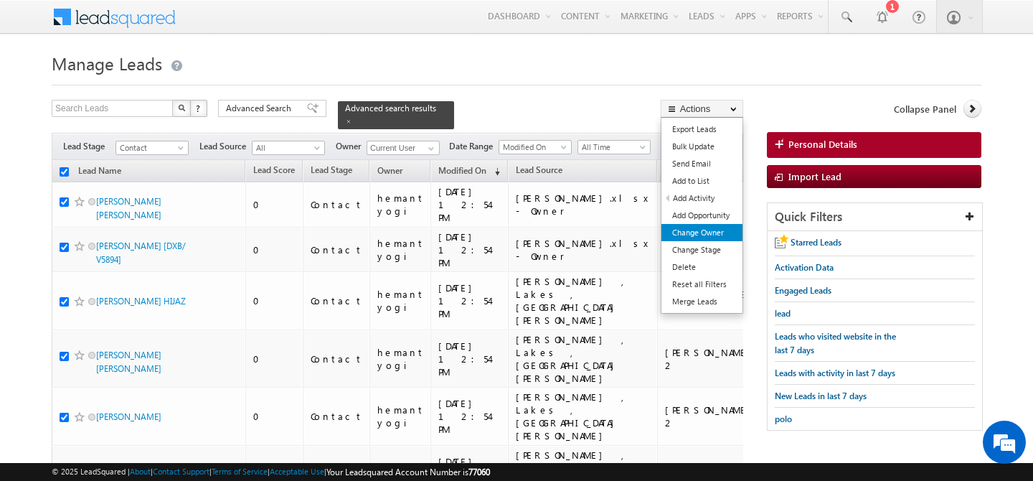
click at [705, 231] on link "Change Owner" at bounding box center [701, 232] width 81 height 17
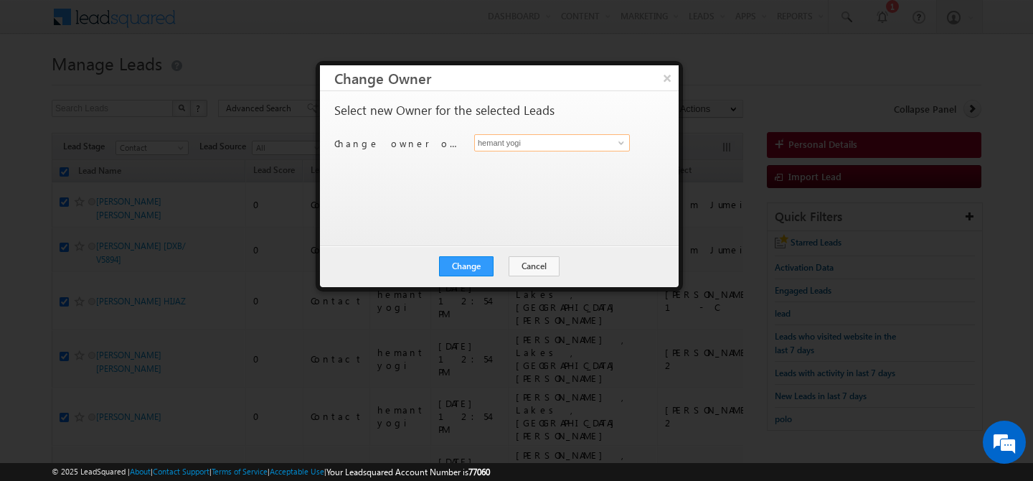
click at [587, 141] on input "hemant yogi" at bounding box center [552, 142] width 156 height 17
click at [564, 164] on link "Gurpreet Singh gurpreet.singh@indglobal.ae" at bounding box center [552, 164] width 156 height 27
click at [473, 271] on button "Change" at bounding box center [466, 266] width 55 height 20
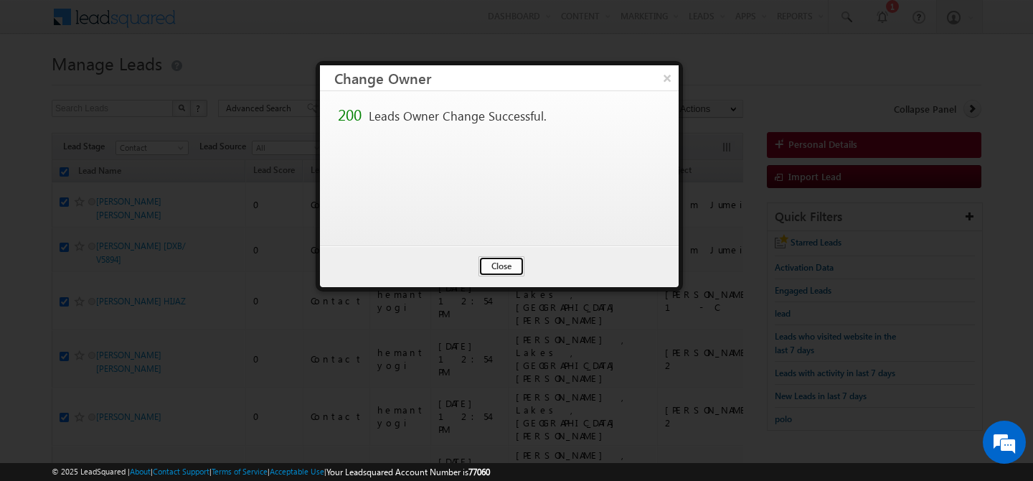
click at [491, 267] on button "Close" at bounding box center [501, 266] width 46 height 20
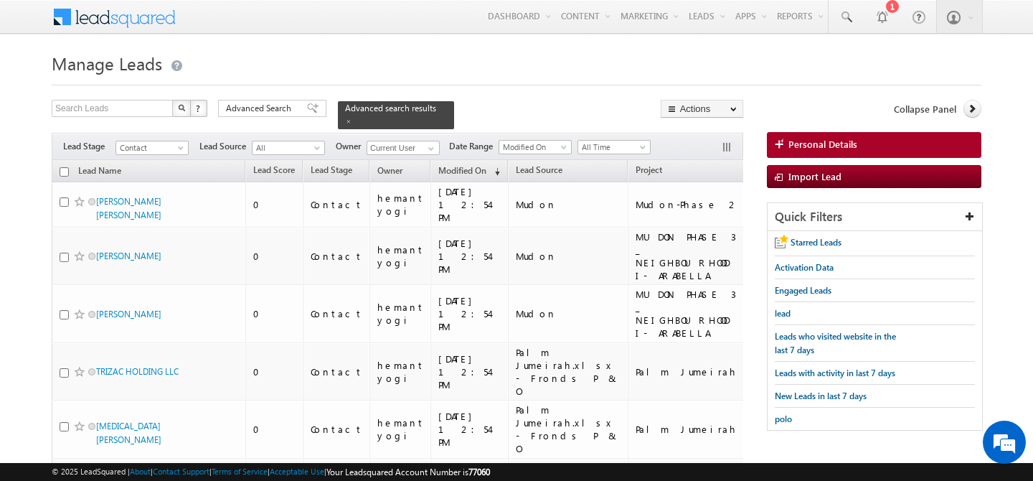
click at [67, 167] on input "checkbox" at bounding box center [64, 171] width 9 height 9
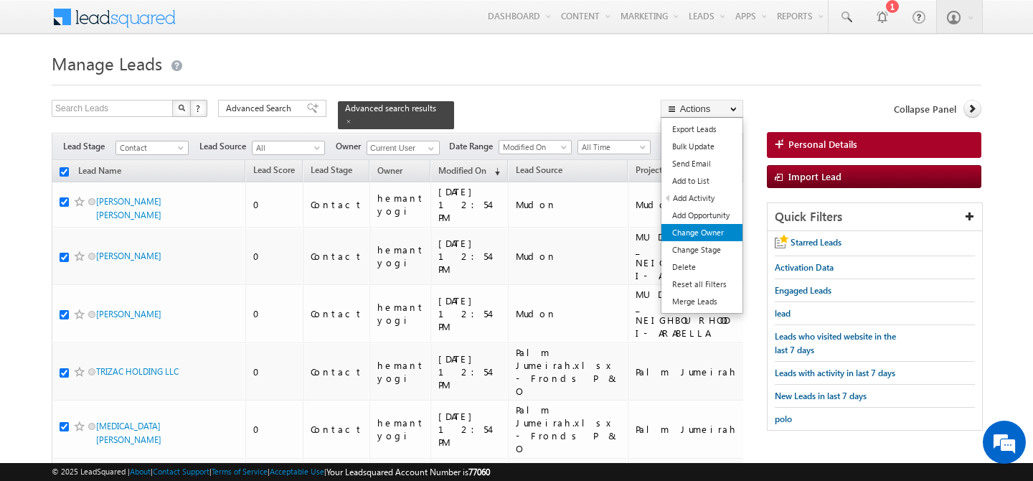
click at [704, 230] on link "Change Owner" at bounding box center [701, 232] width 81 height 17
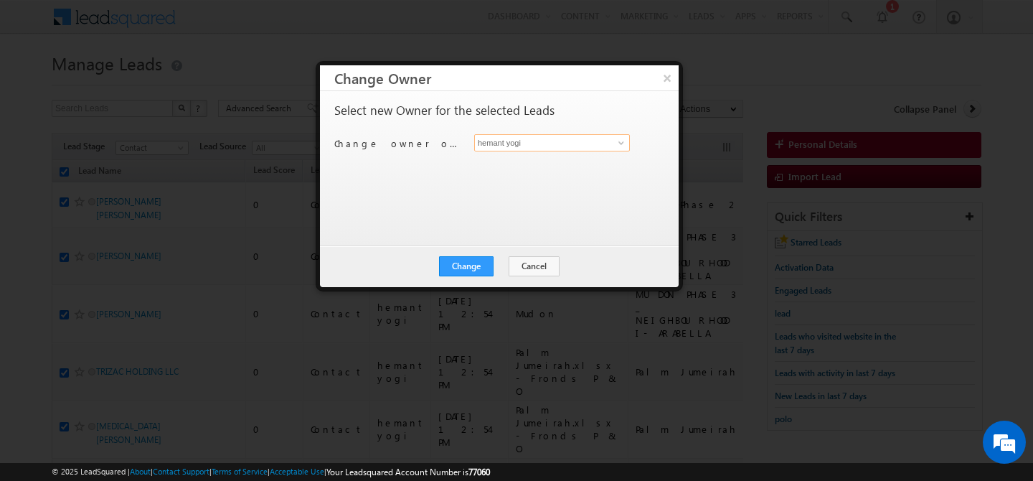
click at [607, 145] on input "hemant yogi" at bounding box center [552, 142] width 156 height 17
click at [546, 162] on link "shaila shree shaila.shree@indglobal.ae" at bounding box center [552, 164] width 156 height 27
click at [477, 276] on div "Change Cancel Close" at bounding box center [499, 266] width 359 height 42
click at [479, 266] on button "Change" at bounding box center [466, 266] width 55 height 20
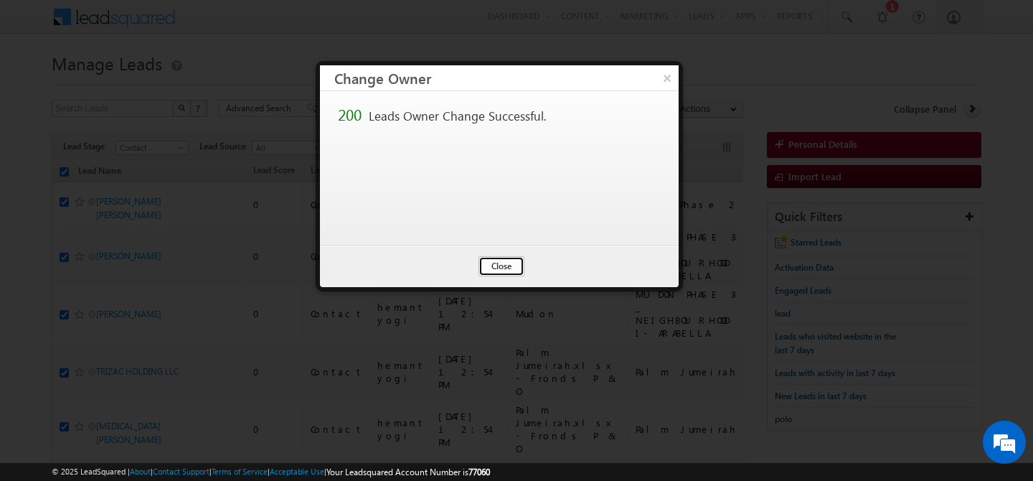
click at [519, 260] on button "Close" at bounding box center [501, 266] width 46 height 20
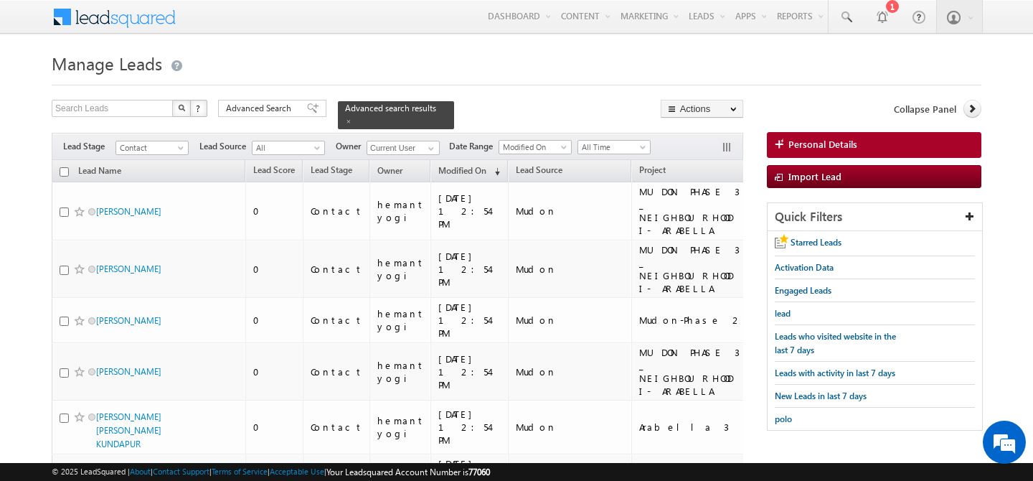
click at [62, 167] on input "checkbox" at bounding box center [64, 171] width 9 height 9
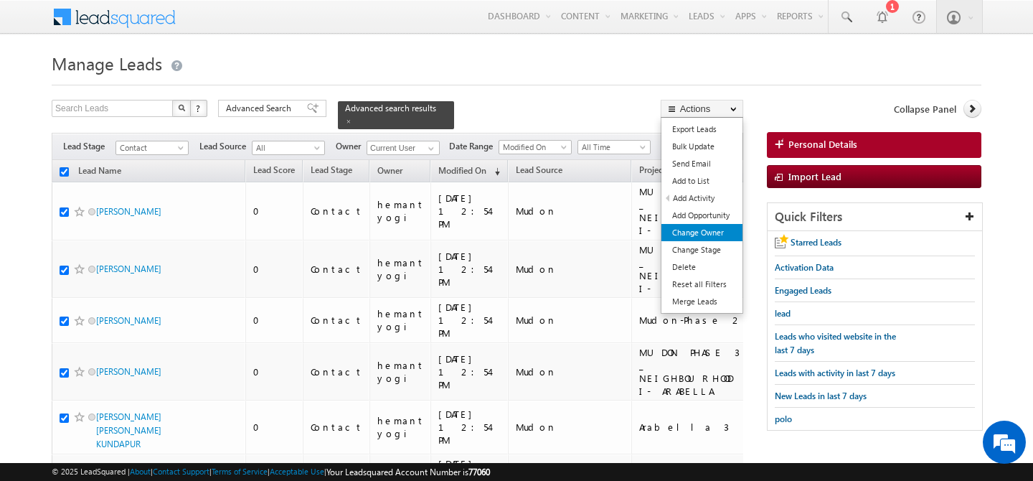
click at [699, 236] on link "Change Owner" at bounding box center [701, 232] width 81 height 17
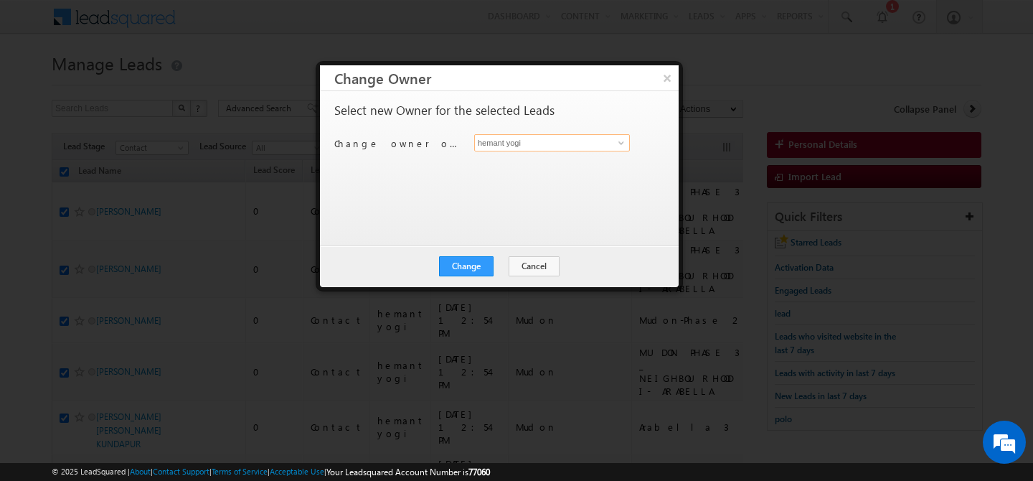
click at [571, 142] on input "hemant yogi" at bounding box center [552, 142] width 156 height 17
click at [492, 167] on span "[PERSON_NAME][EMAIL_ADDRESS][PERSON_NAME][DOMAIN_NAME]" at bounding box center [544, 171] width 129 height 11
click at [475, 270] on button "Change" at bounding box center [466, 266] width 55 height 20
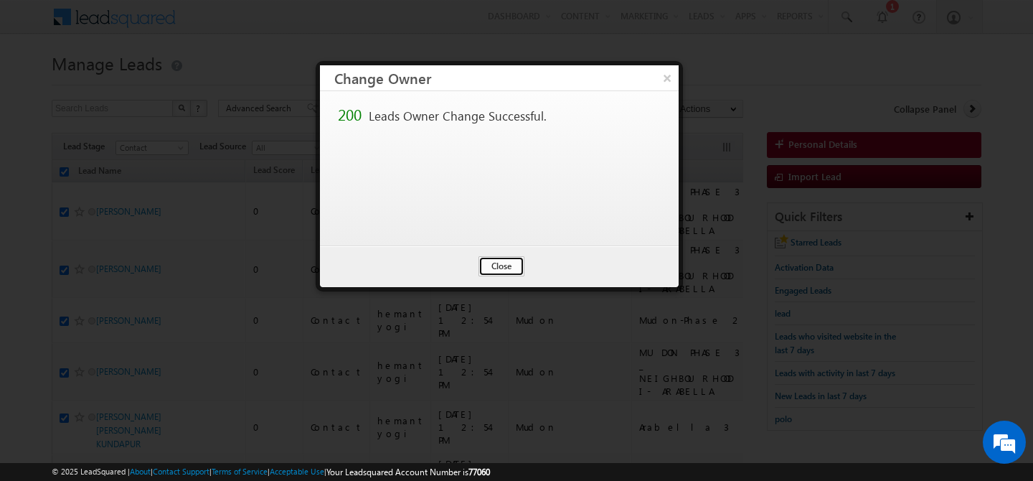
click at [506, 268] on button "Close" at bounding box center [501, 266] width 46 height 20
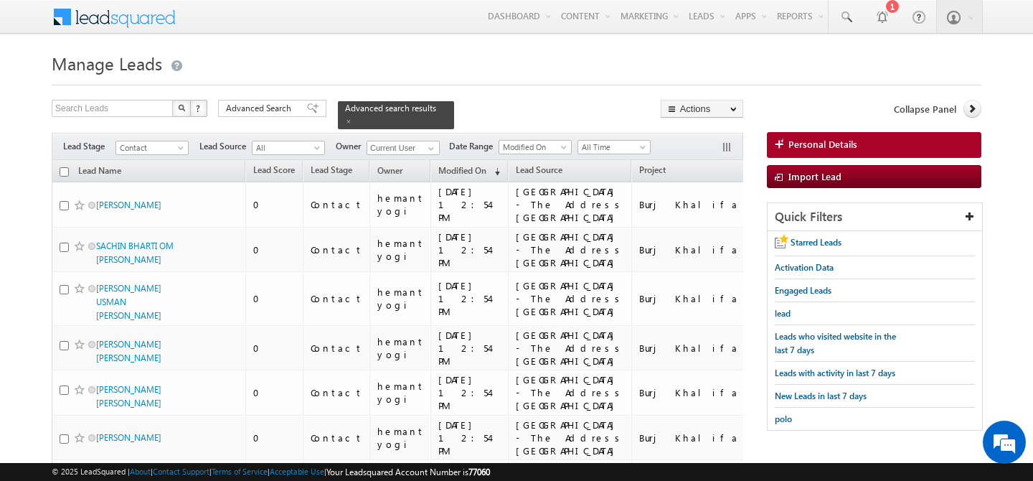
click at [63, 167] on input "checkbox" at bounding box center [64, 171] width 9 height 9
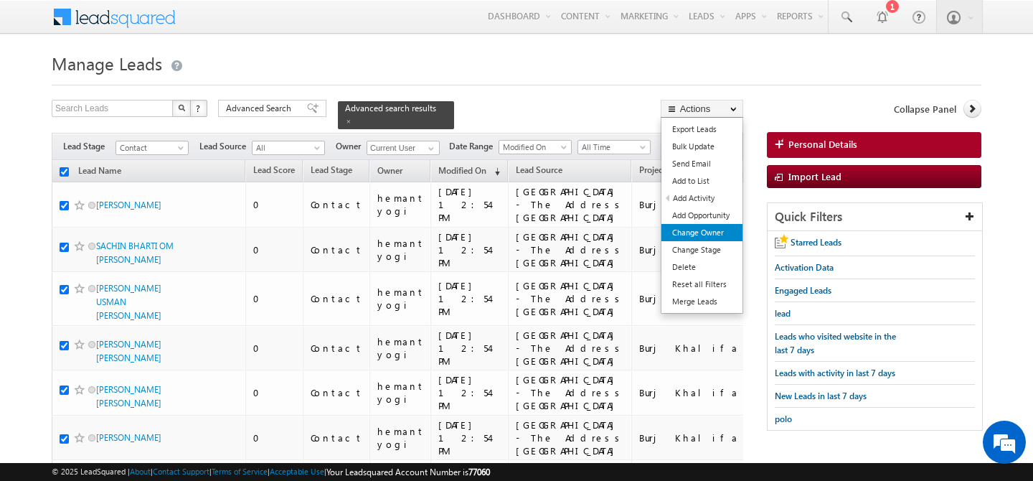
click at [711, 229] on link "Change Owner" at bounding box center [701, 232] width 81 height 17
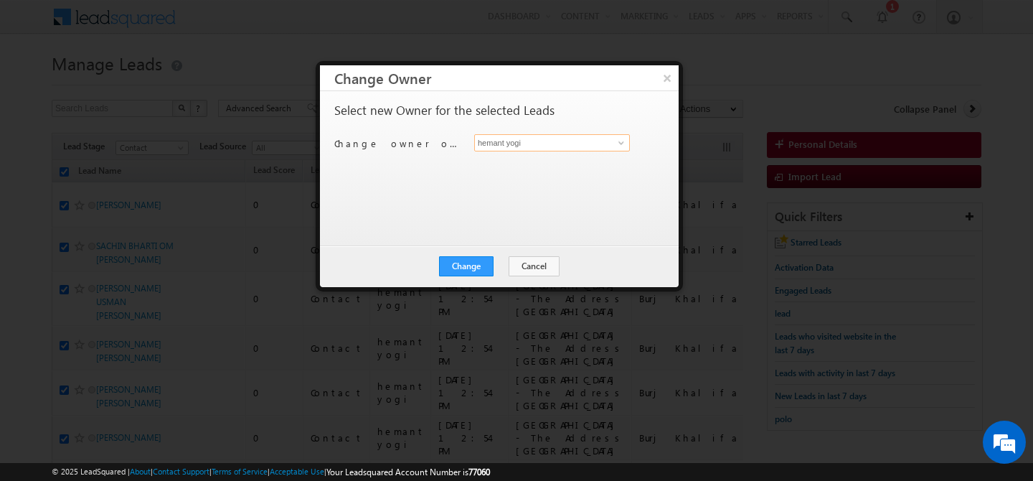
click at [561, 147] on input "hemant yogi" at bounding box center [552, 142] width 156 height 17
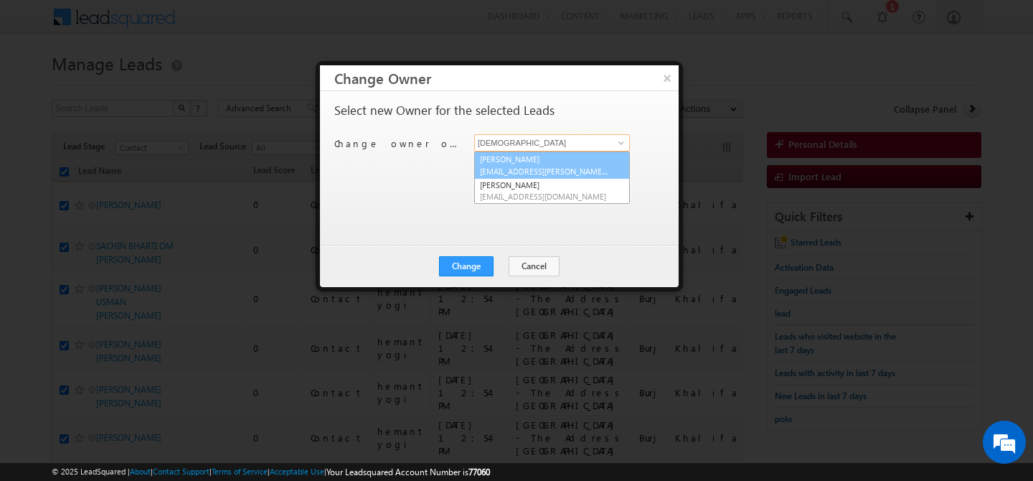
click at [528, 166] on span "[EMAIL_ADDRESS][PERSON_NAME][DOMAIN_NAME]" at bounding box center [544, 171] width 129 height 11
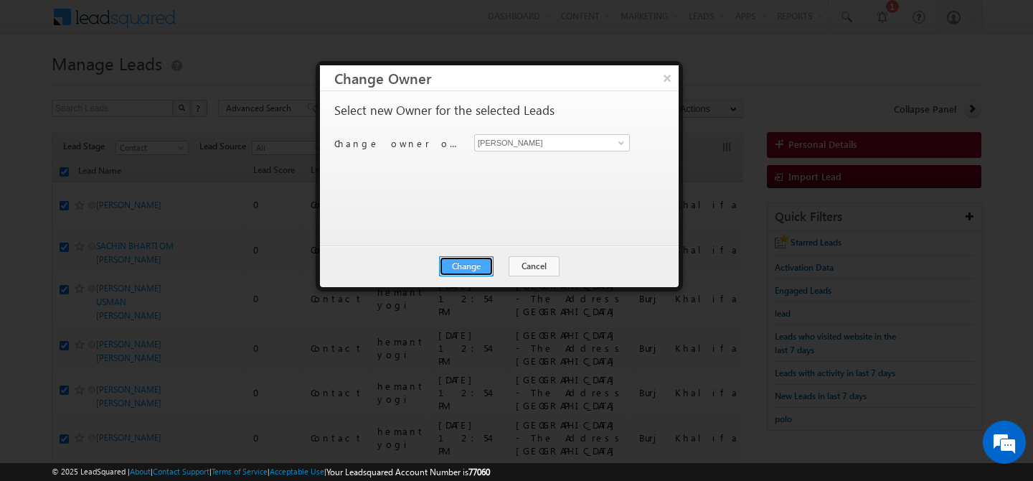
click at [469, 272] on button "Change" at bounding box center [466, 266] width 55 height 20
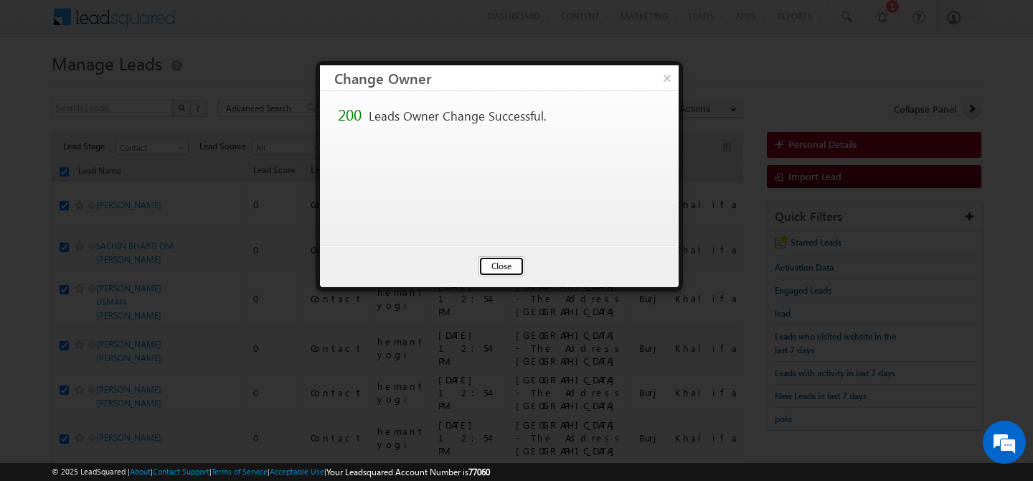
click at [494, 264] on button "Close" at bounding box center [501, 266] width 46 height 20
